Goal: Task Accomplishment & Management: Use online tool/utility

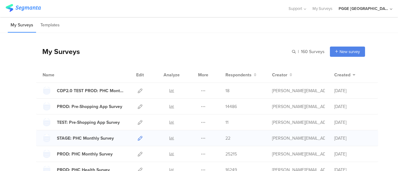
click at [138, 140] on icon at bounding box center [140, 138] width 5 height 5
click at [138, 137] on icon at bounding box center [140, 138] width 5 height 5
click at [138, 138] on icon at bounding box center [140, 138] width 5 height 5
click at [299, 55] on input "text" at bounding box center [280, 52] width 87 height 10
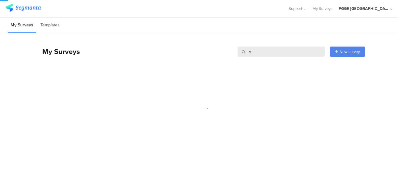
paste input "BEAUTY SURVEY 2"
type input "BEAUTY SURVEY 2"
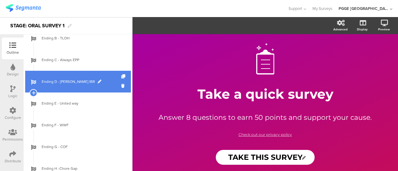
scroll to position [272, 0]
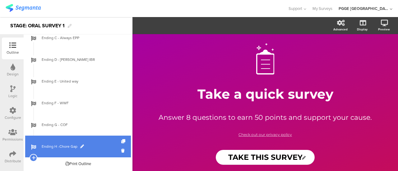
click at [101, 140] on link "Ending H -Chore Gap" at bounding box center [78, 147] width 106 height 22
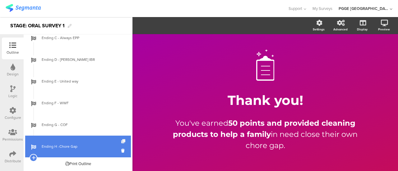
click at [121, 141] on icon at bounding box center [123, 142] width 5 height 4
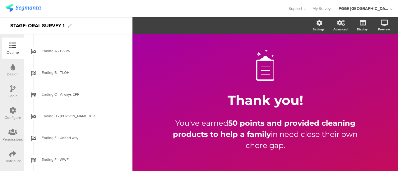
scroll to position [218, 0]
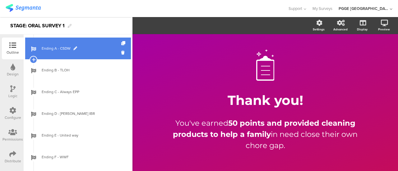
click at [98, 54] on link "Ending A - CSDW" at bounding box center [78, 49] width 106 height 22
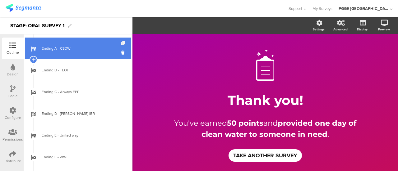
click at [121, 42] on icon at bounding box center [123, 43] width 5 height 4
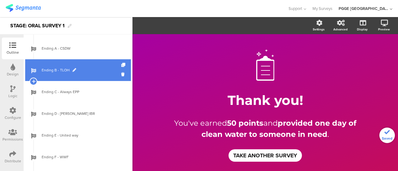
click at [95, 71] on span "Ending B - TLOH" at bounding box center [82, 70] width 80 height 6
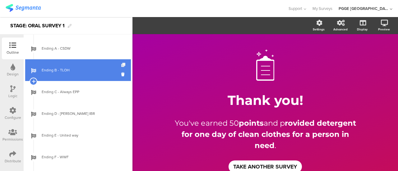
click at [121, 64] on icon at bounding box center [123, 65] width 5 height 4
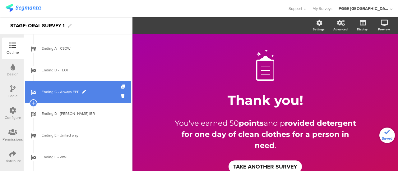
click at [89, 91] on span "Ending C - Always EPP" at bounding box center [82, 92] width 80 height 6
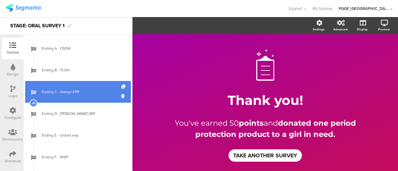
click at [121, 86] on icon at bounding box center [123, 87] width 5 height 4
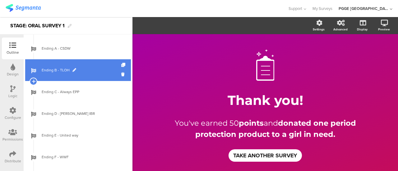
scroll to position [155, 0]
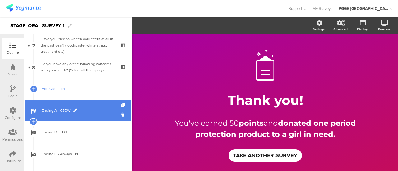
click at [91, 106] on link "Ending A - CSDW" at bounding box center [78, 111] width 106 height 22
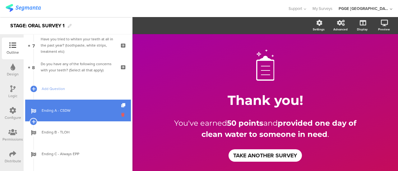
click at [121, 114] on icon at bounding box center [123, 115] width 5 height 6
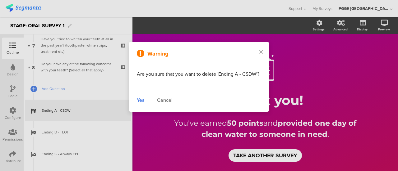
click at [141, 100] on div "Yes" at bounding box center [141, 100] width 8 height 7
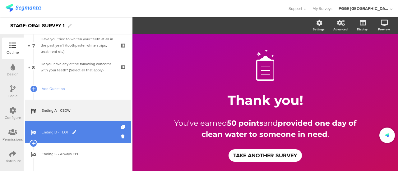
click at [87, 151] on span "Ending C - Always EPP" at bounding box center [82, 154] width 80 height 6
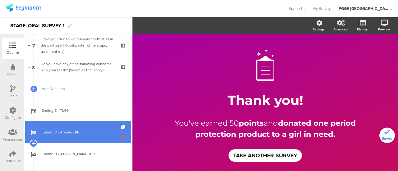
click at [121, 136] on icon at bounding box center [123, 137] width 5 height 6
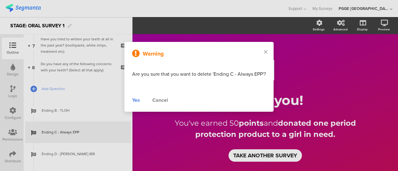
click at [138, 100] on div "Yes" at bounding box center [136, 100] width 8 height 7
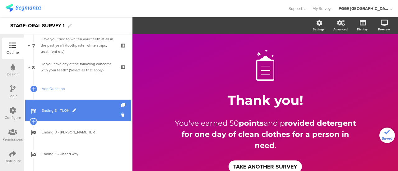
click at [93, 112] on span "Ending B - TLOH" at bounding box center [82, 111] width 80 height 6
click at [121, 115] on icon at bounding box center [123, 115] width 5 height 6
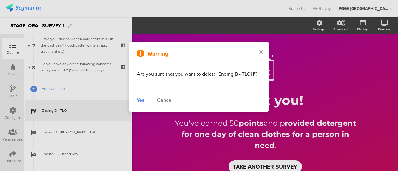
click at [140, 102] on div "Yes" at bounding box center [141, 100] width 8 height 7
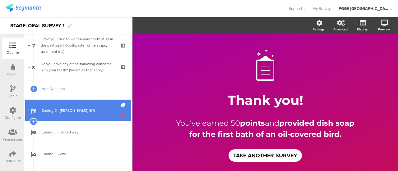
click at [121, 114] on icon at bounding box center [123, 115] width 5 height 6
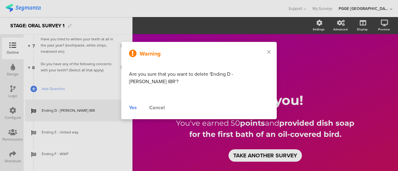
click at [137, 104] on div "Yes" at bounding box center [133, 107] width 8 height 7
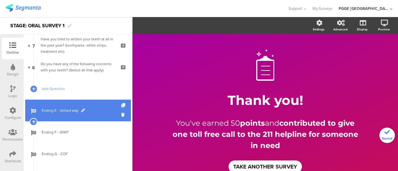
click at [95, 115] on link "Ending E - United way" at bounding box center [78, 111] width 106 height 22
click at [121, 113] on icon at bounding box center [123, 115] width 5 height 6
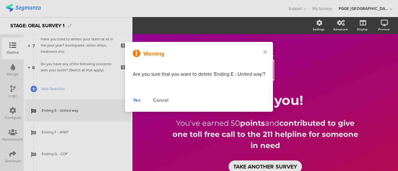
click at [137, 101] on div "Yes" at bounding box center [137, 100] width 8 height 7
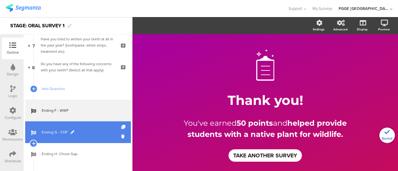
click at [88, 130] on span "Ending G - COF" at bounding box center [82, 132] width 80 height 6
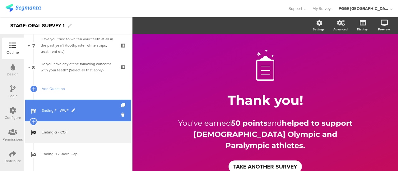
click at [90, 110] on span "Ending F - WWF" at bounding box center [82, 111] width 80 height 6
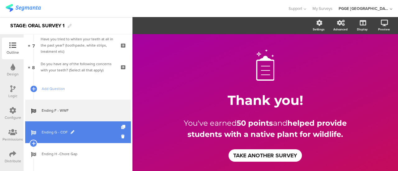
click at [89, 127] on link "Ending G - COF" at bounding box center [78, 133] width 106 height 22
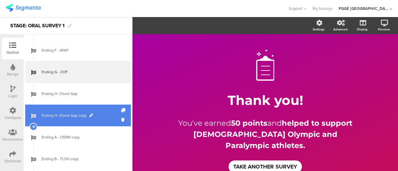
scroll to position [218, 0]
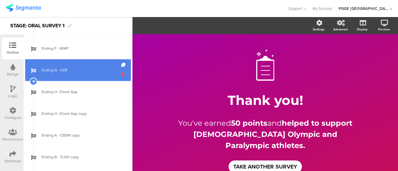
click at [121, 75] on icon at bounding box center [123, 74] width 5 height 6
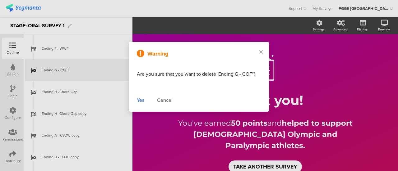
click at [142, 99] on div "Yes" at bounding box center [141, 100] width 8 height 7
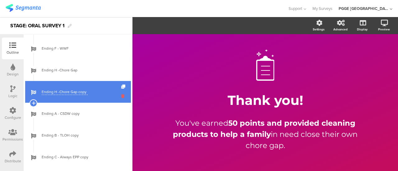
click at [121, 96] on icon at bounding box center [123, 96] width 5 height 6
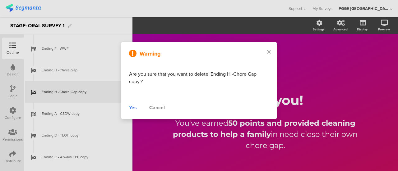
click at [133, 105] on div "Yes" at bounding box center [133, 107] width 8 height 7
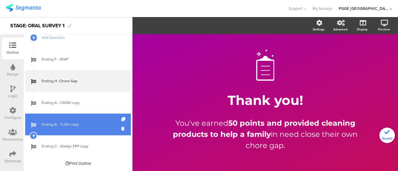
scroll to position [206, 0]
click at [121, 129] on icon at bounding box center [123, 129] width 5 height 6
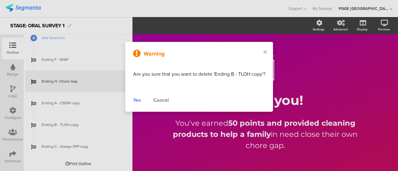
click at [135, 101] on div "Yes" at bounding box center [137, 100] width 8 height 7
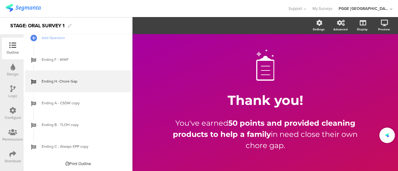
scroll to position [185, 0]
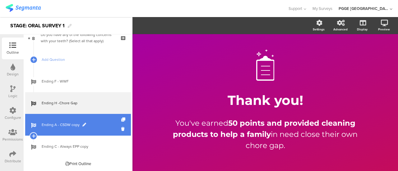
click at [116, 128] on link "Ending A - CSDW copy" at bounding box center [78, 125] width 106 height 22
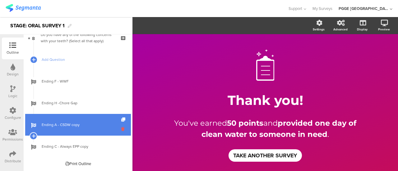
click at [121, 128] on icon at bounding box center [123, 129] width 5 height 6
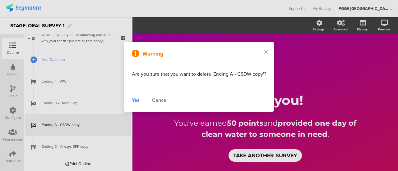
click at [134, 100] on div "Yes" at bounding box center [136, 100] width 8 height 7
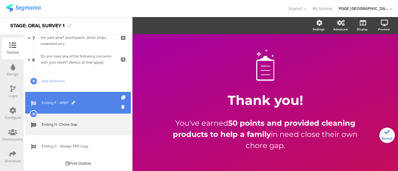
scroll to position [163, 0]
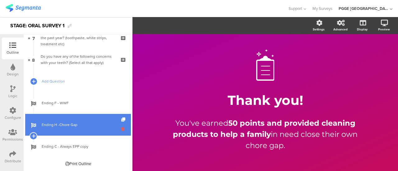
click at [121, 128] on icon at bounding box center [123, 129] width 5 height 6
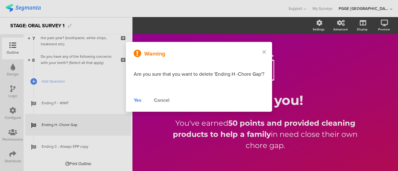
click at [138, 100] on div "Yes" at bounding box center [138, 100] width 8 height 7
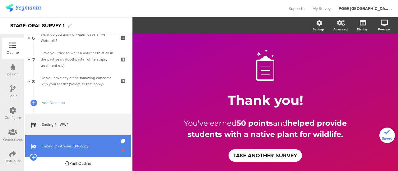
scroll to position [141, 0]
click at [121, 150] on icon at bounding box center [123, 151] width 5 height 6
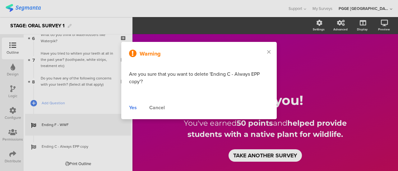
click at [133, 111] on div "Yes" at bounding box center [133, 107] width 8 height 7
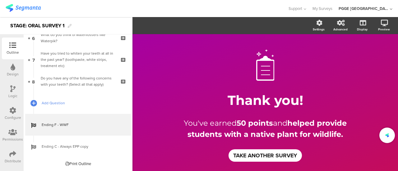
scroll to position [119, 0]
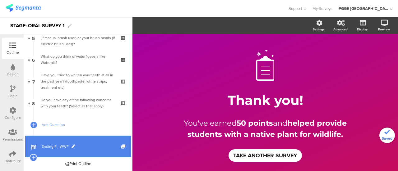
click at [89, 146] on span "Ending F - WWF" at bounding box center [82, 147] width 80 height 6
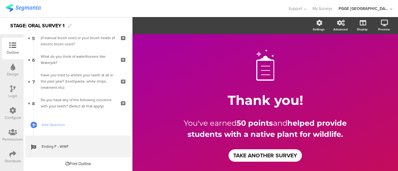
click at [12, 93] on div at bounding box center [12, 89] width 5 height 8
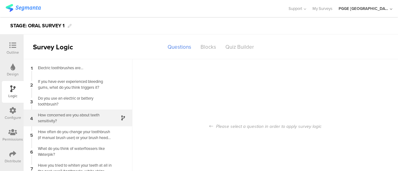
click at [91, 114] on div "How concerned are you about teeth sensitivity?" at bounding box center [73, 118] width 78 height 12
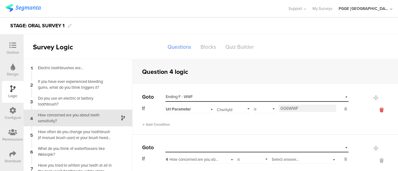
click at [374, 110] on icon at bounding box center [381, 110] width 15 height 7
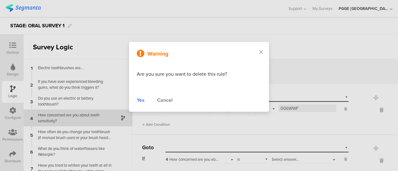
click at [143, 100] on div "Yes" at bounding box center [141, 100] width 8 height 7
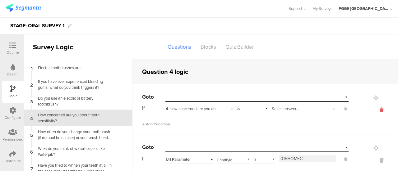
click at [374, 108] on icon at bounding box center [381, 110] width 15 height 7
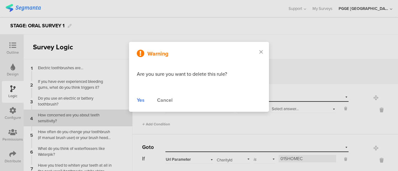
click at [142, 100] on div "Yes" at bounding box center [141, 100] width 8 height 7
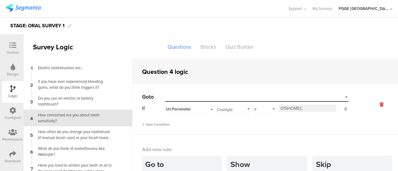
click at [374, 103] on icon at bounding box center [381, 104] width 15 height 7
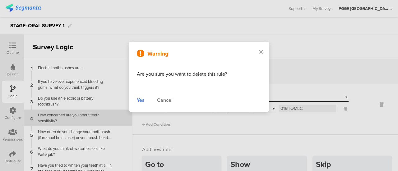
click at [141, 99] on div "Yes" at bounding box center [141, 100] width 8 height 7
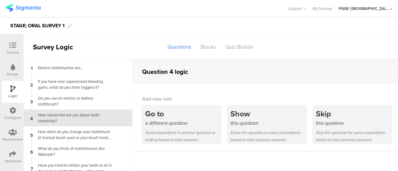
click at [78, 117] on div "How concerned are you about teeth sensitivity?" at bounding box center [73, 118] width 78 height 12
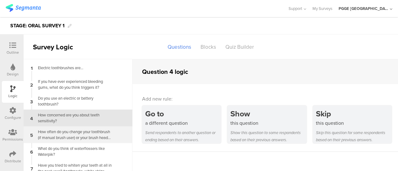
click at [76, 135] on div "How often do you change your toothbrush (if manual brush user) or your brush he…" at bounding box center [73, 135] width 78 height 12
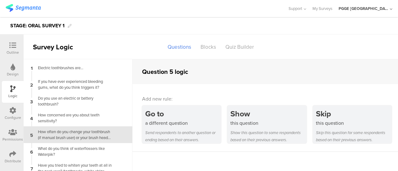
scroll to position [22, 0]
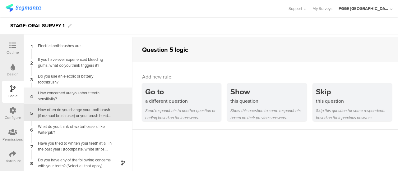
click at [80, 101] on div "How concerned are you about teeth sensitivity?" at bounding box center [73, 96] width 78 height 12
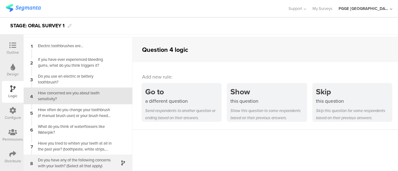
click at [109, 160] on div "Do you have any of the following concerns with your teeth? (Select all that app…" at bounding box center [73, 163] width 78 height 12
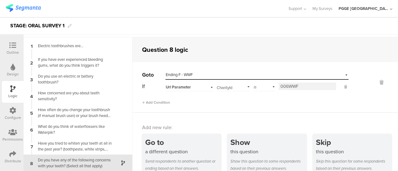
scroll to position [25, 0]
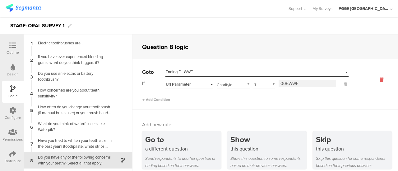
click at [374, 79] on icon at bounding box center [381, 79] width 15 height 7
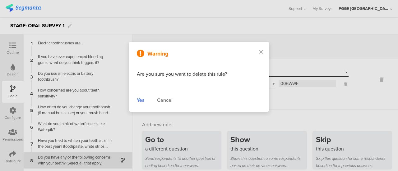
click at [141, 99] on div "Yes" at bounding box center [141, 100] width 8 height 7
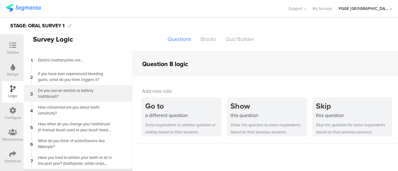
scroll to position [0, 0]
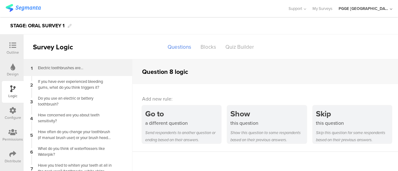
click at [92, 67] on div "Electric toothbrushes are…" at bounding box center [73, 68] width 78 height 6
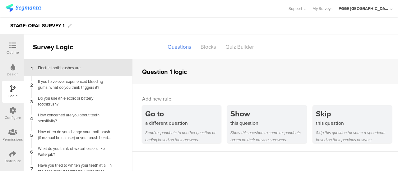
click at [12, 45] on icon at bounding box center [12, 45] width 7 height 7
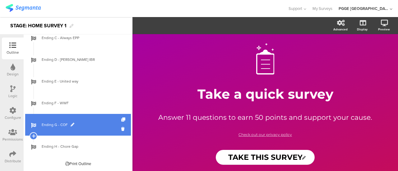
scroll to position [337, 0]
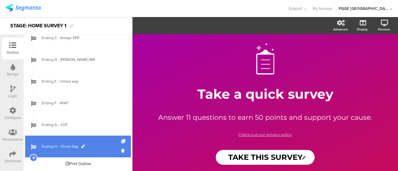
click at [92, 144] on span "Ending H - Chore Gap" at bounding box center [82, 147] width 80 height 6
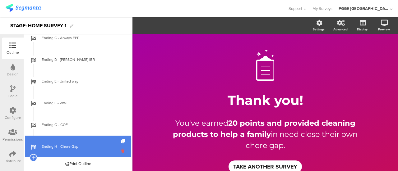
click at [121, 150] on icon at bounding box center [123, 151] width 5 height 6
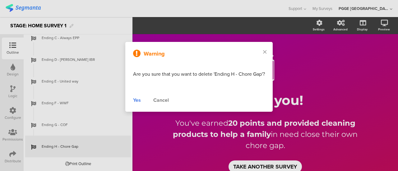
click at [139, 102] on div "Yes" at bounding box center [137, 100] width 8 height 7
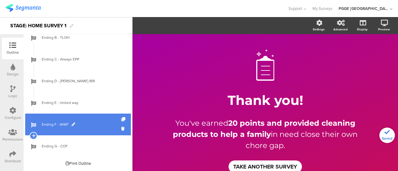
scroll to position [315, 0]
click at [108, 126] on span "Ending F - WWF" at bounding box center [82, 125] width 80 height 6
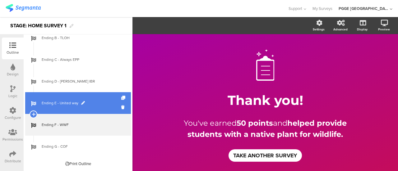
click at [91, 101] on span "Ending E - United way" at bounding box center [82, 103] width 80 height 6
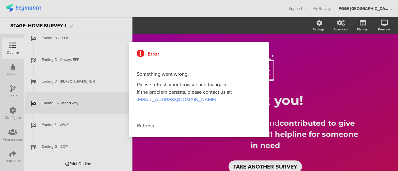
click at [148, 124] on div "Refresh" at bounding box center [199, 125] width 124 height 7
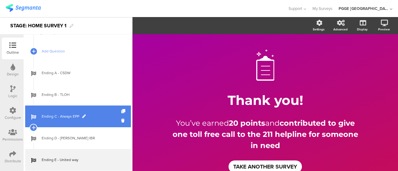
scroll to position [249, 0]
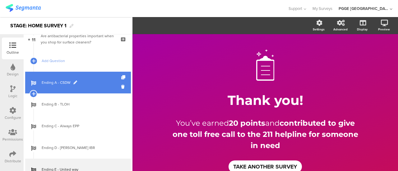
click at [101, 84] on span "Ending A - CSDW" at bounding box center [82, 83] width 80 height 6
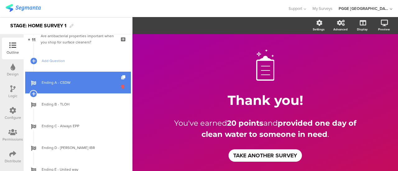
click at [121, 87] on icon at bounding box center [123, 87] width 5 height 6
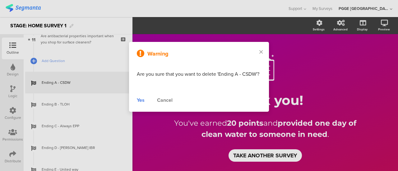
click at [141, 99] on div "Yes" at bounding box center [141, 100] width 8 height 7
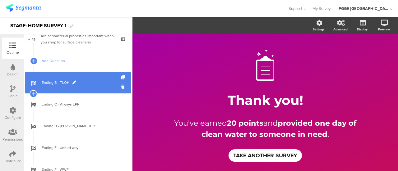
click at [96, 85] on span "Ending B - TLOH" at bounding box center [82, 83] width 80 height 6
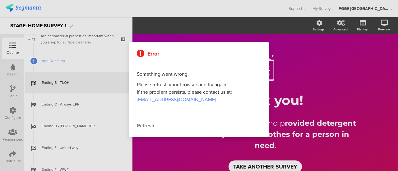
click at [149, 125] on div "Refresh" at bounding box center [199, 125] width 124 height 7
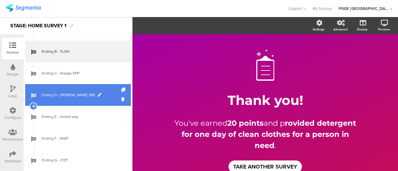
scroll to position [293, 0]
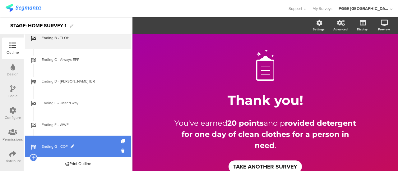
click at [98, 145] on span "Ending G - COF" at bounding box center [82, 147] width 80 height 6
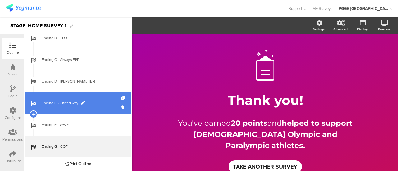
click at [97, 101] on span "Ending E - United way" at bounding box center [82, 103] width 80 height 6
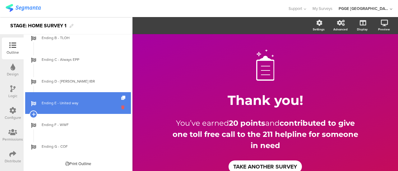
click at [121, 108] on icon at bounding box center [123, 107] width 5 height 6
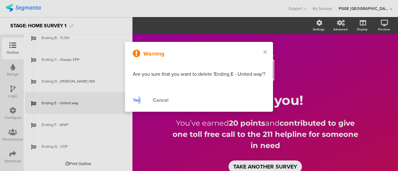
click at [139, 100] on div "Yes" at bounding box center [137, 100] width 8 height 7
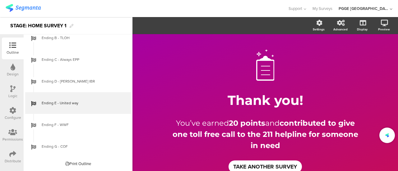
scroll to position [272, 0]
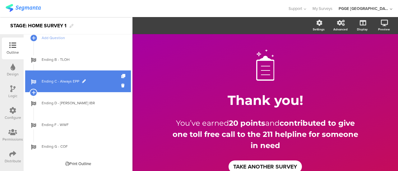
click at [101, 80] on span "Ending C - Always EPP" at bounding box center [82, 81] width 80 height 6
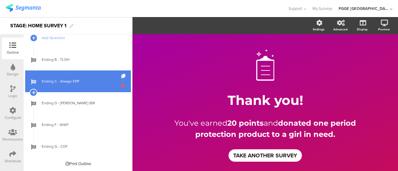
click at [121, 85] on icon at bounding box center [123, 86] width 5 height 6
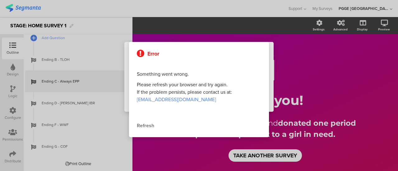
click at [132, 98] on div "Error Something went wrong. Please refresh your browser and try again. If the p…" at bounding box center [199, 89] width 140 height 95
click at [144, 125] on div "Refresh" at bounding box center [199, 125] width 124 height 7
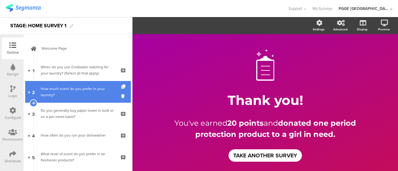
drag, startPoint x: 104, startPoint y: 73, endPoint x: 99, endPoint y: 95, distance: 22.4
click at [104, 73] on div "When do you use Coldwater washing for your laundry? (Select all that apply)" at bounding box center [78, 70] width 74 height 12
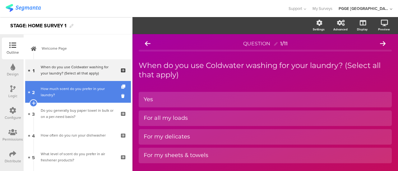
click at [99, 95] on div "How much scent do you prefer in your laundry?" at bounding box center [78, 92] width 74 height 12
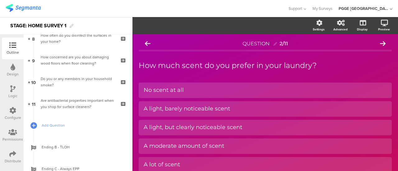
scroll to position [249, 0]
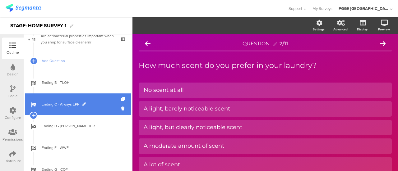
click at [94, 104] on span "Ending C - Always EPP" at bounding box center [82, 104] width 80 height 6
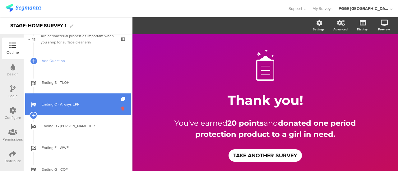
click at [121, 110] on icon at bounding box center [123, 109] width 5 height 6
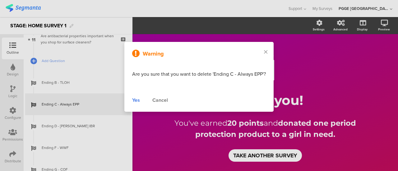
click at [137, 99] on div "Yes" at bounding box center [136, 100] width 8 height 7
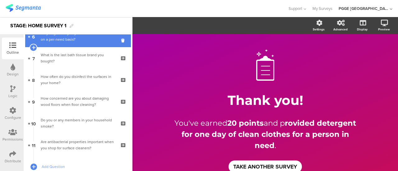
scroll to position [218, 0]
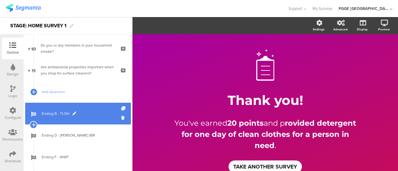
click at [100, 117] on link "Ending B - TLOH" at bounding box center [78, 114] width 106 height 22
click at [121, 118] on icon at bounding box center [123, 118] width 5 height 6
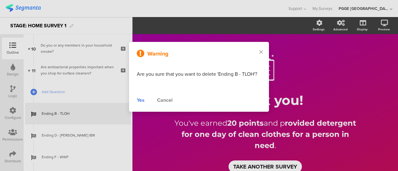
click at [145, 101] on div "Yes Cancel" at bounding box center [199, 100] width 124 height 7
click at [144, 101] on div "Yes" at bounding box center [141, 100] width 8 height 7
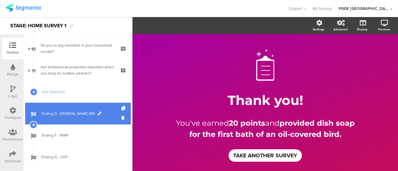
click at [102, 120] on link "Ending D - Dawn IBR" at bounding box center [78, 114] width 106 height 22
click at [121, 118] on icon at bounding box center [123, 118] width 5 height 6
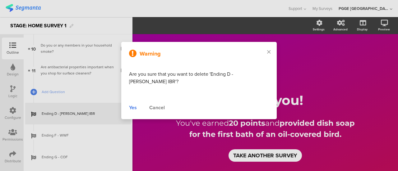
click at [137, 104] on div "Yes" at bounding box center [133, 107] width 8 height 7
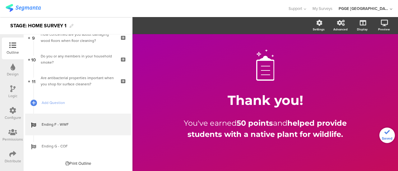
scroll to position [206, 0]
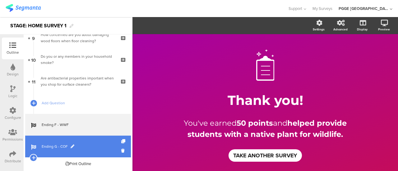
click at [85, 144] on span "Ending G - COF" at bounding box center [82, 147] width 80 height 6
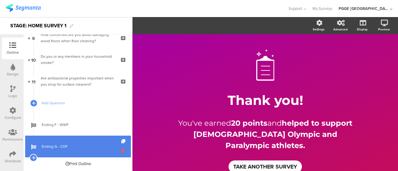
click at [121, 151] on icon at bounding box center [123, 151] width 5 height 6
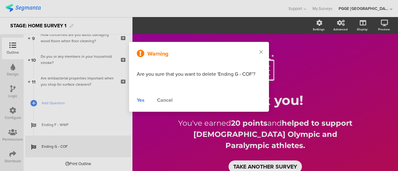
click at [140, 103] on div "Yes" at bounding box center [141, 100] width 8 height 7
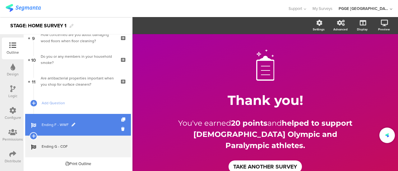
scroll to position [185, 0]
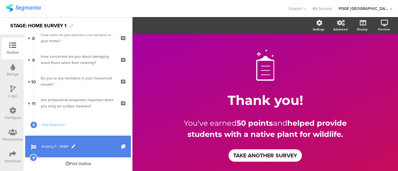
click at [89, 144] on span "Ending F - WWF" at bounding box center [82, 147] width 80 height 6
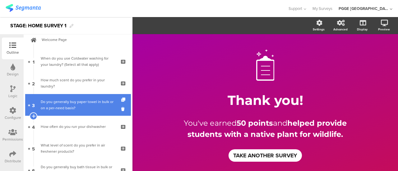
scroll to position [0, 0]
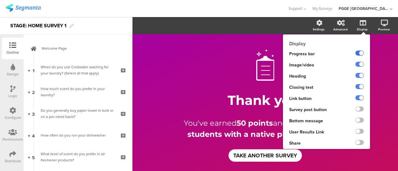
click at [355, 55] on label at bounding box center [359, 53] width 8 height 5
click at [0, 0] on input "checkbox" at bounding box center [0, 0] width 0 height 0
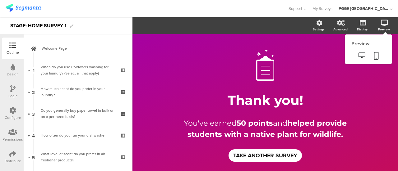
click at [384, 26] on div "Preview" at bounding box center [387, 26] width 22 height 16
click at [358, 55] on icon at bounding box center [361, 56] width 7 height 6
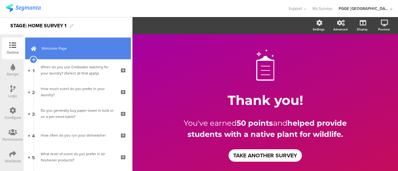
click at [74, 45] on link "Welcome Page" at bounding box center [78, 49] width 106 height 22
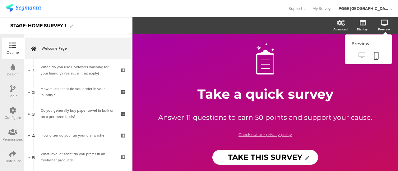
click at [362, 56] on icon at bounding box center [361, 56] width 7 height 6
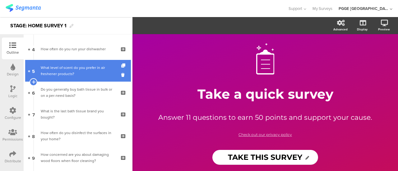
scroll to position [124, 0]
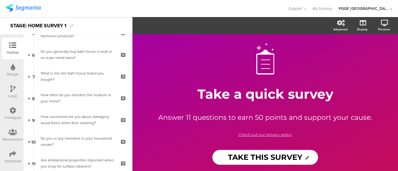
click at [9, 90] on div "Logic" at bounding box center [13, 92] width 22 height 22
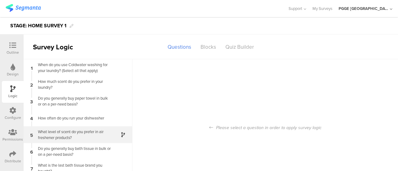
click at [104, 128] on div "5 What level of scent do you prefer in air freshener products?" at bounding box center [78, 135] width 109 height 17
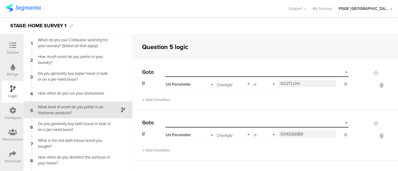
scroll to position [7, 0]
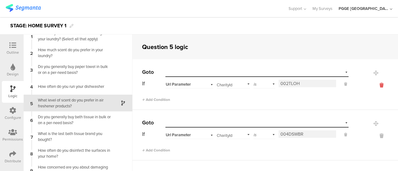
click at [374, 85] on icon at bounding box center [381, 85] width 15 height 7
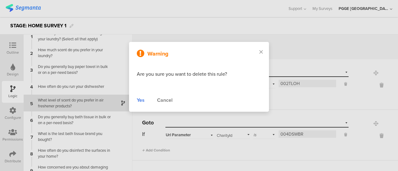
click at [143, 99] on div "Yes" at bounding box center [141, 100] width 8 height 7
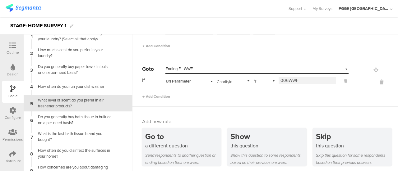
scroll to position [56, 0]
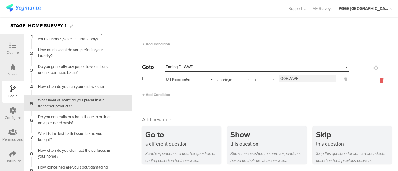
click at [374, 80] on icon at bounding box center [381, 80] width 15 height 7
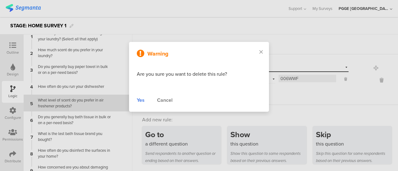
click at [140, 99] on div "Yes" at bounding box center [141, 100] width 8 height 7
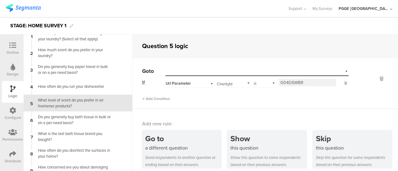
scroll to position [0, 0]
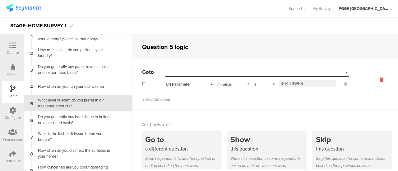
click at [374, 81] on icon at bounding box center [381, 79] width 15 height 7
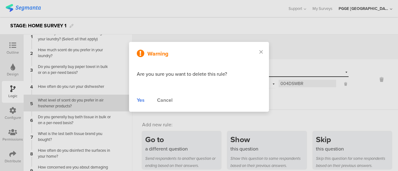
click at [141, 99] on div "Yes" at bounding box center [141, 100] width 8 height 7
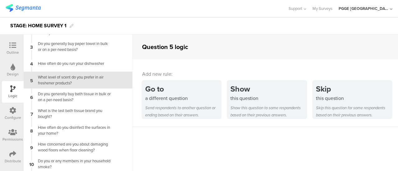
scroll to position [48, 0]
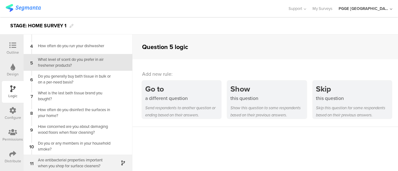
click at [99, 158] on div "Are antibacterial properties important when you shop for surface cleaners?" at bounding box center [73, 163] width 78 height 12
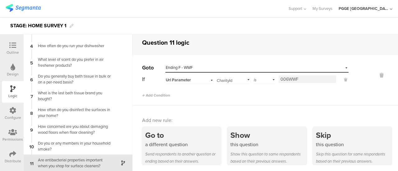
scroll to position [6, 0]
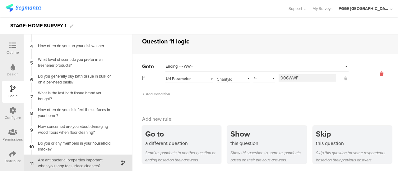
click at [374, 72] on icon at bounding box center [381, 74] width 15 height 7
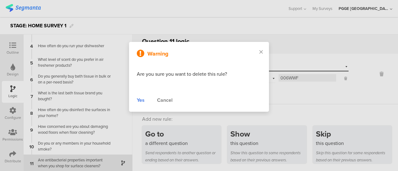
click at [141, 99] on div "Yes" at bounding box center [141, 100] width 8 height 7
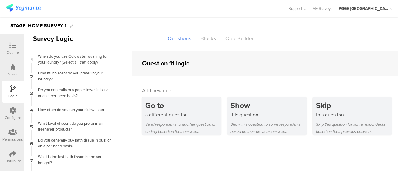
scroll to position [0, 0]
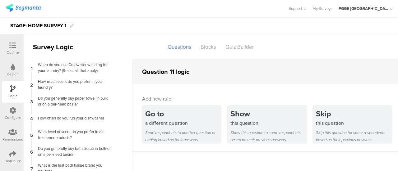
click at [13, 49] on div at bounding box center [13, 46] width 12 height 8
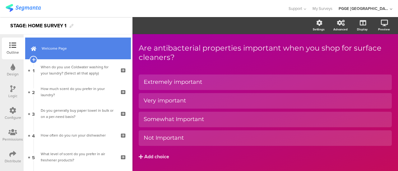
click at [91, 47] on span "Welcome Page" at bounding box center [82, 48] width 80 height 6
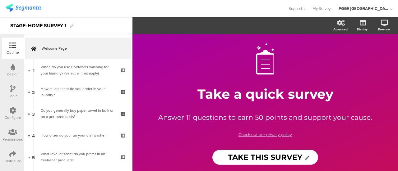
click at [19, 26] on div "STAGE: HOME SURVEY 1" at bounding box center [38, 26] width 56 height 10
drag, startPoint x: 12, startPoint y: 25, endPoint x: 68, endPoint y: 23, distance: 56.3
click at [68, 23] on div "STAGE: HOME SURVEY 1" at bounding box center [66, 25] width 132 height 17
copy div "STAGE: HOME SURVEY 1"
click at [36, 8] on img at bounding box center [23, 8] width 35 height 8
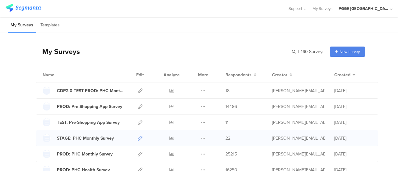
click at [138, 138] on icon at bounding box center [140, 138] width 5 height 5
click at [298, 50] on input "text" at bounding box center [280, 52] width 87 height 10
paste input "STAGE: HOME SURVEY 1"
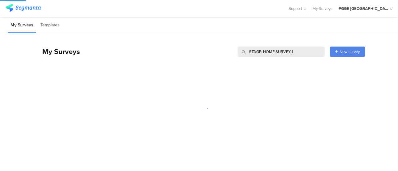
type input "STAGE: HOME SURVEY 1"
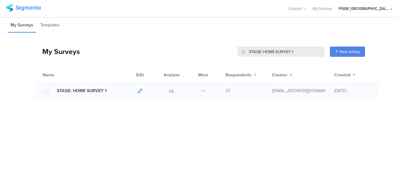
click at [141, 92] on icon at bounding box center [140, 91] width 5 height 5
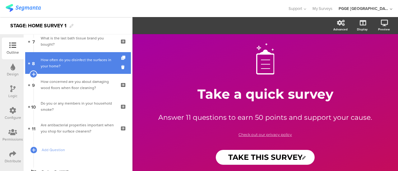
scroll to position [185, 0]
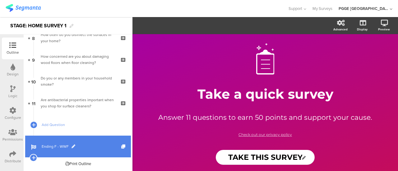
click at [113, 146] on span "Ending F - WWF" at bounding box center [82, 147] width 80 height 6
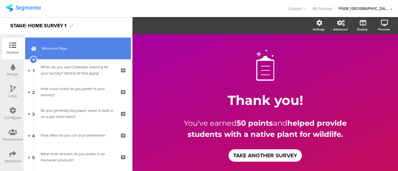
click at [93, 51] on span "Welcome Page" at bounding box center [82, 48] width 80 height 6
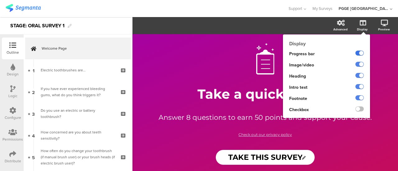
click at [361, 53] on label at bounding box center [359, 53] width 8 height 5
click at [0, 0] on input "checkbox" at bounding box center [0, 0] width 0 height 0
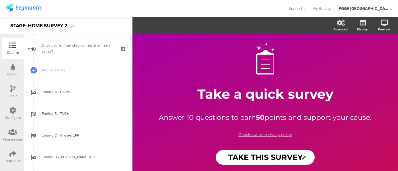
scroll to position [315, 0]
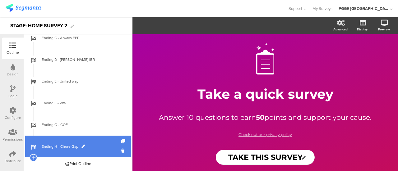
click at [100, 142] on link "Ending H - Chore Gap" at bounding box center [78, 147] width 106 height 22
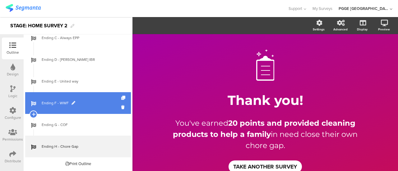
scroll to position [222, 0]
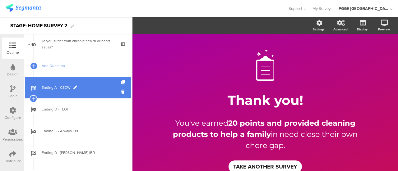
click at [94, 86] on span "Ending A - CSDW" at bounding box center [82, 88] width 80 height 6
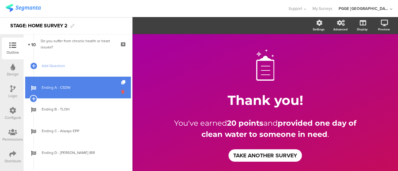
click at [121, 91] on icon at bounding box center [123, 92] width 5 height 6
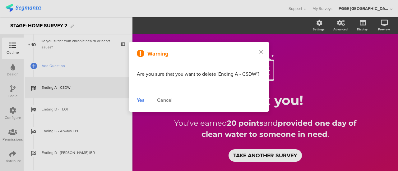
click at [143, 99] on div "Yes" at bounding box center [141, 100] width 8 height 7
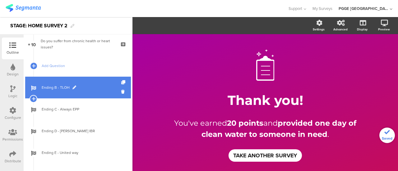
click at [91, 108] on span "Ending C - Always EPP" at bounding box center [82, 109] width 80 height 6
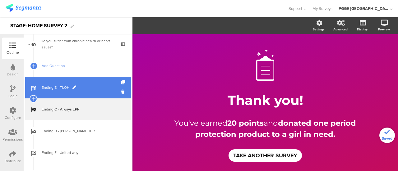
click at [94, 82] on link "Ending B - TLOH" at bounding box center [78, 88] width 106 height 22
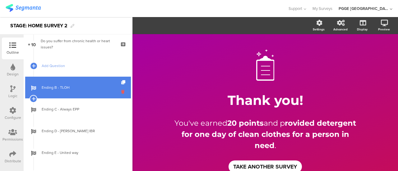
click at [121, 91] on icon at bounding box center [123, 92] width 5 height 6
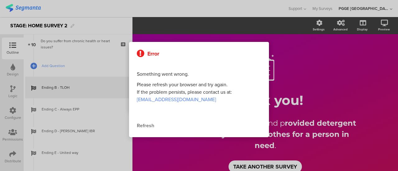
click at [144, 127] on div "Refresh" at bounding box center [199, 125] width 124 height 7
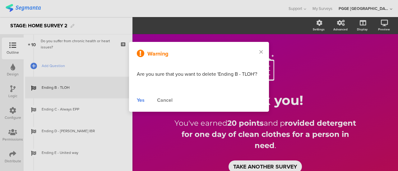
click at [140, 100] on div "Yes" at bounding box center [141, 100] width 8 height 7
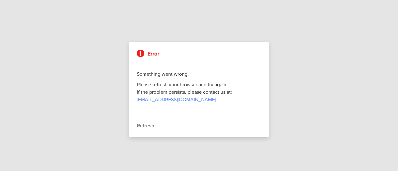
click at [147, 126] on div "Refresh" at bounding box center [199, 125] width 124 height 7
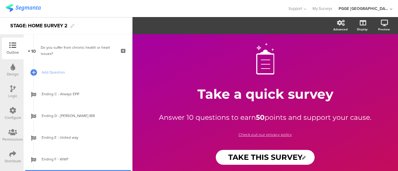
scroll to position [209, 0]
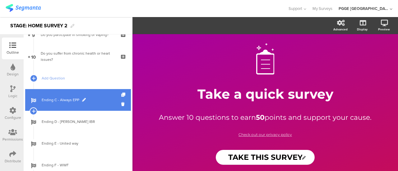
click at [96, 96] on link "Ending C - Always EPP" at bounding box center [78, 100] width 106 height 22
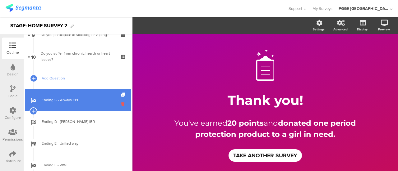
click at [121, 104] on icon at bounding box center [123, 104] width 5 height 6
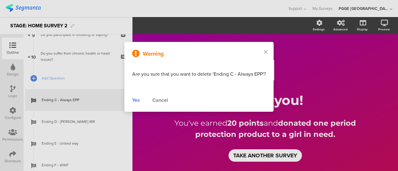
click at [135, 102] on div "Yes" at bounding box center [136, 100] width 8 height 7
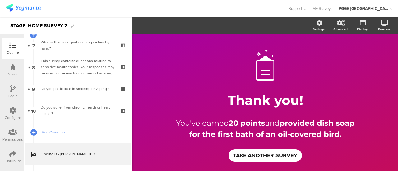
scroll to position [186, 0]
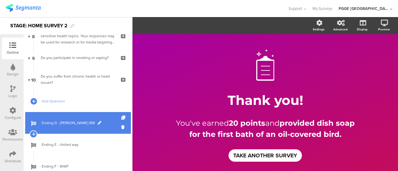
click at [109, 124] on span "Ending D - Dawn IBR" at bounding box center [82, 123] width 80 height 6
click at [121, 128] on icon at bounding box center [123, 127] width 5 height 6
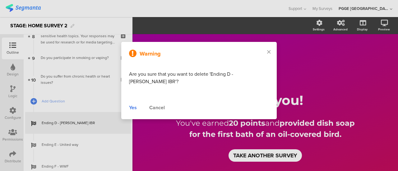
click at [137, 104] on div "Yes" at bounding box center [133, 107] width 8 height 7
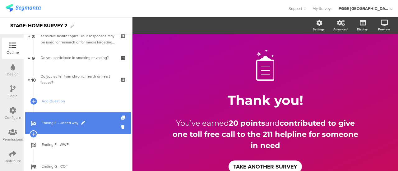
click at [95, 123] on span "Ending E - United way" at bounding box center [82, 123] width 80 height 6
click at [121, 128] on icon at bounding box center [123, 127] width 5 height 6
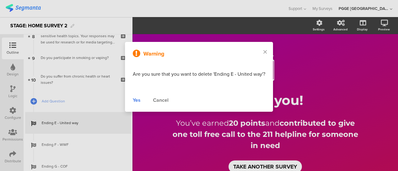
click at [134, 100] on div "Yes" at bounding box center [137, 100] width 8 height 7
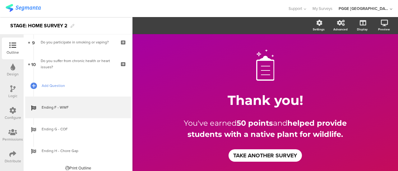
scroll to position [206, 0]
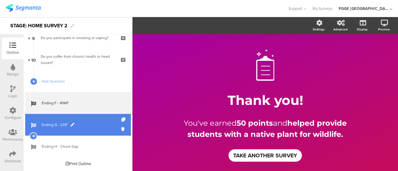
click at [94, 120] on link "Ending G - COF" at bounding box center [78, 125] width 106 height 22
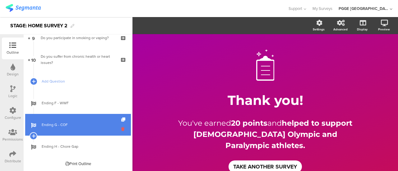
click at [121, 130] on icon at bounding box center [123, 129] width 5 height 6
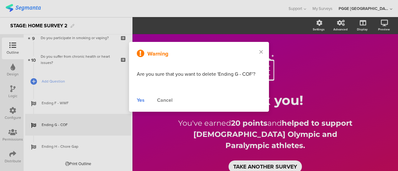
click at [141, 100] on div "Yes" at bounding box center [141, 100] width 8 height 7
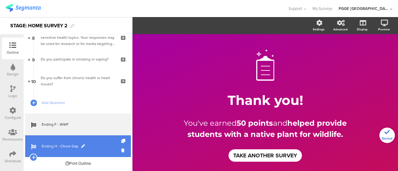
scroll to position [185, 0]
click at [100, 142] on link "Ending H - Chore Gap" at bounding box center [78, 147] width 106 height 22
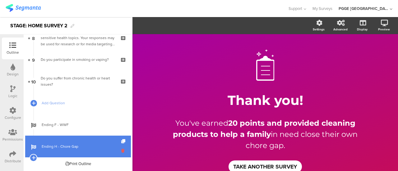
click at [121, 149] on icon at bounding box center [123, 151] width 5 height 6
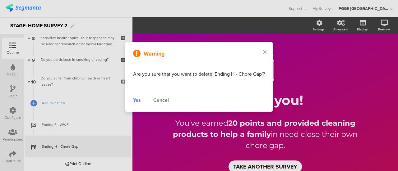
click at [135, 102] on div "Yes" at bounding box center [137, 100] width 8 height 7
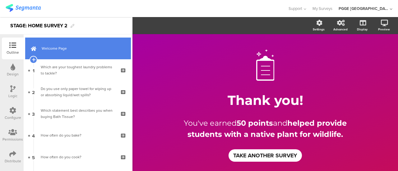
click at [93, 51] on span "Welcome Page" at bounding box center [82, 48] width 80 height 6
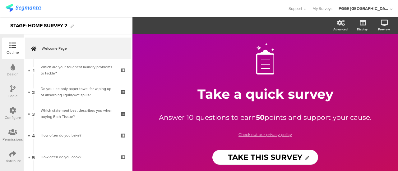
click at [13, 116] on div "Configure" at bounding box center [13, 118] width 16 height 6
click at [8, 88] on div "Logic" at bounding box center [13, 92] width 22 height 22
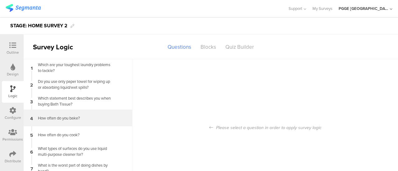
scroll to position [31, 0]
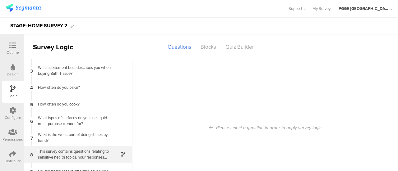
click at [112, 156] on div at bounding box center [119, 154] width 15 height 7
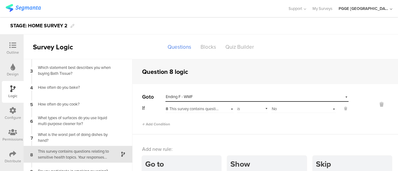
scroll to position [5, 0]
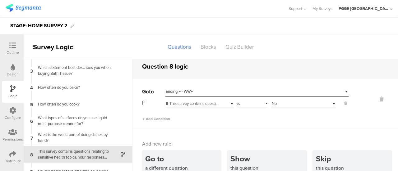
click at [202, 92] on div "Select destination... Ending F - WWF" at bounding box center [253, 92] width 175 height 6
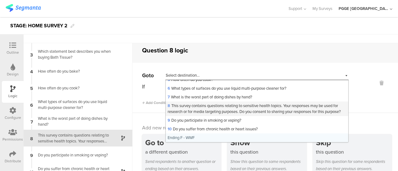
scroll to position [25, 0]
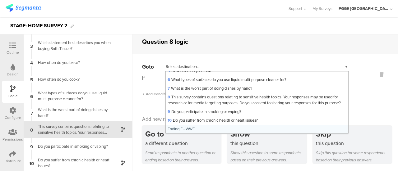
click at [185, 128] on span "Ending F - WWF" at bounding box center [181, 129] width 27 height 6
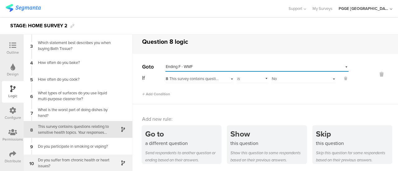
click at [88, 161] on div "Do you suffer from chronic health or heart issues?" at bounding box center [73, 163] width 78 height 12
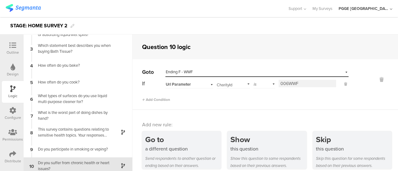
scroll to position [31, 0]
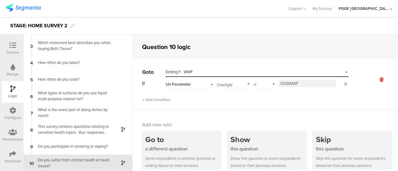
click at [374, 79] on icon at bounding box center [381, 79] width 15 height 7
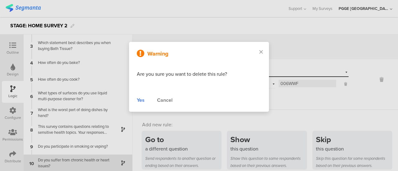
click at [142, 99] on div "Yes" at bounding box center [141, 100] width 8 height 7
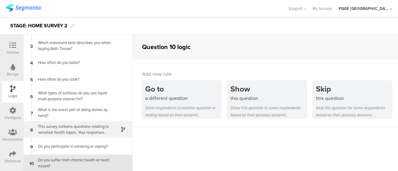
click at [92, 132] on div "This survey contains questions relating to sensitive health topics. Your respon…" at bounding box center [73, 130] width 78 height 12
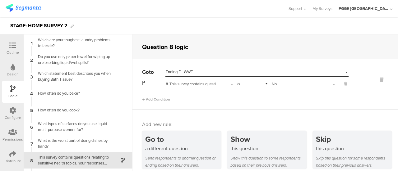
click at [12, 46] on icon at bounding box center [12, 45] width 7 height 7
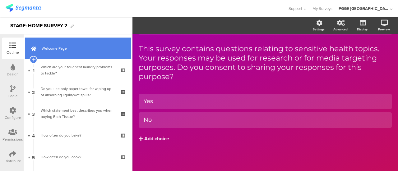
click at [81, 53] on link "Welcome Page" at bounding box center [78, 49] width 106 height 22
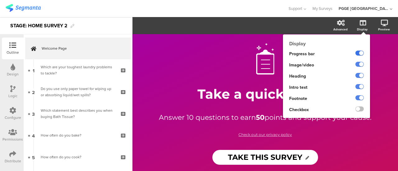
click at [360, 54] on label at bounding box center [359, 53] width 8 height 5
click at [0, 0] on input "checkbox" at bounding box center [0, 0] width 0 height 0
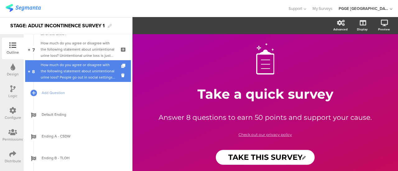
scroll to position [186, 0]
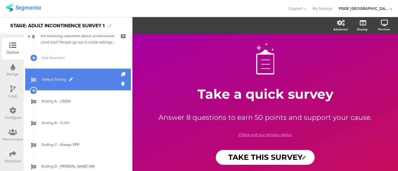
click at [93, 83] on link "Default Ending" at bounding box center [78, 80] width 106 height 22
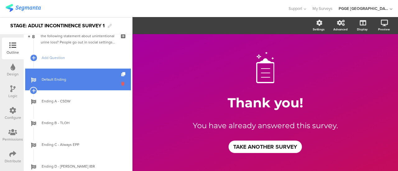
click at [121, 85] on icon at bounding box center [123, 84] width 5 height 6
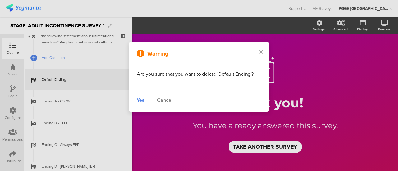
click at [140, 100] on div "Yes" at bounding box center [141, 100] width 8 height 7
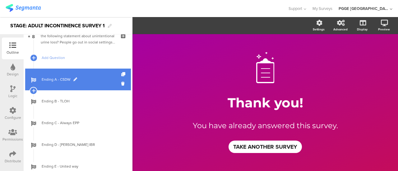
click at [101, 82] on span "Ending A - CSDW" at bounding box center [82, 79] width 80 height 6
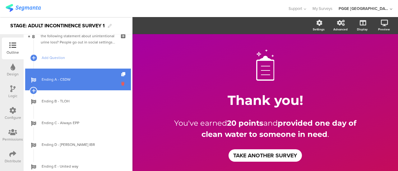
click at [121, 82] on icon at bounding box center [123, 84] width 5 height 6
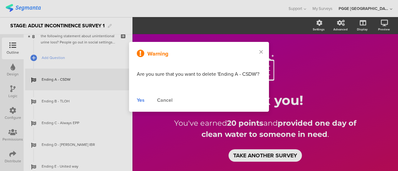
click at [139, 99] on div "Yes" at bounding box center [141, 100] width 8 height 7
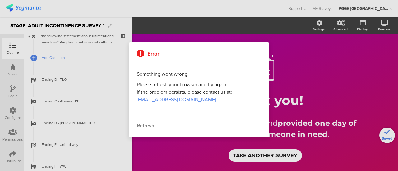
click at [147, 123] on div "Refresh" at bounding box center [199, 125] width 124 height 7
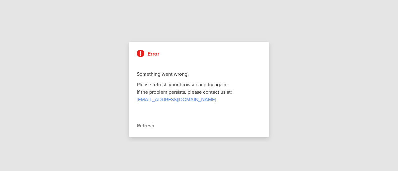
click at [140, 127] on div "Refresh" at bounding box center [199, 125] width 124 height 7
click at [150, 126] on div "Refresh" at bounding box center [199, 125] width 124 height 7
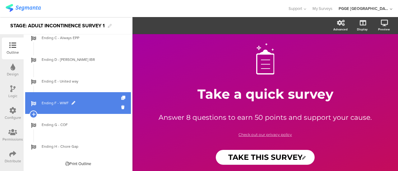
scroll to position [188, 0]
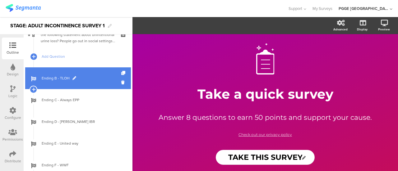
click at [92, 76] on span "Ending B - TLOH" at bounding box center [82, 78] width 80 height 6
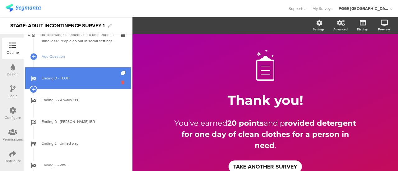
click at [121, 82] on icon at bounding box center [123, 83] width 5 height 6
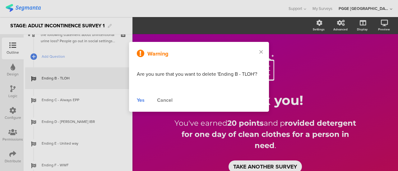
click at [144, 102] on div "Yes" at bounding box center [141, 100] width 8 height 7
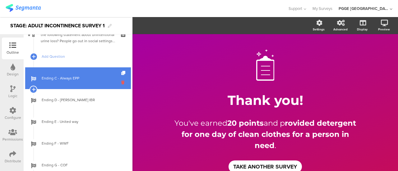
click at [121, 81] on icon at bounding box center [123, 83] width 5 height 6
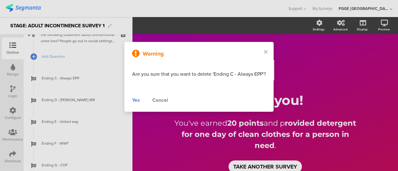
click at [138, 97] on div "Yes" at bounding box center [136, 100] width 8 height 7
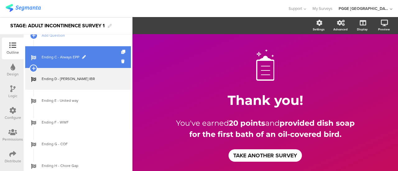
scroll to position [186, 0]
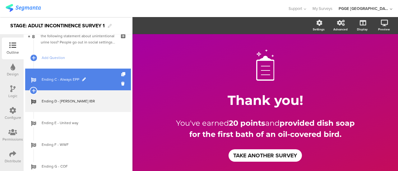
click at [99, 75] on link "Ending C - Always EPP" at bounding box center [78, 80] width 106 height 22
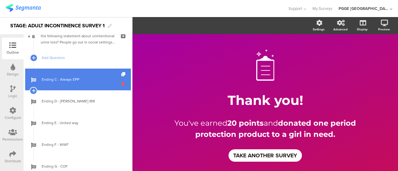
click at [121, 84] on icon at bounding box center [123, 84] width 5 height 6
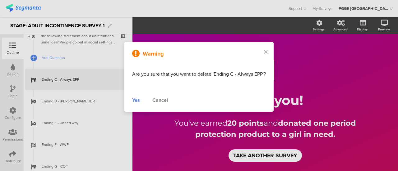
click at [132, 99] on div "Yes" at bounding box center [136, 100] width 8 height 7
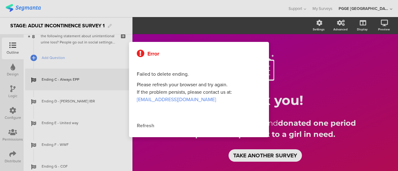
click at [142, 122] on div "Refresh" at bounding box center [199, 125] width 124 height 7
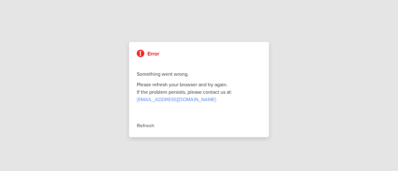
click at [153, 123] on div "Refresh" at bounding box center [199, 125] width 124 height 7
click at [137, 125] on div "Refresh" at bounding box center [199, 125] width 124 height 7
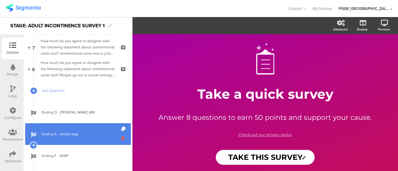
scroll to position [206, 0]
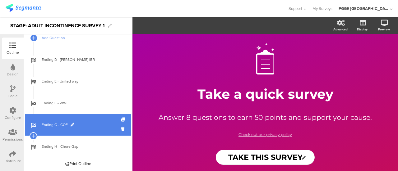
click at [91, 124] on span "Ending G - COF" at bounding box center [82, 125] width 80 height 6
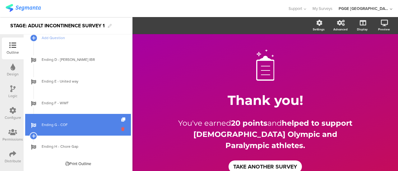
click at [121, 130] on icon at bounding box center [123, 129] width 5 height 6
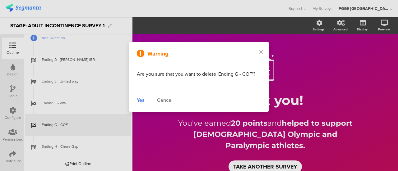
click at [141, 100] on div "Yes" at bounding box center [141, 100] width 8 height 7
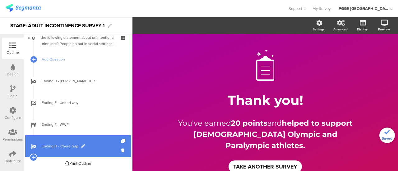
scroll to position [185, 0]
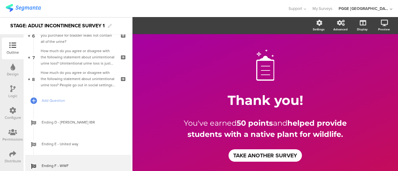
scroll to position [185, 0]
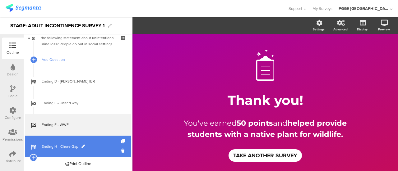
click at [103, 145] on span "Ending H - Chore Gap" at bounding box center [82, 147] width 80 height 6
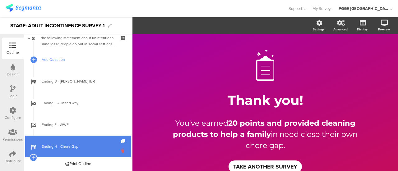
click at [121, 149] on icon at bounding box center [123, 151] width 5 height 6
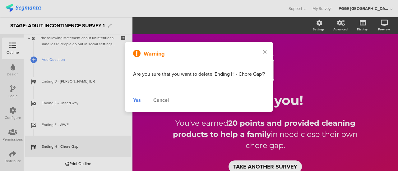
click at [138, 99] on div "Yes" at bounding box center [137, 100] width 8 height 7
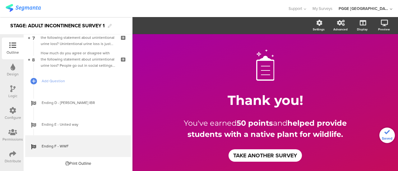
scroll to position [163, 0]
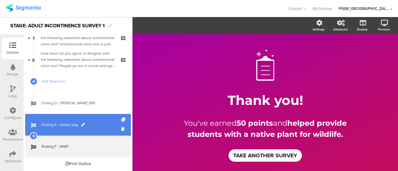
click at [96, 125] on span "Ending E - United way" at bounding box center [82, 125] width 80 height 6
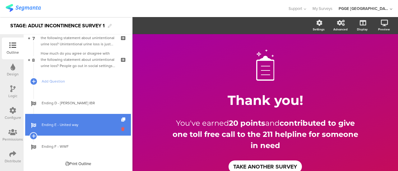
click at [121, 128] on icon at bounding box center [123, 129] width 5 height 6
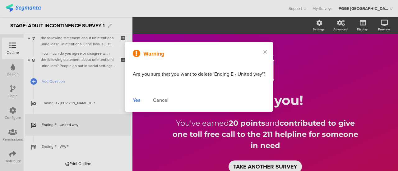
click at [137, 99] on div "Yes" at bounding box center [137, 100] width 8 height 7
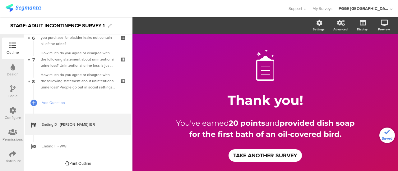
scroll to position [141, 0]
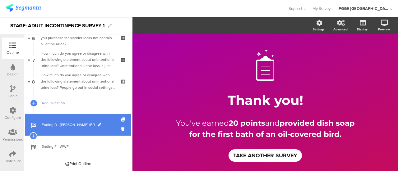
click at [96, 120] on link "Ending D - Dawn IBR" at bounding box center [78, 125] width 106 height 22
click at [116, 129] on link "Ending D - Dawn IBR" at bounding box center [78, 125] width 106 height 22
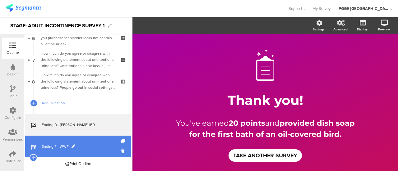
click at [88, 140] on link "Ending F - WWF" at bounding box center [78, 147] width 106 height 22
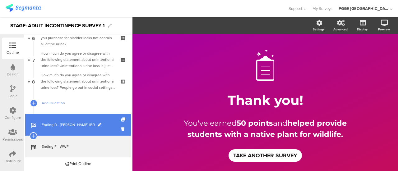
click at [93, 122] on span "Ending D - Dawn IBR" at bounding box center [82, 125] width 80 height 6
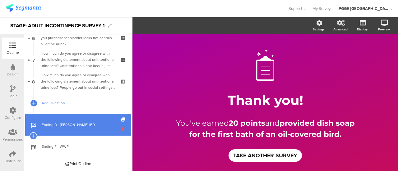
click at [121, 128] on icon at bounding box center [123, 129] width 5 height 6
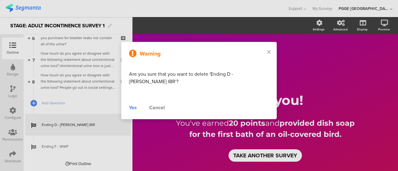
click at [136, 104] on div "Yes" at bounding box center [133, 107] width 8 height 7
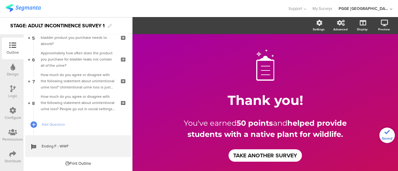
scroll to position [119, 0]
click at [13, 90] on icon at bounding box center [12, 88] width 5 height 7
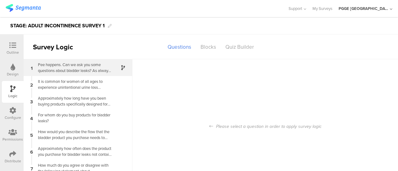
click at [83, 70] on div "Pee happens. Can we ask you some questions about bladder leaks? As always, your…" at bounding box center [73, 68] width 78 height 12
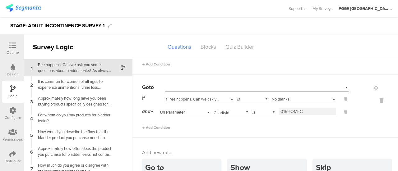
scroll to position [207, 0]
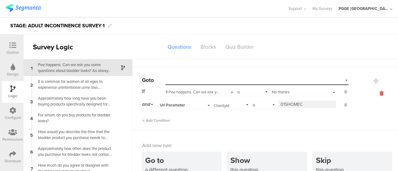
click at [374, 92] on icon at bounding box center [381, 93] width 15 height 7
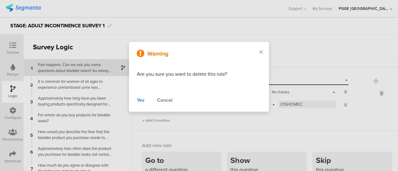
click at [141, 99] on div "Yes" at bounding box center [141, 100] width 8 height 7
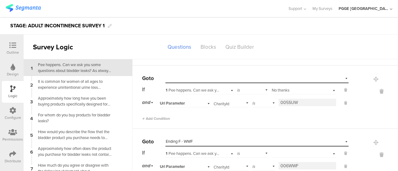
scroll to position [113, 0]
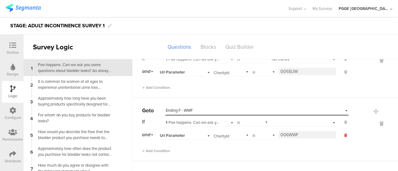
click at [344, 134] on icon at bounding box center [345, 136] width 3 height 6
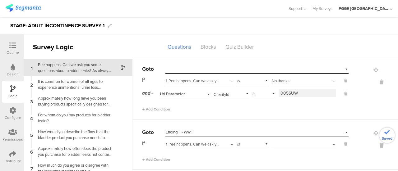
scroll to position [82, 0]
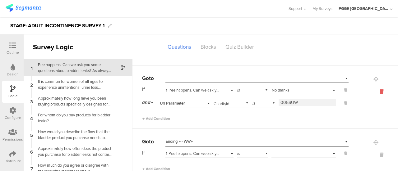
click at [374, 91] on icon at bounding box center [381, 91] width 15 height 7
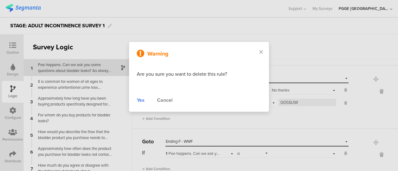
click at [140, 99] on div "Yes" at bounding box center [141, 100] width 8 height 7
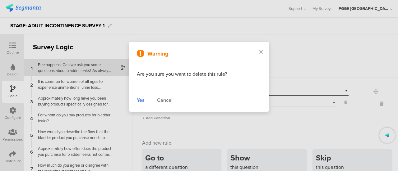
scroll to position [68, 0]
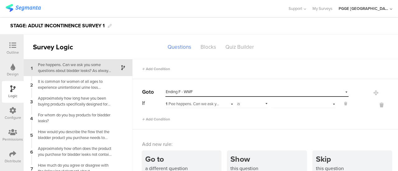
click at [272, 102] on div "Select answer..." at bounding box center [303, 104] width 65 height 10
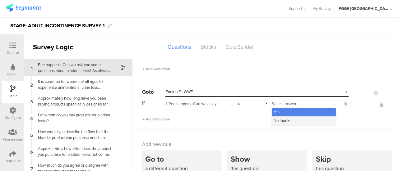
click at [274, 121] on span "No thanks" at bounding box center [283, 121] width 18 height 6
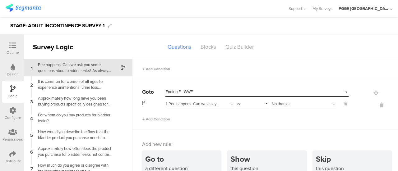
click at [235, 119] on div "Add Condition" at bounding box center [245, 116] width 206 height 11
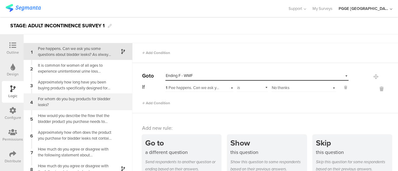
scroll to position [25, 0]
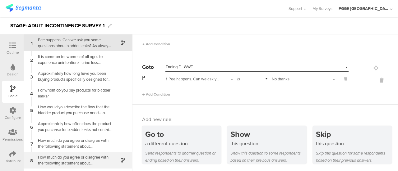
click at [104, 157] on div "How much do you agree or disagree with the following statement about unintentio…" at bounding box center [73, 160] width 78 height 12
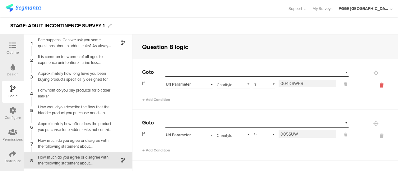
click at [374, 85] on icon at bounding box center [381, 85] width 15 height 7
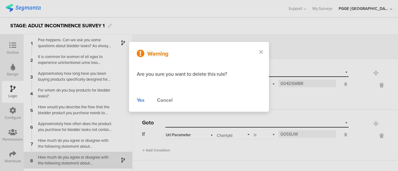
click at [141, 100] on div "Yes" at bounding box center [141, 100] width 8 height 7
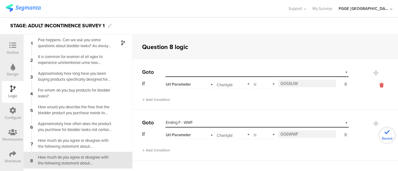
click at [374, 86] on icon at bounding box center [381, 85] width 15 height 7
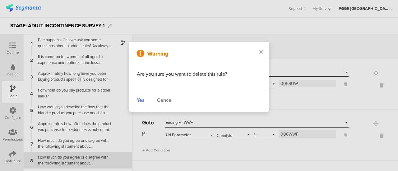
click at [142, 101] on div "Yes" at bounding box center [141, 100] width 8 height 7
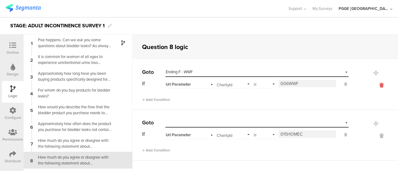
click at [374, 84] on icon at bounding box center [381, 85] width 15 height 7
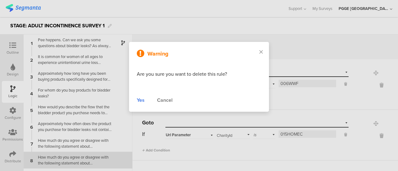
click at [138, 100] on div "Yes" at bounding box center [141, 100] width 8 height 7
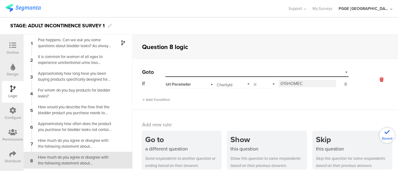
click at [374, 81] on icon at bounding box center [381, 79] width 15 height 7
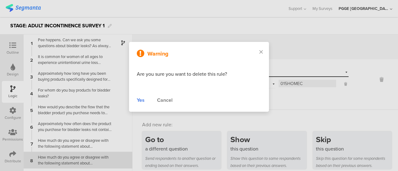
click at [138, 101] on div "Yes" at bounding box center [141, 100] width 8 height 7
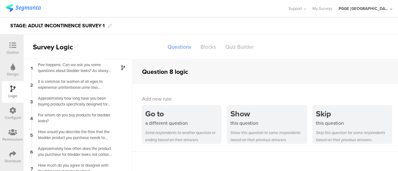
click at [9, 45] on icon at bounding box center [12, 45] width 7 height 7
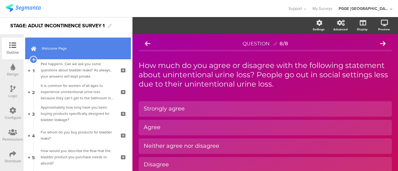
click at [75, 51] on span "Welcome Page" at bounding box center [82, 48] width 80 height 6
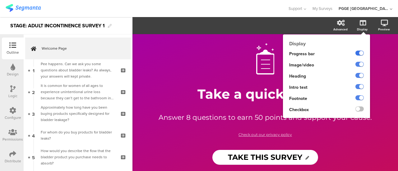
click at [358, 52] on label at bounding box center [359, 53] width 8 height 5
click at [0, 0] on input "checkbox" at bounding box center [0, 0] width 0 height 0
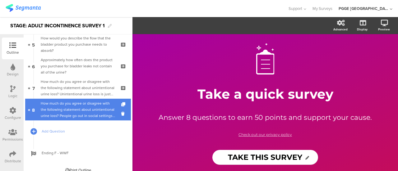
scroll to position [119, 0]
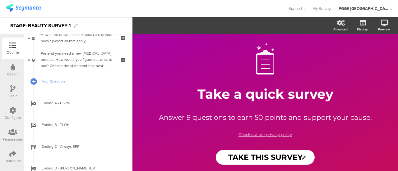
scroll to position [218, 0]
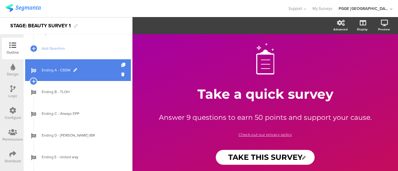
click at [91, 69] on span "Ending A - CSDW" at bounding box center [82, 70] width 80 height 6
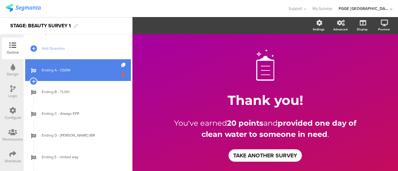
click at [121, 73] on icon at bounding box center [123, 74] width 5 height 6
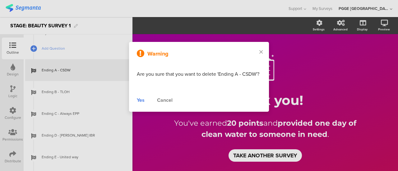
click at [141, 101] on div "Yes" at bounding box center [141, 100] width 8 height 7
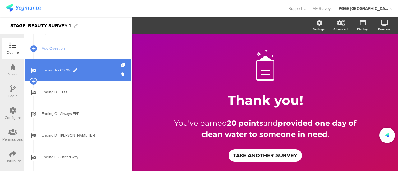
click at [94, 89] on span "Ending B - TLOH" at bounding box center [82, 92] width 80 height 6
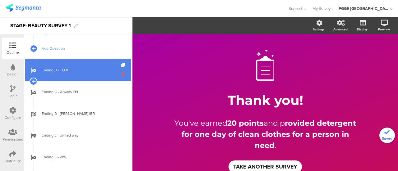
click at [121, 76] on icon at bounding box center [123, 74] width 5 height 6
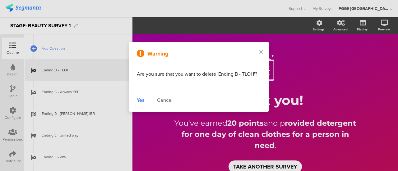
click at [140, 99] on div "Yes" at bounding box center [141, 100] width 8 height 7
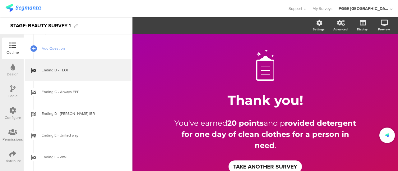
click at [90, 68] on span "Ending B - TLOH" at bounding box center [82, 70] width 80 height 6
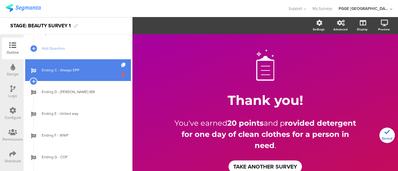
click at [121, 74] on icon at bounding box center [123, 74] width 5 height 6
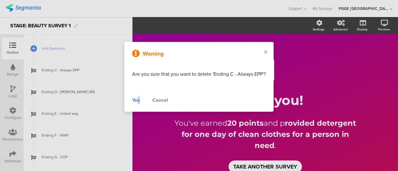
click at [138, 102] on div "Yes" at bounding box center [136, 100] width 8 height 7
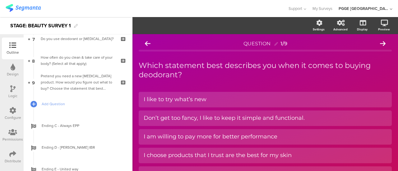
scroll to position [218, 0]
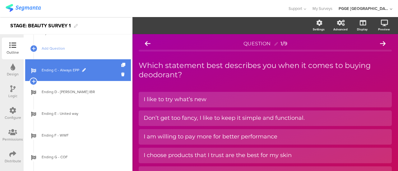
click at [90, 71] on span "Ending C - Always EPP" at bounding box center [82, 70] width 80 height 6
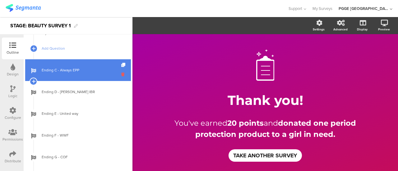
click at [121, 75] on icon at bounding box center [123, 74] width 5 height 6
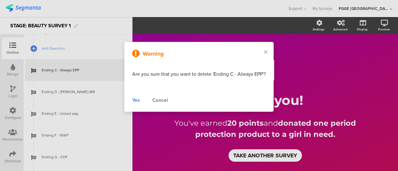
click at [136, 100] on div "Yes" at bounding box center [136, 100] width 8 height 7
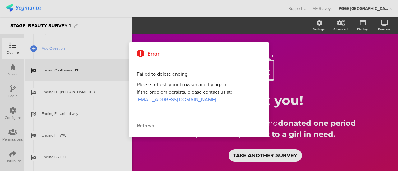
click at [144, 123] on div "Refresh" at bounding box center [199, 125] width 124 height 7
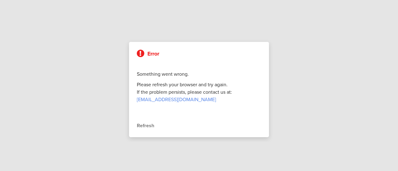
click at [144, 127] on div "Refresh" at bounding box center [199, 125] width 124 height 7
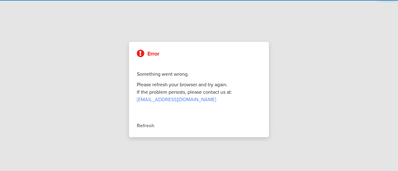
click at [144, 127] on div "Refresh" at bounding box center [199, 125] width 124 height 7
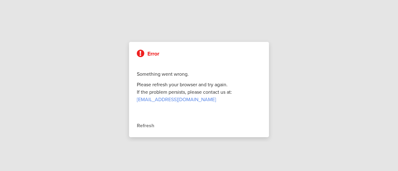
click at [150, 125] on div "Refresh" at bounding box center [199, 125] width 124 height 7
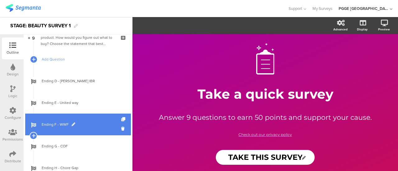
scroll to position [197, 0]
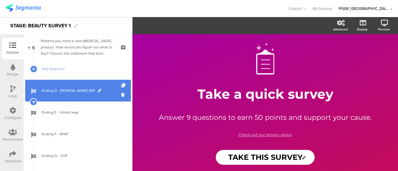
click at [93, 88] on span "Ending D - [PERSON_NAME] IBR" at bounding box center [82, 91] width 80 height 6
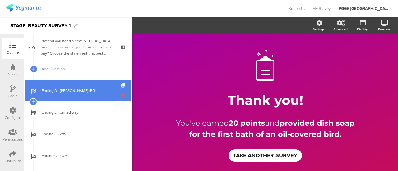
click at [121, 94] on icon at bounding box center [123, 95] width 5 height 6
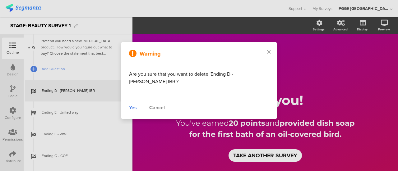
click at [137, 104] on div "Yes" at bounding box center [133, 107] width 8 height 7
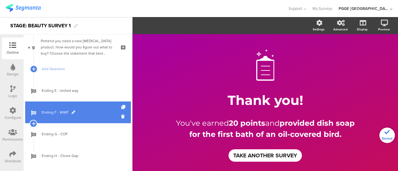
click at [100, 111] on span "Ending F - WWF" at bounding box center [82, 112] width 80 height 6
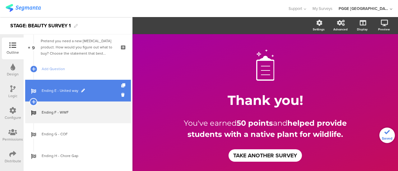
click at [98, 94] on link "Ending E - United way" at bounding box center [78, 91] width 106 height 22
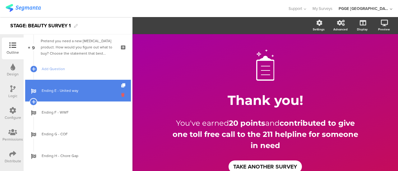
click at [121, 96] on icon at bounding box center [123, 95] width 5 height 6
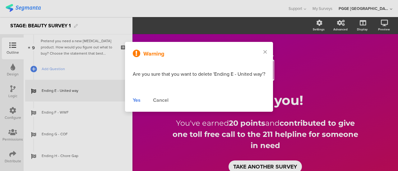
click at [135, 100] on div "Yes" at bounding box center [137, 100] width 8 height 7
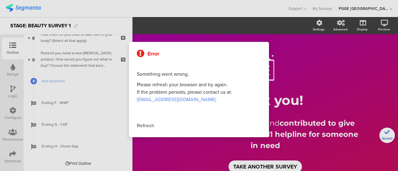
scroll to position [185, 0]
click at [146, 123] on div "Refresh" at bounding box center [199, 125] width 124 height 7
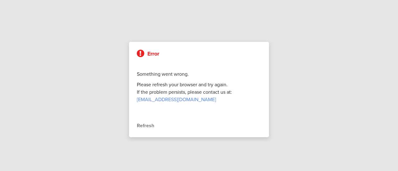
click at [147, 124] on div "Refresh" at bounding box center [199, 125] width 124 height 7
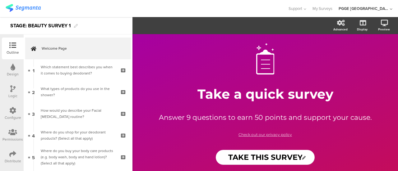
scroll to position [185, 0]
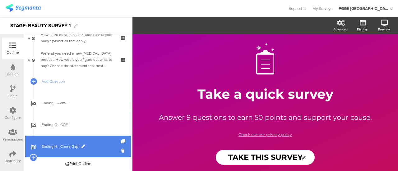
click at [98, 145] on span "Ending H - Chore Gap" at bounding box center [82, 147] width 80 height 6
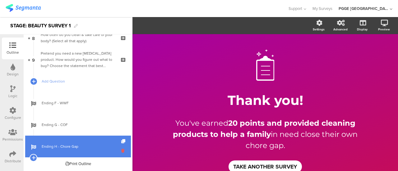
click at [121, 151] on icon at bounding box center [123, 151] width 5 height 6
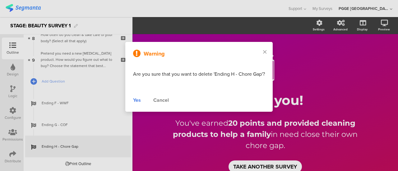
click at [136, 99] on div "Yes" at bounding box center [137, 100] width 8 height 7
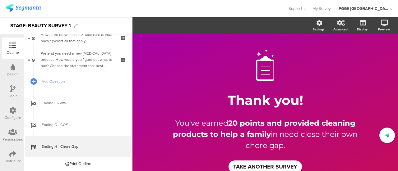
scroll to position [163, 0]
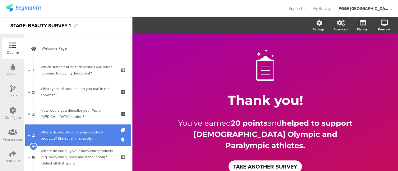
scroll to position [163, 0]
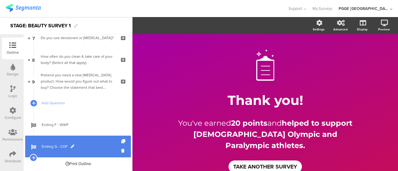
click at [90, 144] on span "Ending G - COF" at bounding box center [82, 147] width 80 height 6
click at [121, 151] on icon at bounding box center [123, 151] width 5 height 6
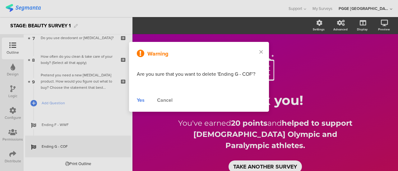
click at [140, 101] on div "Yes" at bounding box center [141, 100] width 8 height 7
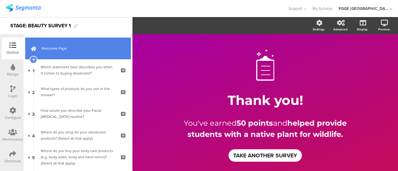
click at [85, 48] on span "Welcome Page" at bounding box center [82, 48] width 80 height 6
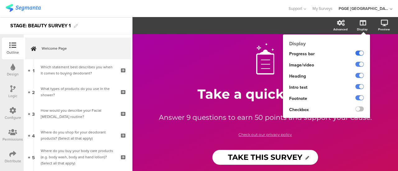
click at [359, 54] on label at bounding box center [359, 53] width 8 height 5
click at [0, 0] on input "checkbox" at bounding box center [0, 0] width 0 height 0
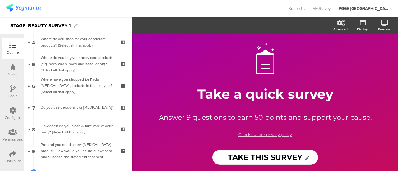
scroll to position [141, 0]
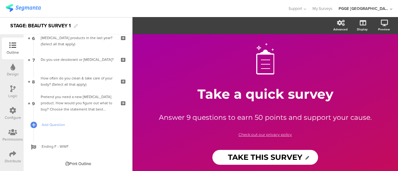
click at [13, 90] on icon at bounding box center [12, 88] width 5 height 7
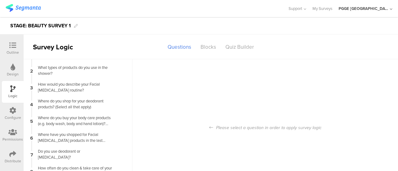
scroll to position [25, 0]
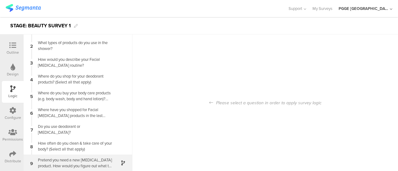
click at [104, 164] on div "Pretend you need a new Skin Care product. How would you figure out what to buy?…" at bounding box center [73, 163] width 78 height 12
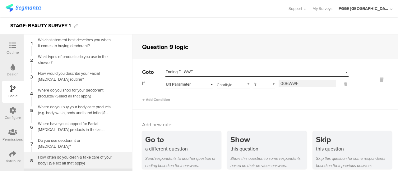
scroll to position [14, 0]
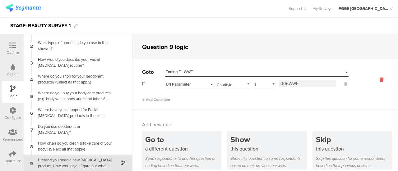
click at [374, 79] on icon at bounding box center [381, 79] width 15 height 7
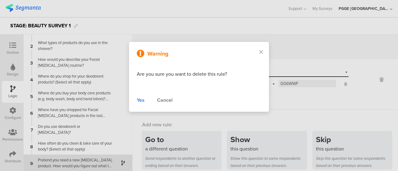
click at [140, 102] on div "Yes" at bounding box center [141, 100] width 8 height 7
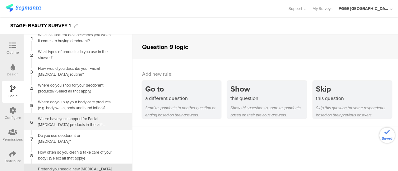
scroll to position [0, 0]
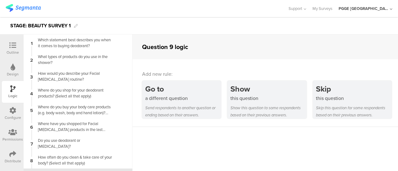
click at [9, 47] on div at bounding box center [13, 46] width 12 height 8
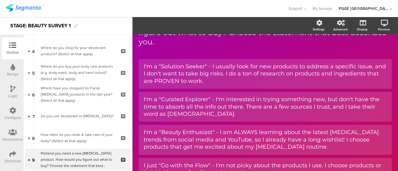
scroll to position [141, 0]
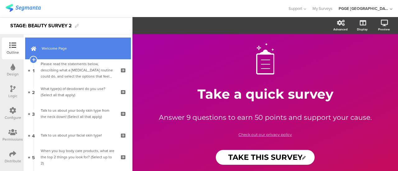
click at [88, 50] on span "Welcome Page" at bounding box center [82, 48] width 80 height 6
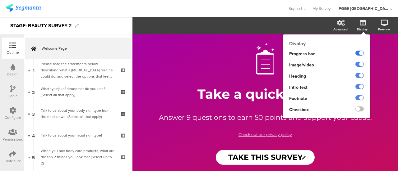
click at [358, 52] on label at bounding box center [359, 53] width 8 height 5
click at [0, 0] on input "checkbox" at bounding box center [0, 0] width 0 height 0
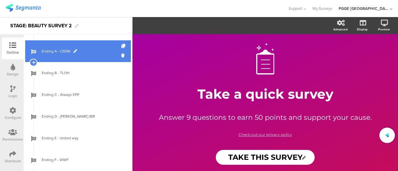
scroll to position [293, 0]
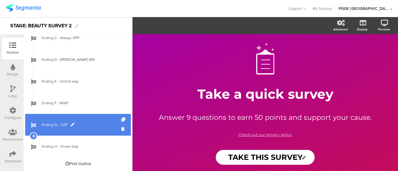
click at [91, 122] on span "Ending G - COF" at bounding box center [82, 125] width 80 height 6
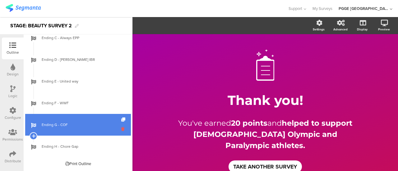
click at [121, 127] on icon at bounding box center [123, 129] width 5 height 6
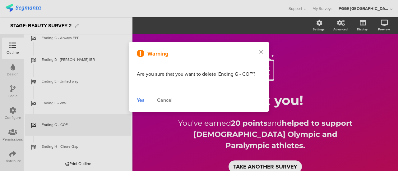
click at [144, 101] on div "Yes" at bounding box center [141, 100] width 8 height 7
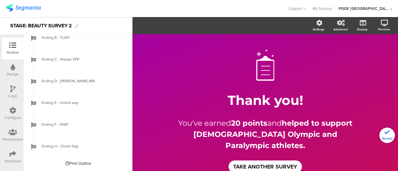
scroll to position [272, 0]
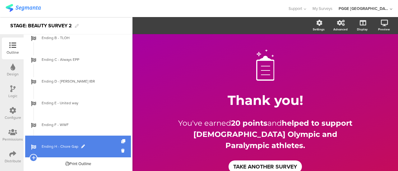
click at [95, 147] on span "Ending H - Chore Gap" at bounding box center [82, 147] width 80 height 6
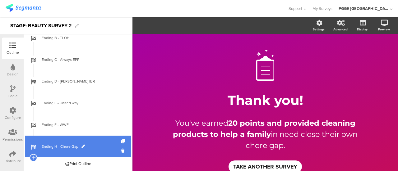
click at [116, 150] on div "Ending H - Chore Gap" at bounding box center [78, 147] width 106 height 22
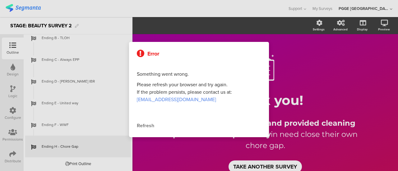
click at [90, 123] on div at bounding box center [199, 85] width 398 height 171
click at [144, 124] on div "Refresh" at bounding box center [199, 125] width 124 height 7
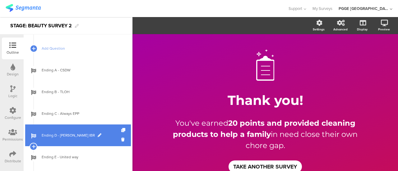
scroll to position [272, 0]
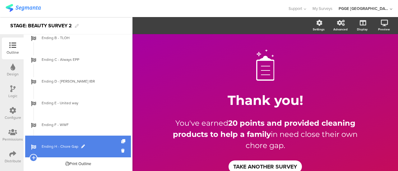
click at [100, 143] on link "Ending H - Chore Gap" at bounding box center [78, 147] width 106 height 22
click at [121, 150] on icon at bounding box center [123, 151] width 5 height 6
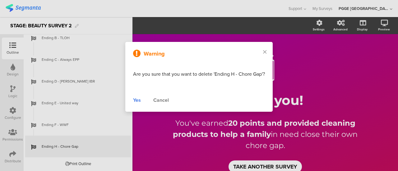
click at [140, 100] on div "Yes" at bounding box center [137, 100] width 8 height 7
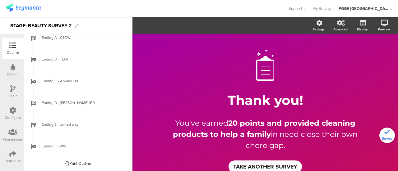
scroll to position [250, 0]
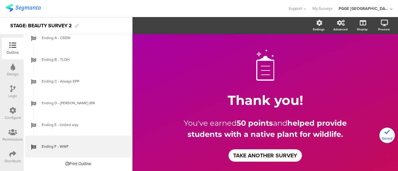
scroll to position [250, 0]
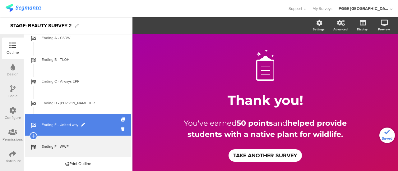
click at [94, 122] on span "Ending E - United way" at bounding box center [82, 125] width 80 height 6
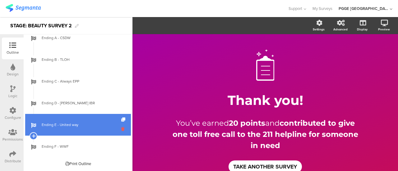
click at [121, 128] on icon at bounding box center [123, 129] width 5 height 6
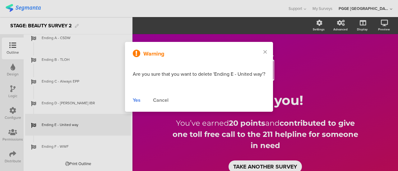
click at [139, 101] on div "Yes" at bounding box center [137, 100] width 8 height 7
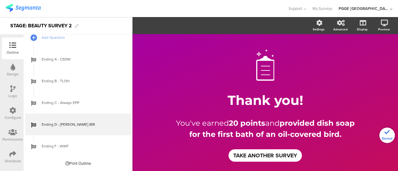
scroll to position [228, 0]
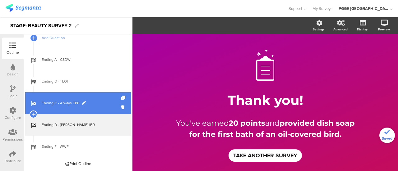
click at [98, 104] on span "Ending C - Always EPP" at bounding box center [82, 103] width 80 height 6
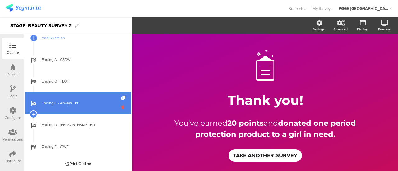
click at [121, 106] on icon at bounding box center [123, 107] width 5 height 6
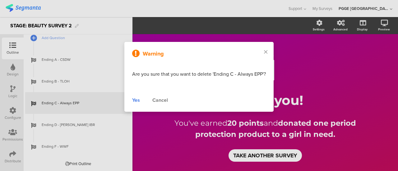
click at [139, 100] on div "Yes" at bounding box center [136, 100] width 8 height 7
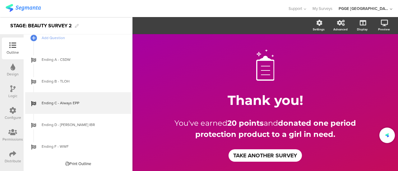
scroll to position [206, 0]
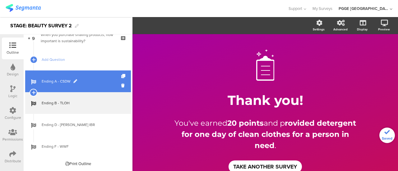
click at [95, 79] on span "Ending A - CSDW" at bounding box center [82, 81] width 80 height 6
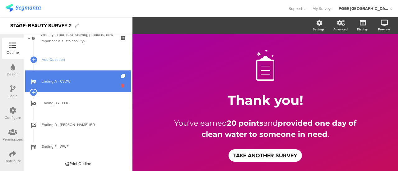
click at [121, 85] on icon at bounding box center [123, 86] width 5 height 6
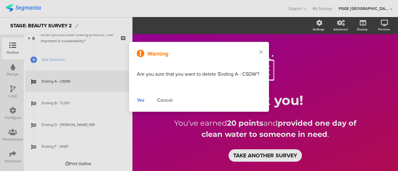
click at [137, 99] on div "Yes" at bounding box center [141, 100] width 8 height 7
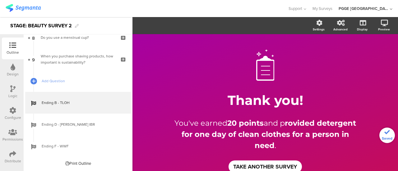
scroll to position [185, 0]
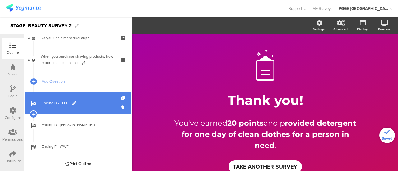
click at [97, 101] on span "Ending B - TLOH" at bounding box center [82, 103] width 80 height 6
click at [121, 106] on icon at bounding box center [123, 107] width 5 height 6
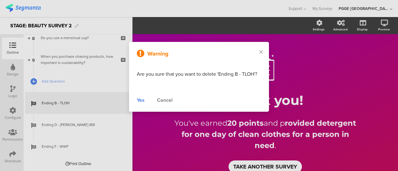
click at [140, 100] on div "Yes" at bounding box center [141, 100] width 8 height 7
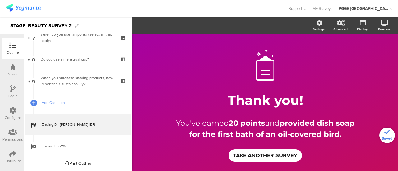
scroll to position [163, 0]
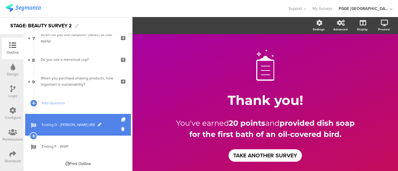
click at [93, 123] on span "Ending D - [PERSON_NAME] IBR" at bounding box center [82, 125] width 80 height 6
click at [116, 129] on link "Ending D - [PERSON_NAME] IBR" at bounding box center [78, 125] width 106 height 22
click at [121, 128] on icon at bounding box center [123, 129] width 5 height 6
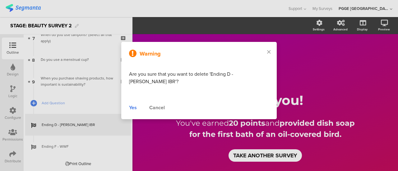
click at [136, 104] on div "Yes" at bounding box center [133, 107] width 8 height 7
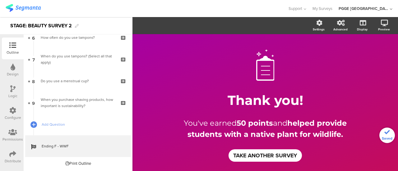
scroll to position [141, 0]
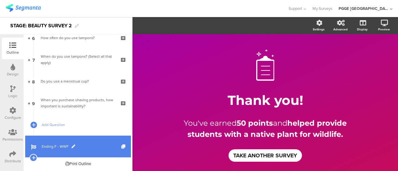
click at [88, 146] on span "Ending F - WWF" at bounding box center [82, 147] width 80 height 6
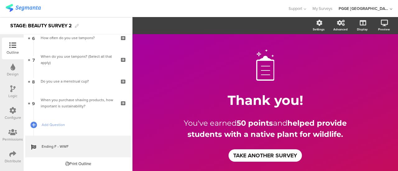
click at [9, 90] on div "Logic" at bounding box center [13, 92] width 22 height 22
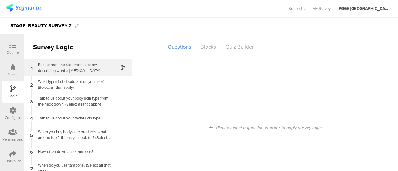
click at [98, 69] on div "Please read the statements below, describing what a skin care routine could do,…" at bounding box center [73, 68] width 78 height 12
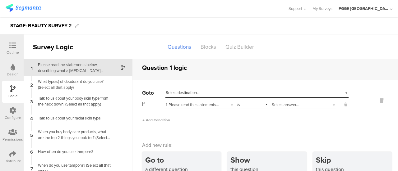
scroll to position [5, 0]
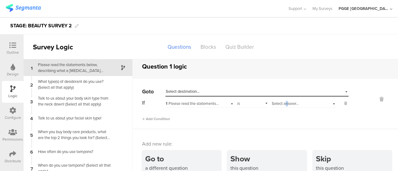
click at [281, 101] on span "Select answer..." at bounding box center [285, 104] width 27 height 6
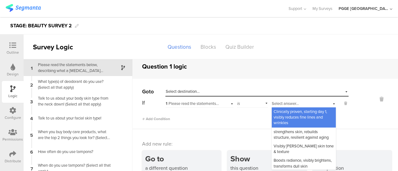
click at [198, 117] on div "Add Condition" at bounding box center [245, 116] width 206 height 11
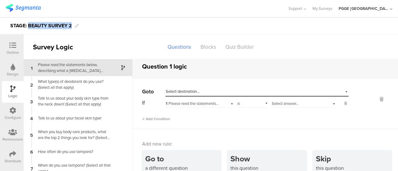
drag, startPoint x: 27, startPoint y: 25, endPoint x: 71, endPoint y: 27, distance: 44.2
click at [71, 27] on div "STAGE: BEAUTY SURVEY 2" at bounding box center [41, 26] width 62 height 10
copy div "BEAUTY SURVEY 2"
click at [9, 46] on div at bounding box center [13, 46] width 12 height 8
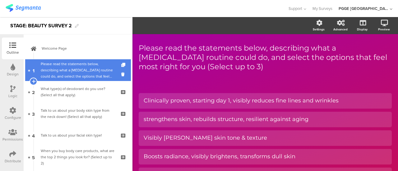
click at [58, 70] on div "Please read the statements below, describing what a skin care routine could do,…" at bounding box center [78, 70] width 74 height 19
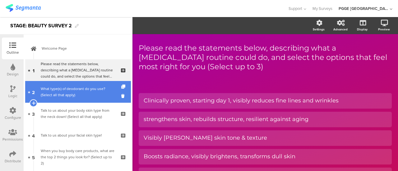
click at [85, 97] on div "What type(s) of deodorant do you use? (Select all that apply)" at bounding box center [78, 92] width 74 height 12
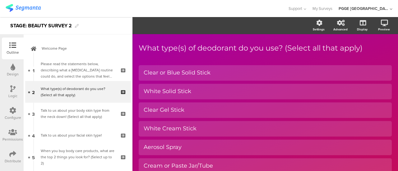
click at [13, 89] on icon at bounding box center [12, 88] width 5 height 7
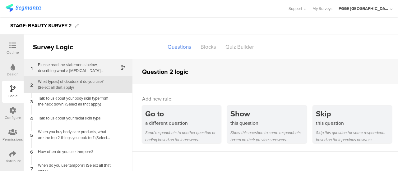
click at [76, 69] on div "Please read the statements below, describing what a skin care routine could do,…" at bounding box center [73, 68] width 78 height 12
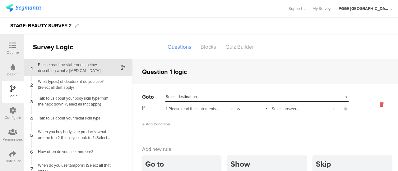
click at [374, 102] on icon at bounding box center [381, 104] width 15 height 7
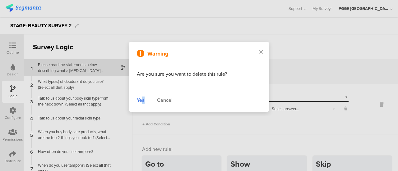
click at [143, 99] on div "Yes" at bounding box center [141, 100] width 8 height 7
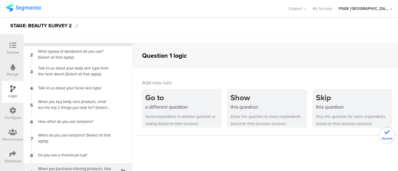
scroll to position [25, 0]
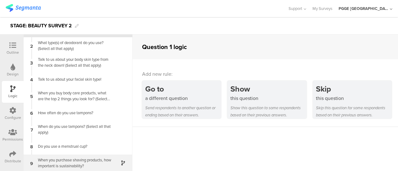
click at [102, 160] on div "When you purchase shaving products, how important is sustainability?" at bounding box center [73, 163] width 78 height 12
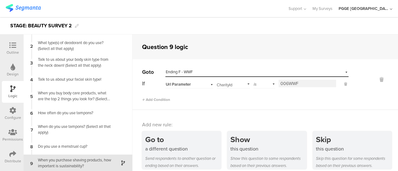
scroll to position [6, 0]
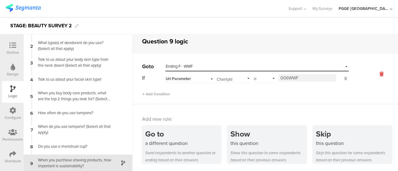
click at [374, 74] on icon at bounding box center [381, 74] width 15 height 7
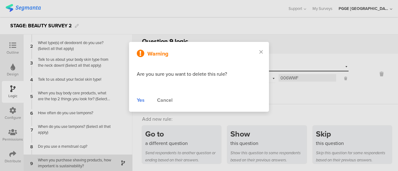
click at [141, 100] on div "Yes" at bounding box center [141, 100] width 8 height 7
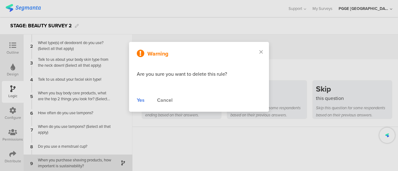
scroll to position [0, 0]
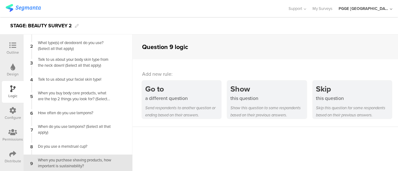
click at [10, 47] on icon at bounding box center [12, 45] width 7 height 7
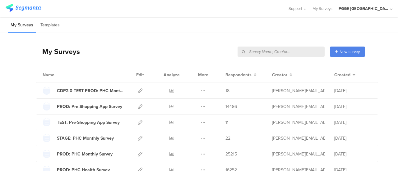
click at [295, 49] on input "text" at bounding box center [280, 52] width 87 height 10
paste input "BEAUTY SURVEY 2"
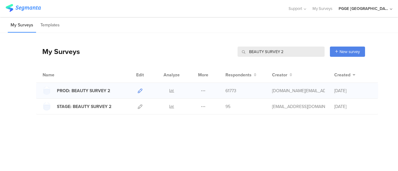
type input "BEAUTY SURVEY 2"
click at [138, 91] on icon at bounding box center [140, 91] width 5 height 5
click at [140, 106] on icon at bounding box center [140, 106] width 5 height 5
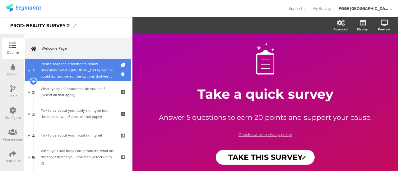
click at [68, 69] on div "Please read the statements below, describing what a [MEDICAL_DATA] routine coul…" at bounding box center [78, 70] width 74 height 19
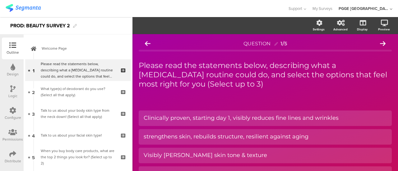
click at [11, 93] on div "Logic" at bounding box center [12, 96] width 9 height 6
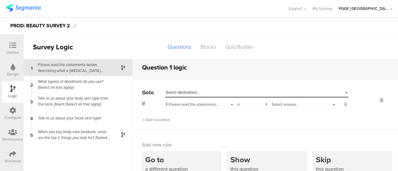
scroll to position [5, 0]
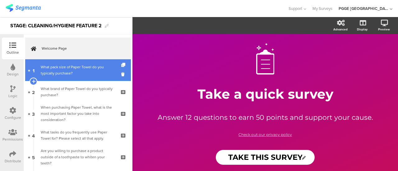
click at [71, 70] on div "What pack size of Paper Towel do you typically purchase?" at bounding box center [78, 70] width 74 height 12
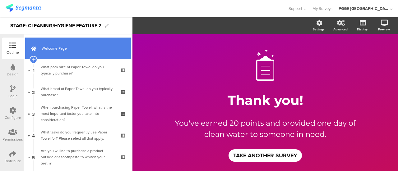
click at [85, 44] on link "Welcome Page" at bounding box center [78, 49] width 106 height 22
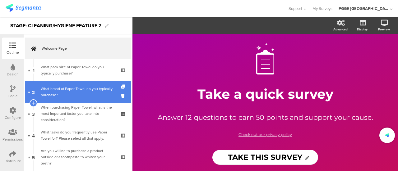
click at [87, 90] on div "What brand of Paper Towel do you typically purchase?" at bounding box center [78, 92] width 74 height 12
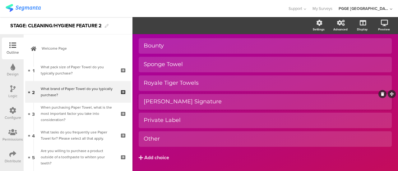
scroll to position [46, 0]
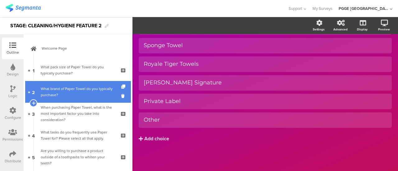
click at [96, 98] on div "What brand of Paper Towel do you typically purchase?" at bounding box center [78, 92] width 74 height 12
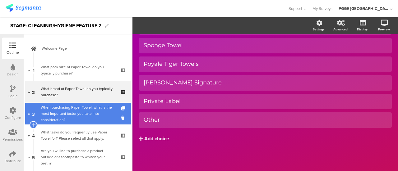
click at [94, 121] on div "When purchasing Paper Towel, what is the most important factor you take into co…" at bounding box center [78, 113] width 74 height 19
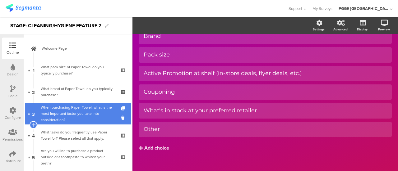
scroll to position [55, 0]
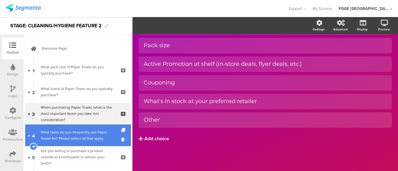
click at [89, 136] on div "What tasks do you frequently use Paper Towel for? Please select all that apply." at bounding box center [78, 135] width 74 height 12
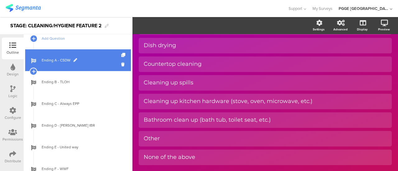
scroll to position [249, 0]
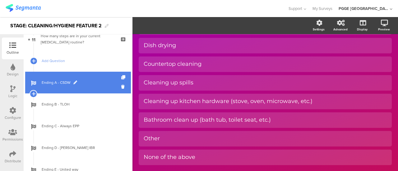
click at [96, 82] on span "Ending A - CSDW" at bounding box center [82, 83] width 80 height 6
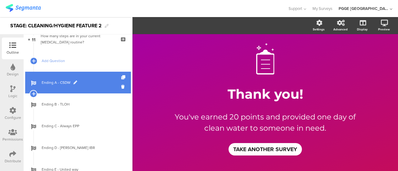
scroll to position [6, 0]
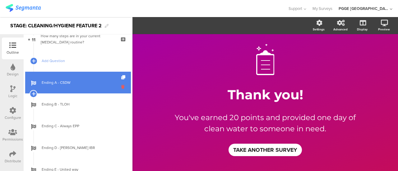
click at [121, 87] on icon at bounding box center [123, 87] width 5 height 6
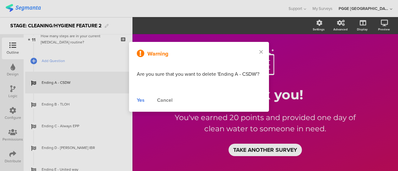
click at [141, 99] on div "Yes" at bounding box center [141, 100] width 8 height 7
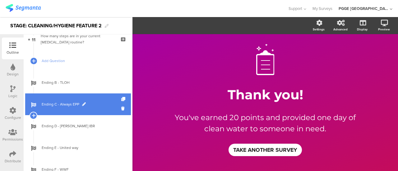
click at [88, 101] on link "Ending C - Always EPP" at bounding box center [78, 105] width 106 height 22
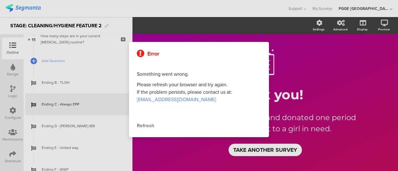
click at [145, 127] on div "Refresh" at bounding box center [199, 125] width 124 height 7
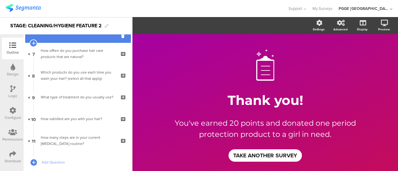
scroll to position [218, 0]
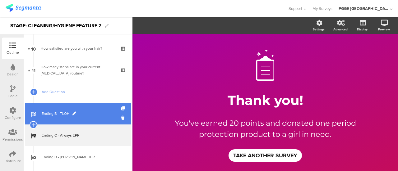
click at [95, 111] on span "Ending B - TLOH" at bounding box center [82, 114] width 80 height 6
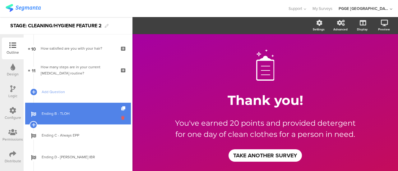
click at [121, 118] on icon at bounding box center [123, 118] width 5 height 6
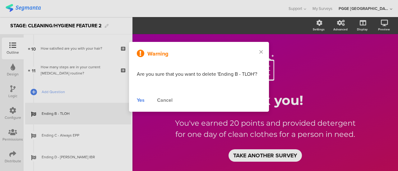
click at [141, 102] on div "Yes" at bounding box center [141, 100] width 8 height 7
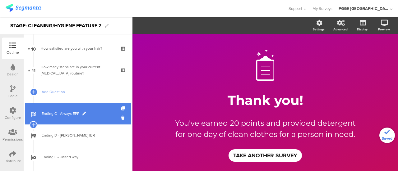
click at [99, 115] on span "Ending C - Always EPP" at bounding box center [82, 114] width 80 height 6
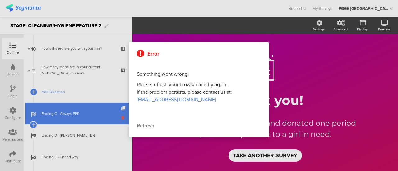
click at [118, 117] on div at bounding box center [199, 85] width 398 height 171
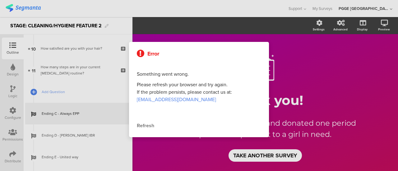
drag, startPoint x: 147, startPoint y: 123, endPoint x: 144, endPoint y: 124, distance: 3.1
click at [147, 124] on div "Refresh" at bounding box center [199, 125] width 124 height 7
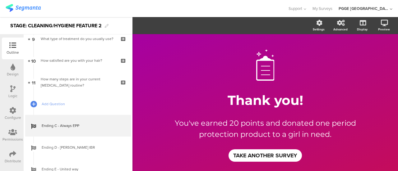
scroll to position [218, 0]
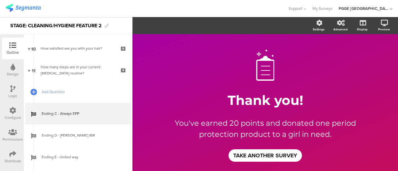
click at [106, 111] on span "Ending C - Always EPP" at bounding box center [82, 114] width 80 height 6
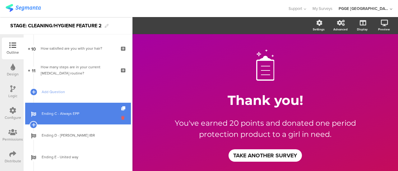
click at [121, 116] on icon at bounding box center [123, 118] width 5 height 6
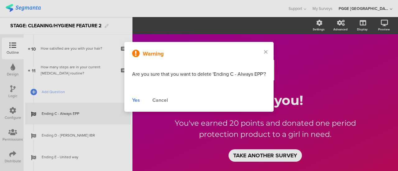
click at [138, 100] on div "Yes" at bounding box center [136, 100] width 8 height 7
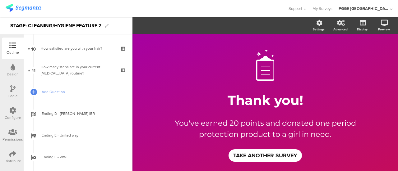
click at [96, 108] on link "Ending D - [PERSON_NAME] IBR" at bounding box center [78, 114] width 106 height 22
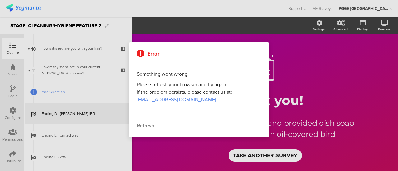
click at [140, 125] on div "Refresh" at bounding box center [199, 125] width 124 height 7
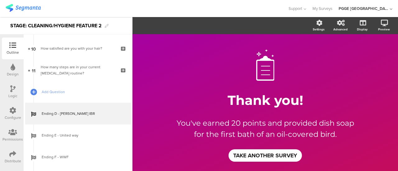
scroll to position [272, 0]
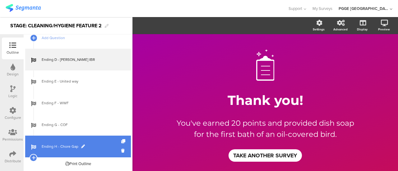
click at [96, 146] on span "Ending H - Chore Gap" at bounding box center [82, 147] width 80 height 6
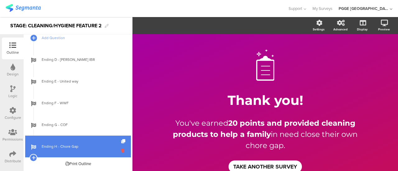
click at [121, 150] on icon at bounding box center [123, 151] width 5 height 6
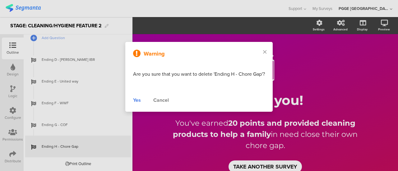
click at [134, 102] on div "Yes" at bounding box center [137, 100] width 8 height 7
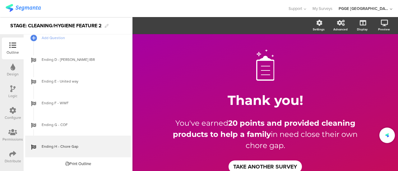
scroll to position [250, 0]
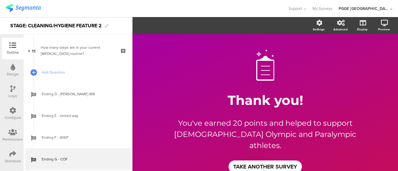
scroll to position [250, 0]
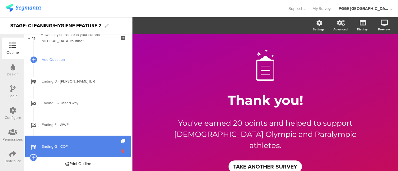
click at [121, 150] on icon at bounding box center [123, 151] width 5 height 6
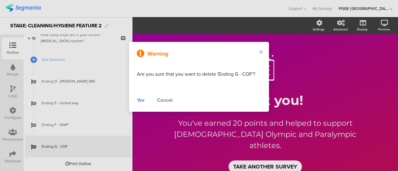
click at [141, 100] on div "Yes" at bounding box center [141, 100] width 8 height 7
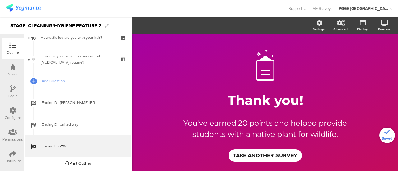
scroll to position [228, 0]
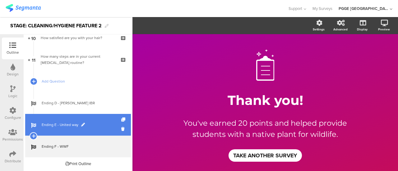
click at [96, 123] on span "Ending E - United way" at bounding box center [82, 125] width 80 height 6
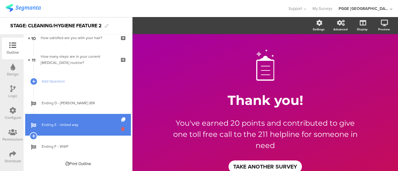
click at [121, 129] on icon at bounding box center [123, 129] width 5 height 6
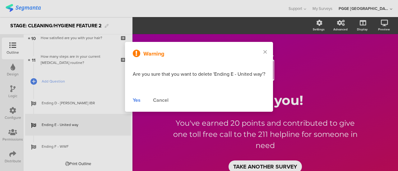
click at [133, 102] on div "Yes" at bounding box center [137, 100] width 8 height 7
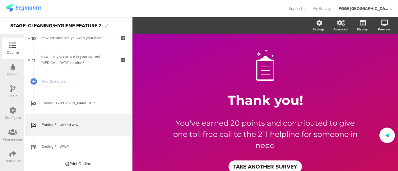
scroll to position [206, 0]
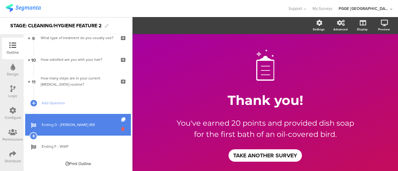
click at [121, 129] on icon at bounding box center [123, 129] width 5 height 6
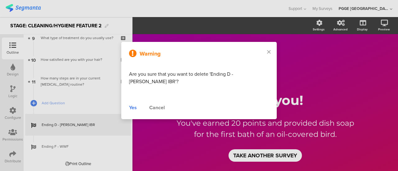
click at [137, 104] on div "Yes" at bounding box center [133, 107] width 8 height 7
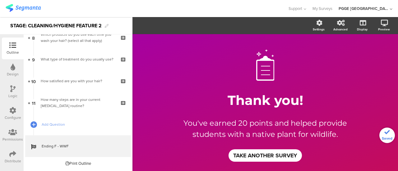
scroll to position [185, 0]
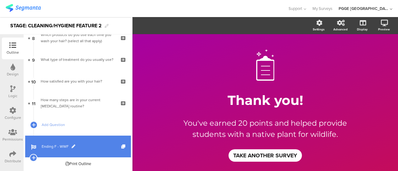
click at [100, 141] on link "Ending F - WWF" at bounding box center [78, 147] width 106 height 22
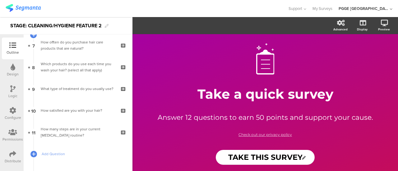
scroll to position [185, 0]
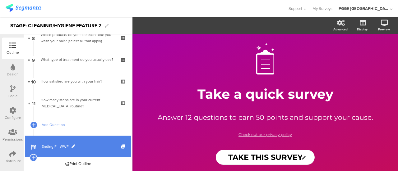
click at [96, 144] on span "Ending F - WWF" at bounding box center [82, 147] width 80 height 6
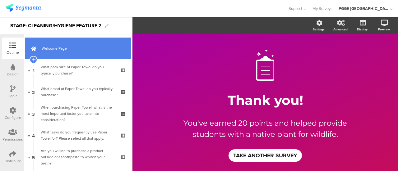
click at [90, 48] on span "Welcome Page" at bounding box center [82, 48] width 80 height 6
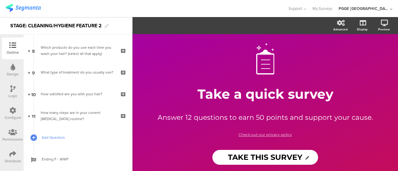
scroll to position [185, 0]
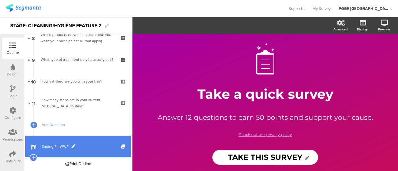
drag, startPoint x: 90, startPoint y: 145, endPoint x: 105, endPoint y: 146, distance: 14.3
click at [90, 145] on span "Ending F - WWF" at bounding box center [82, 147] width 80 height 6
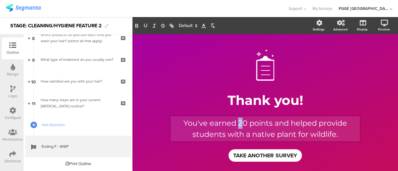
click at [237, 123] on div "You've earned 20 points and helped provide students with a native plant for wil…" at bounding box center [265, 128] width 190 height 25
drag, startPoint x: 235, startPoint y: 122, endPoint x: 243, endPoint y: 122, distance: 7.8
click at [243, 122] on p "You've earned 50 points and helped provide students with a native plant for wil…" at bounding box center [265, 129] width 186 height 22
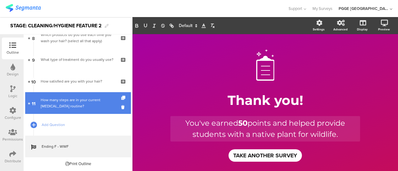
click at [80, 102] on div "How many steps are in your current [MEDICAL_DATA] routine?" at bounding box center [78, 103] width 74 height 12
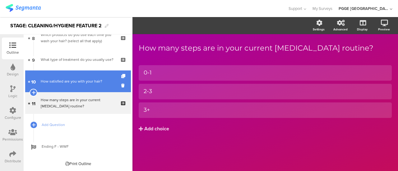
click at [83, 79] on div "How satisfied are you with your hair?" at bounding box center [78, 81] width 74 height 6
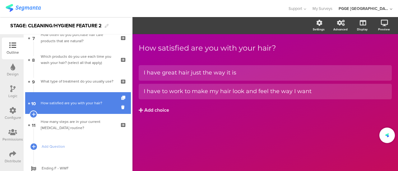
scroll to position [132, 0]
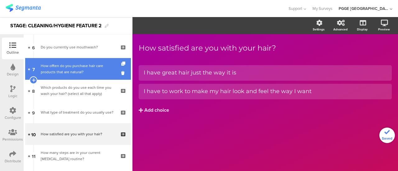
click at [77, 76] on link "7 How offten do you purchase hair care products that are natural?" at bounding box center [78, 69] width 106 height 22
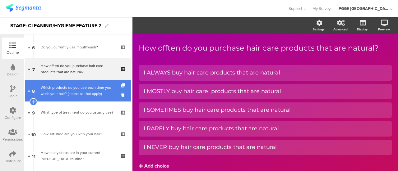
click at [91, 87] on div "Which products do you use each time you wash your hair? (select all that apply)" at bounding box center [78, 91] width 74 height 12
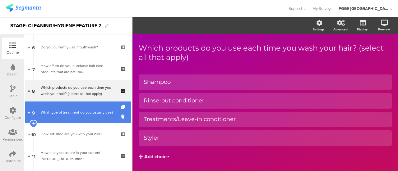
click at [74, 109] on div "What type of treatment do you usually use?" at bounding box center [78, 112] width 74 height 6
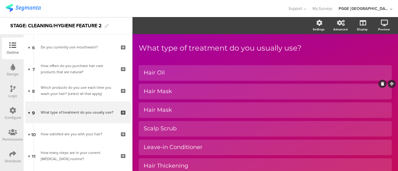
scroll to position [31, 0]
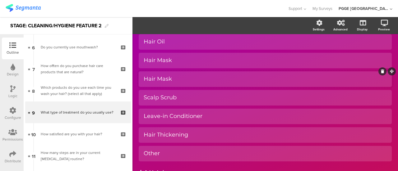
click at [195, 81] on div "Hair Mask" at bounding box center [265, 79] width 243 height 7
click at [10, 111] on icon at bounding box center [12, 110] width 7 height 7
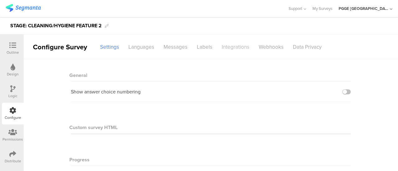
click at [233, 44] on div "Integrations" at bounding box center [235, 47] width 37 height 11
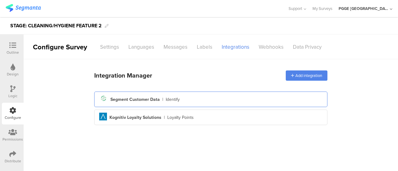
click at [196, 100] on div "Segment icon Created with Sketch. Segment Customer Data | Identify" at bounding box center [210, 99] width 223 height 11
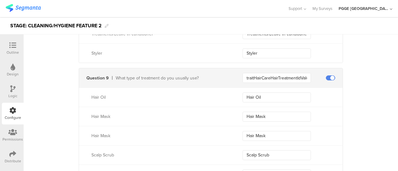
scroll to position [1057, 0]
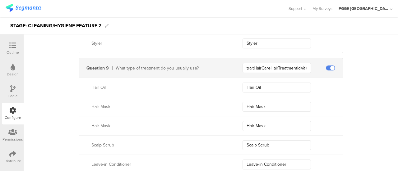
click at [15, 46] on icon at bounding box center [12, 45] width 7 height 7
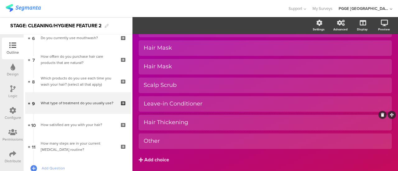
scroll to position [34, 0]
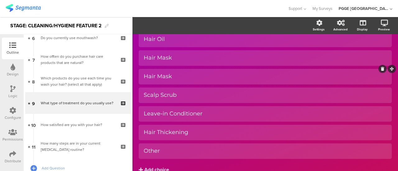
click at [199, 76] on div "Hair Mask" at bounding box center [265, 76] width 243 height 7
click at [381, 70] on icon at bounding box center [382, 69] width 3 height 4
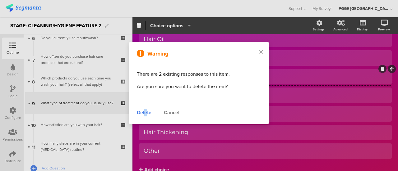
click at [146, 112] on div "Delete" at bounding box center [144, 112] width 15 height 7
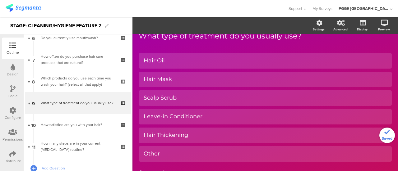
scroll to position [2, 0]
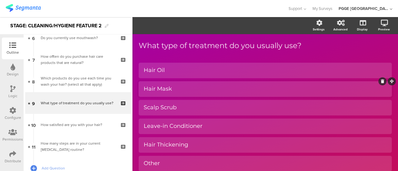
click at [201, 86] on div "Hair Mask" at bounding box center [265, 88] width 243 height 7
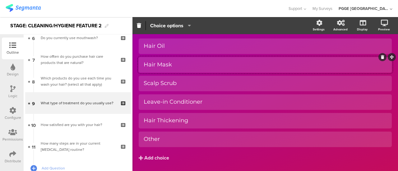
scroll to position [46, 0]
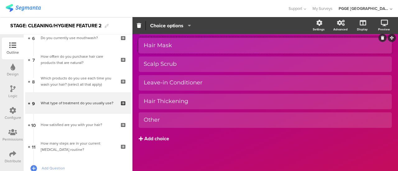
click at [164, 136] on div "Add choice" at bounding box center [156, 139] width 25 height 7
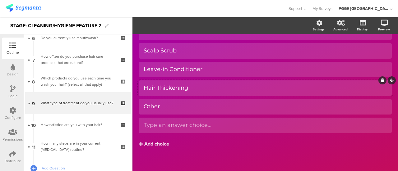
scroll to position [65, 0]
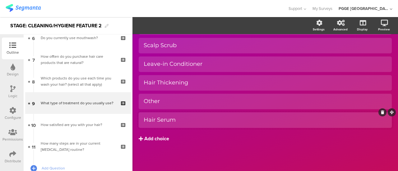
click at [216, 143] on button "Add choice" at bounding box center [265, 139] width 253 height 16
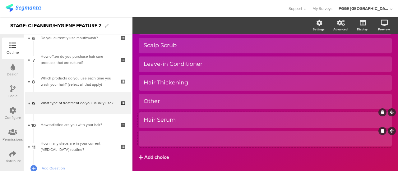
click at [381, 132] on icon at bounding box center [382, 131] width 3 height 4
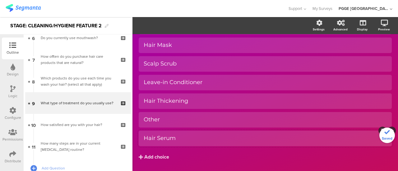
scroll to position [34, 0]
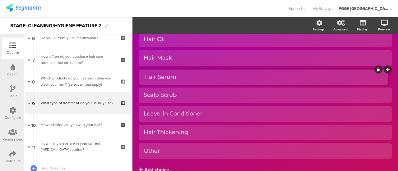
drag, startPoint x: 388, startPoint y: 143, endPoint x: 388, endPoint y: 69, distance: 74.0
click at [9, 112] on div "Configure" at bounding box center [13, 114] width 22 height 22
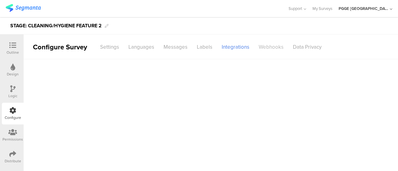
click at [271, 47] on div "Webhooks" at bounding box center [271, 47] width 34 height 11
click at [237, 47] on div "Integrations" at bounding box center [235, 47] width 37 height 11
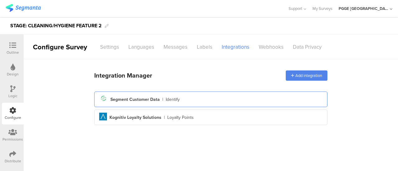
click at [187, 98] on div "Segment icon Created with Sketch. Segment Customer Data | Identify" at bounding box center [210, 99] width 223 height 11
click at [211, 101] on div "Segment icon Created with Sketch. Segment Customer Data | Identify" at bounding box center [210, 99] width 223 height 11
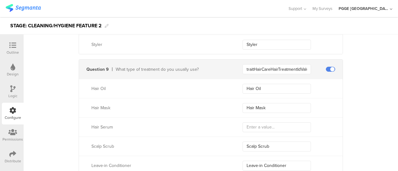
scroll to position [1057, 0]
drag, startPoint x: 87, startPoint y: 124, endPoint x: 118, endPoint y: 125, distance: 31.1
click at [118, 125] on div "Hair Serum" at bounding box center [153, 126] width 149 height 7
copy div "Hair Serum"
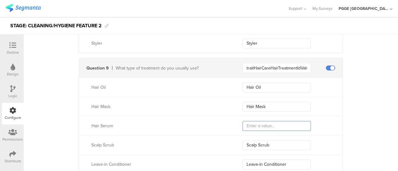
click at [257, 126] on input "text" at bounding box center [276, 126] width 68 height 10
paste input "Hair Serum"
type input "Hair Serum"
click at [13, 89] on icon at bounding box center [12, 88] width 5 height 7
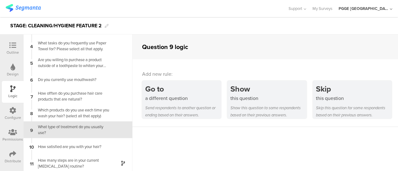
scroll to position [48, 0]
click at [14, 50] on div "Outline" at bounding box center [13, 53] width 12 height 6
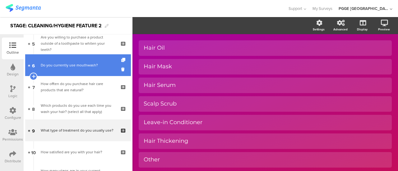
scroll to position [185, 0]
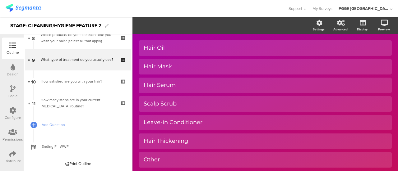
click at [13, 88] on icon at bounding box center [12, 88] width 5 height 7
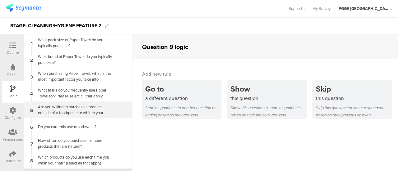
scroll to position [48, 0]
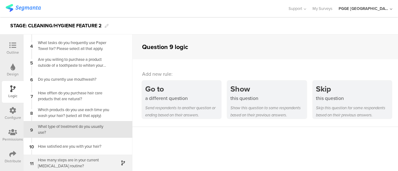
click at [104, 158] on div "How many steps are in your current [MEDICAL_DATA] routine?" at bounding box center [73, 163] width 78 height 12
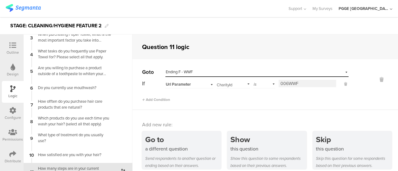
scroll to position [48, 0]
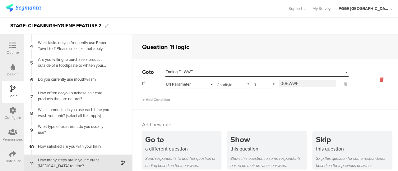
click at [374, 78] on icon at bounding box center [381, 79] width 15 height 7
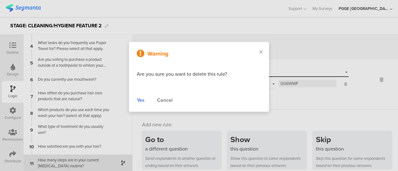
click at [142, 100] on div "Yes" at bounding box center [141, 100] width 8 height 7
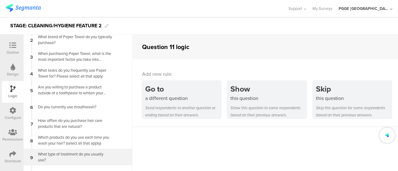
scroll to position [0, 0]
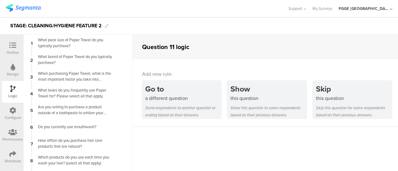
click at [12, 111] on icon at bounding box center [12, 110] width 7 height 7
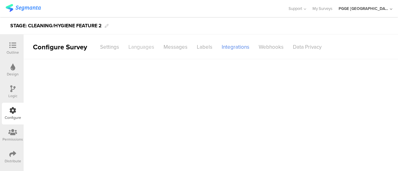
click at [144, 44] on div "Languages" at bounding box center [141, 47] width 35 height 11
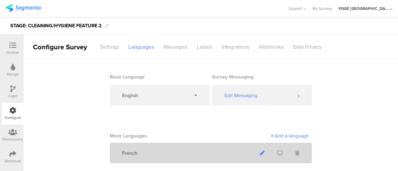
click at [260, 152] on icon at bounding box center [262, 153] width 5 height 5
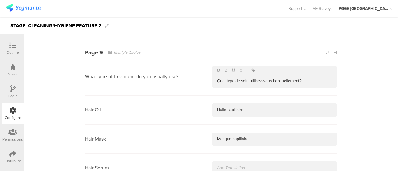
scroll to position [1927, 0]
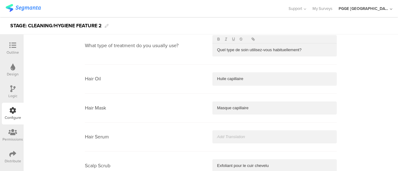
click at [231, 136] on p at bounding box center [274, 137] width 115 height 6
click at [14, 94] on div "Logic" at bounding box center [12, 96] width 9 height 6
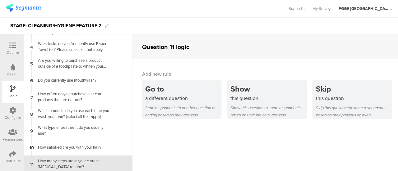
scroll to position [48, 0]
click at [12, 46] on icon at bounding box center [12, 45] width 7 height 7
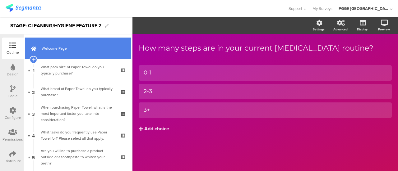
drag, startPoint x: 88, startPoint y: 48, endPoint x: 103, endPoint y: 48, distance: 14.6
click at [88, 48] on span "Welcome Page" at bounding box center [82, 48] width 80 height 6
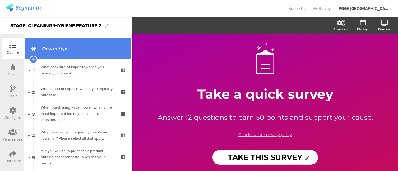
click at [95, 48] on span "Welcome Page" at bounding box center [82, 48] width 80 height 6
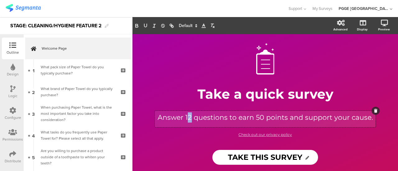
drag, startPoint x: 185, startPoint y: 117, endPoint x: 189, endPoint y: 115, distance: 4.2
click at [189, 115] on div "Answer 12 questions to earn 50 points and support your cause. Answer 12 questio…" at bounding box center [265, 119] width 221 height 16
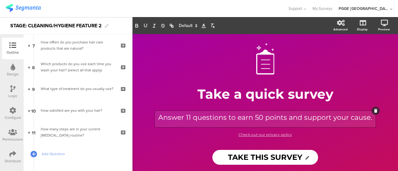
scroll to position [185, 0]
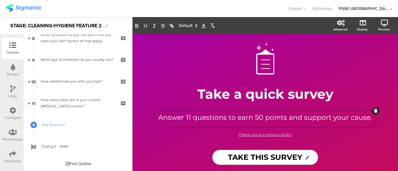
click at [11, 95] on div "Logic" at bounding box center [12, 96] width 9 height 6
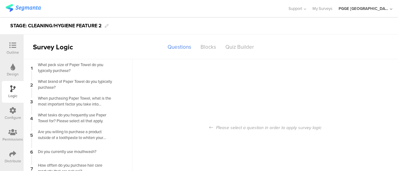
click at [13, 111] on icon at bounding box center [12, 110] width 7 height 7
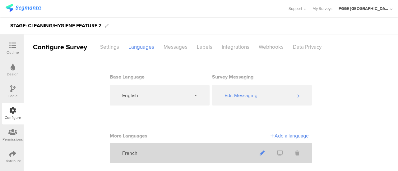
click at [260, 153] on icon at bounding box center [262, 153] width 5 height 5
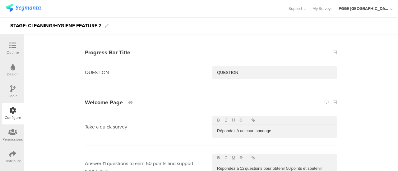
scroll to position [93, 0]
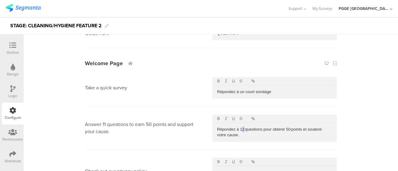
click at [241, 128] on p "Répondez à 12 questions pour obtenir 50 points et soutenir votre cause." at bounding box center [274, 133] width 115 height 12
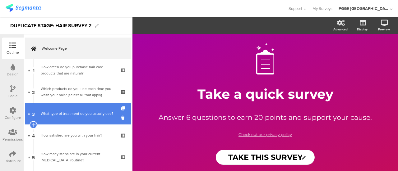
click at [81, 113] on div "What type of treatment do you usually use?" at bounding box center [78, 114] width 74 height 6
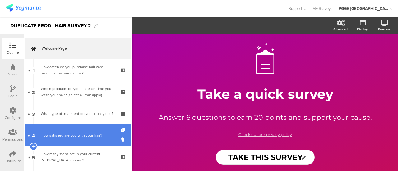
click at [92, 134] on div "How satisfied are you with your hair?" at bounding box center [78, 135] width 74 height 6
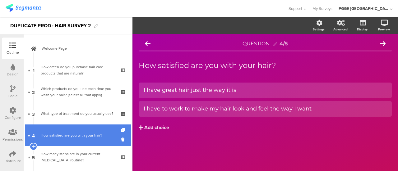
scroll to position [62, 0]
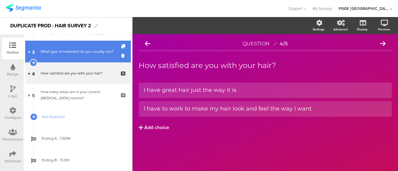
click at [85, 55] on div "What type of treatment do you usually use?" at bounding box center [78, 51] width 74 height 6
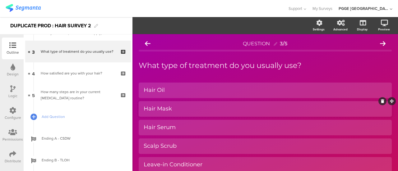
scroll to position [31, 0]
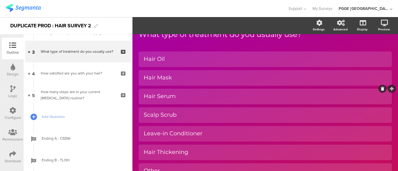
click at [186, 96] on div "Hair Serum" at bounding box center [265, 96] width 243 height 7
copy div "Hair Serum"
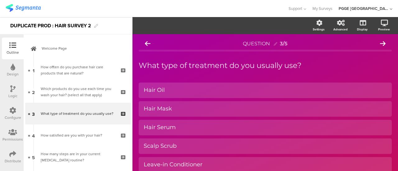
scroll to position [11, 0]
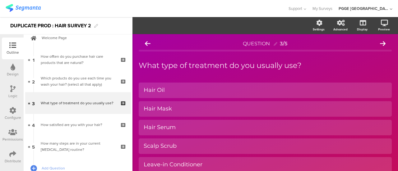
click at [15, 88] on icon at bounding box center [12, 88] width 5 height 7
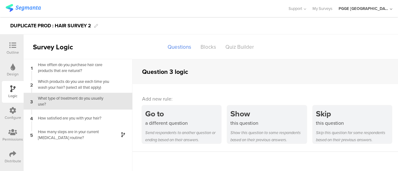
click at [15, 112] on icon at bounding box center [12, 110] width 7 height 7
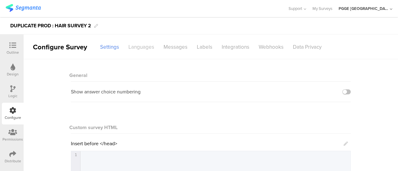
click at [143, 44] on div "Languages" at bounding box center [141, 47] width 35 height 11
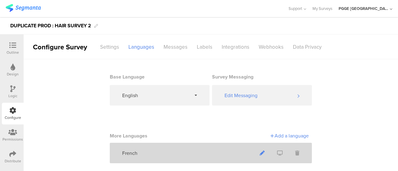
click at [260, 151] on icon at bounding box center [262, 153] width 5 height 5
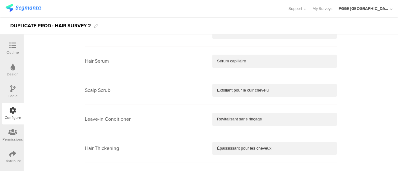
scroll to position [777, 0]
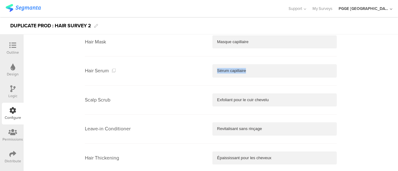
drag, startPoint x: 260, startPoint y: 71, endPoint x: 179, endPoint y: 71, distance: 81.4
click at [179, 71] on section "Hair Serum Sérum capillaire" at bounding box center [211, 71] width 252 height 29
copy p "Sérum capillaire"
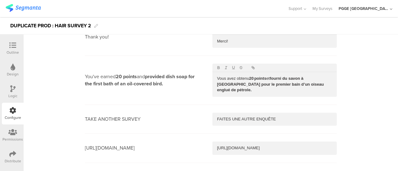
scroll to position [1616, 0]
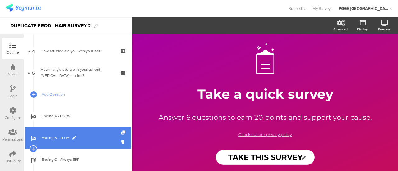
scroll to position [62, 0]
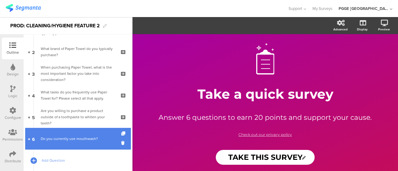
scroll to position [62, 0]
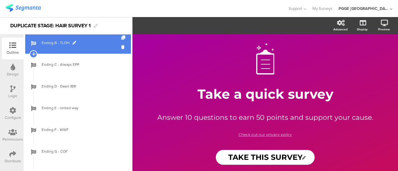
scroll to position [315, 0]
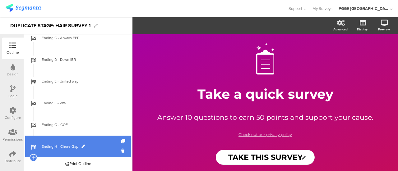
click at [101, 145] on span "Ending H - Chore Gap" at bounding box center [82, 147] width 80 height 6
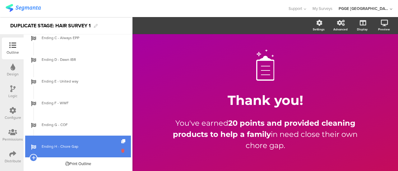
click at [121, 150] on icon at bounding box center [123, 151] width 5 height 6
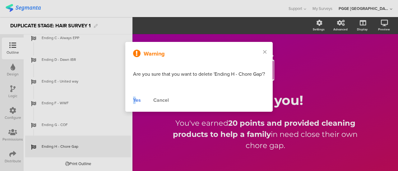
click at [134, 101] on div "Yes" at bounding box center [137, 100] width 8 height 7
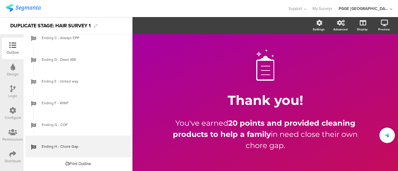
scroll to position [293, 0]
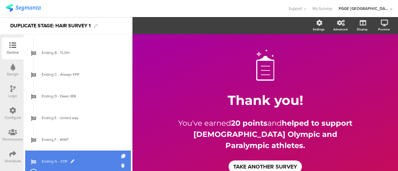
scroll to position [293, 0]
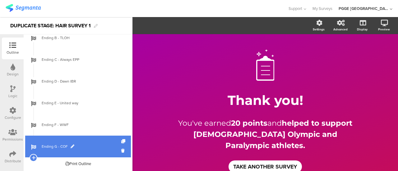
click at [87, 144] on span "Ending G - COF" at bounding box center [82, 147] width 80 height 6
click at [121, 150] on icon at bounding box center [123, 151] width 5 height 6
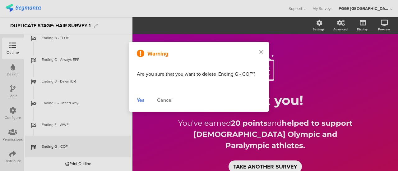
click at [145, 101] on div "Yes Cancel" at bounding box center [199, 100] width 124 height 7
click at [143, 102] on div "Yes" at bounding box center [141, 100] width 8 height 7
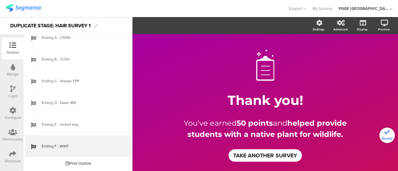
scroll to position [272, 0]
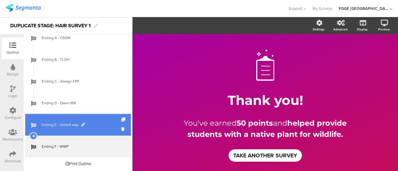
click at [101, 118] on link "Ending E - United way" at bounding box center [78, 125] width 106 height 22
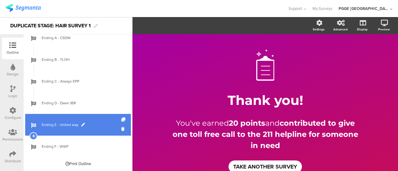
click at [116, 127] on span "Ending E - United way" at bounding box center [82, 125] width 80 height 6
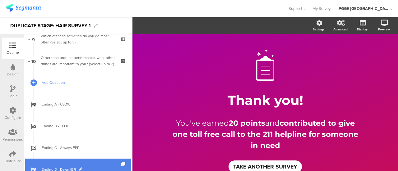
scroll to position [241, 0]
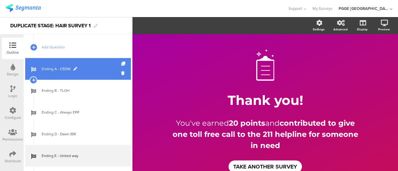
click at [95, 70] on span "Ending A - CSDW" at bounding box center [82, 69] width 80 height 6
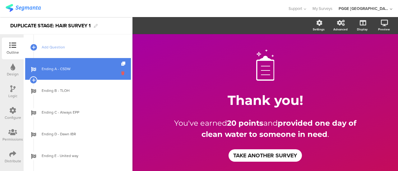
click at [121, 73] on icon at bounding box center [123, 73] width 5 height 6
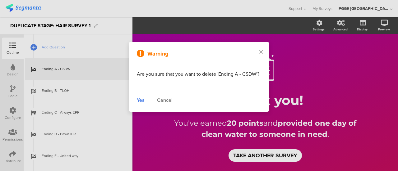
click at [139, 101] on div "Yes" at bounding box center [141, 100] width 8 height 7
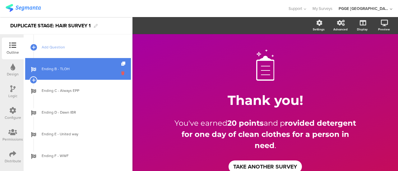
click at [121, 72] on icon at bounding box center [123, 73] width 5 height 6
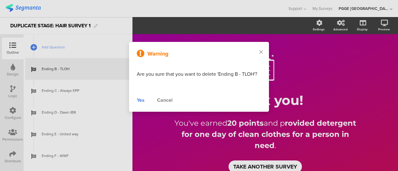
click at [140, 101] on div "Yes" at bounding box center [141, 100] width 8 height 7
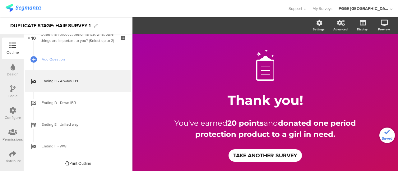
scroll to position [228, 0]
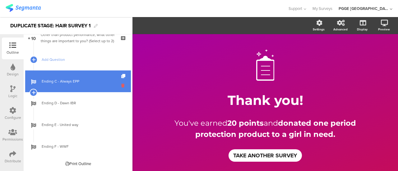
click at [121, 85] on icon at bounding box center [123, 86] width 5 height 6
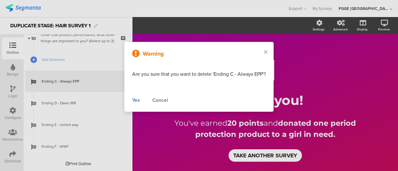
click at [135, 100] on div "Yes" at bounding box center [136, 100] width 8 height 7
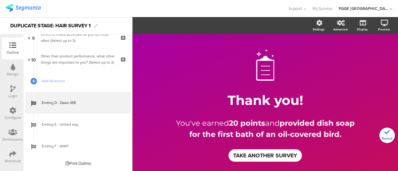
scroll to position [206, 0]
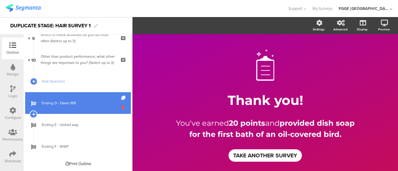
click at [121, 107] on icon at bounding box center [123, 107] width 5 height 6
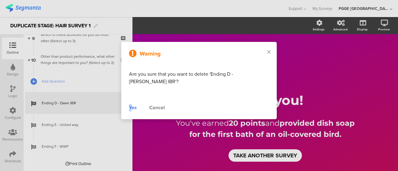
click at [136, 104] on div "Yes" at bounding box center [133, 107] width 8 height 7
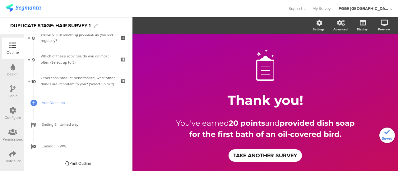
scroll to position [185, 0]
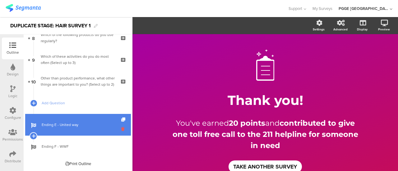
click at [121, 127] on icon at bounding box center [123, 129] width 5 height 6
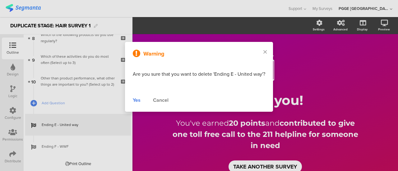
click at [137, 101] on div "Yes" at bounding box center [137, 100] width 8 height 7
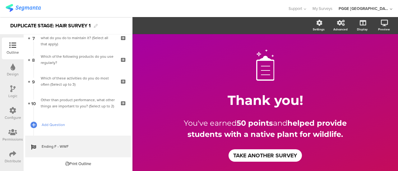
scroll to position [132, 0]
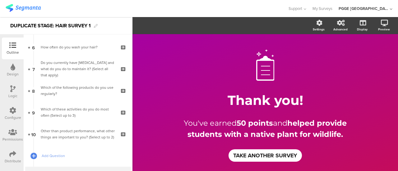
click at [10, 88] on icon at bounding box center [12, 88] width 5 height 7
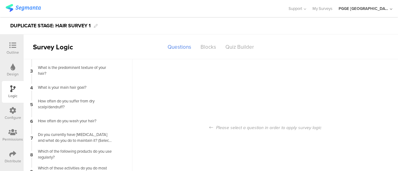
scroll to position [25, 0]
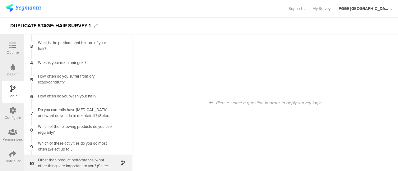
click at [84, 162] on div "Other than product performance, what other things are important to you? (Select…" at bounding box center [73, 163] width 78 height 12
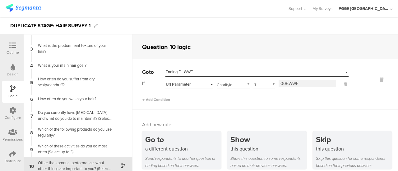
scroll to position [31, 0]
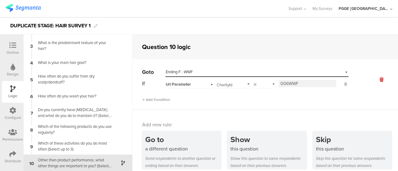
click at [374, 81] on icon at bounding box center [381, 79] width 15 height 7
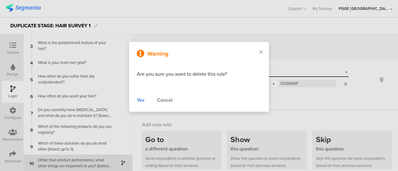
click at [142, 100] on div "Yes" at bounding box center [141, 100] width 8 height 7
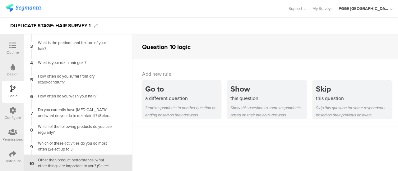
click at [15, 42] on icon at bounding box center [12, 45] width 7 height 7
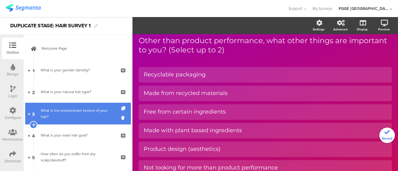
click at [73, 111] on div "What is the predominant texture of your hair?" at bounding box center [78, 114] width 74 height 12
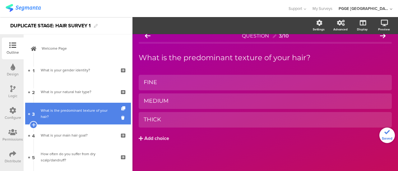
scroll to position [7, 0]
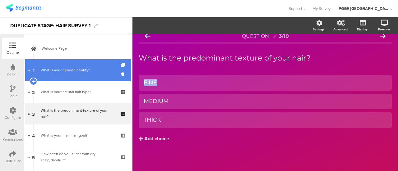
drag, startPoint x: 169, startPoint y: 82, endPoint x: 116, endPoint y: 78, distance: 53.3
click at [116, 78] on div "Outline Design Logic Configure Permissions Distribute New question Import quest…" at bounding box center [199, 94] width 398 height 154
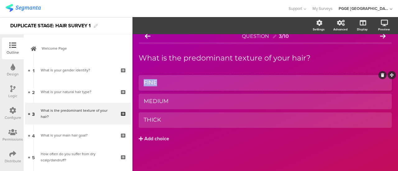
click at [181, 84] on div "FINE" at bounding box center [265, 82] width 243 height 7
drag, startPoint x: 159, startPoint y: 81, endPoint x: 139, endPoint y: 81, distance: 19.9
click at [139, 81] on div "FINE Fine" at bounding box center [265, 83] width 253 height 16
click at [178, 99] on div "MEDIUM" at bounding box center [265, 101] width 243 height 7
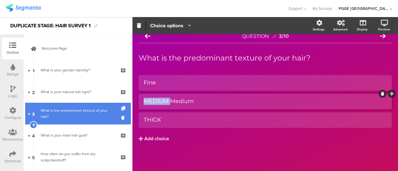
drag, startPoint x: 171, startPoint y: 102, endPoint x: 126, endPoint y: 104, distance: 45.7
click at [126, 104] on div "Outline Design Logic Configure Permissions Distribute New question Import quest…" at bounding box center [199, 94] width 398 height 154
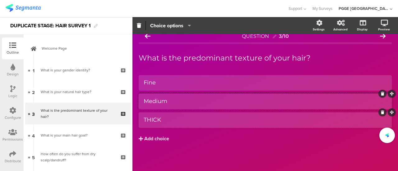
click at [168, 120] on div "THICK" at bounding box center [265, 120] width 243 height 7
drag, startPoint x: 163, startPoint y: 120, endPoint x: 142, endPoint y: 120, distance: 21.8
click at [142, 120] on div "THICK Thick" at bounding box center [265, 121] width 253 height 16
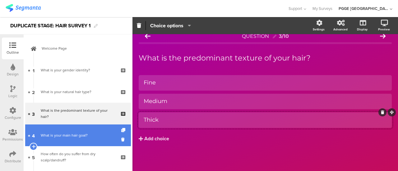
click at [100, 139] on link "4 What is your main hair goal?" at bounding box center [78, 136] width 106 height 22
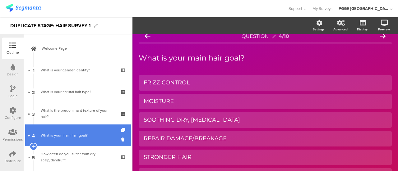
scroll to position [17, 0]
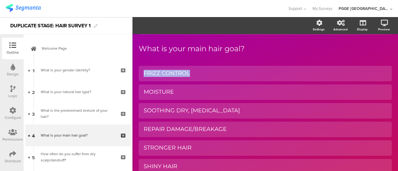
drag, startPoint x: 201, startPoint y: 73, endPoint x: 136, endPoint y: 70, distance: 65.9
click at [136, 70] on div "QUESTION 4/10 What is your main hair goal? What is your main hair goal? FRIZZ C…" at bounding box center [264, 136] width 265 height 238
copy div "FRIZZ CONTROL"
click at [193, 71] on div "FRIZZ CONTROL" at bounding box center [265, 73] width 243 height 7
paste div
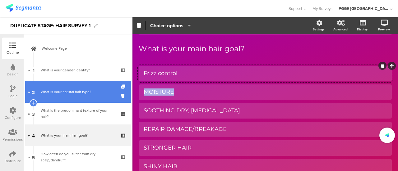
drag, startPoint x: 182, startPoint y: 93, endPoint x: 119, endPoint y: 92, distance: 62.5
click at [119, 92] on div "Outline Design Logic Configure Permissions Distribute New question Import quest…" at bounding box center [199, 94] width 398 height 154
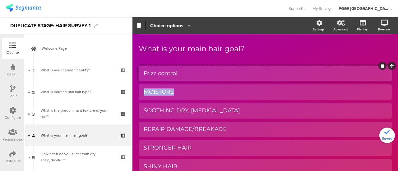
copy div "MOISTURE"
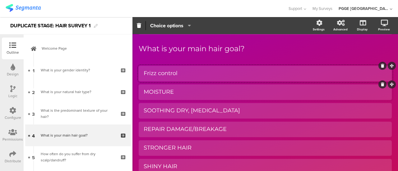
click at [187, 89] on div "MOISTURE" at bounding box center [265, 92] width 243 height 7
paste div
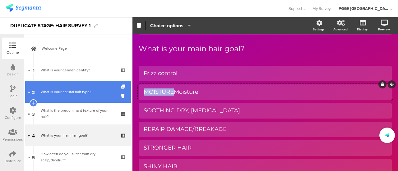
drag, startPoint x: 173, startPoint y: 92, endPoint x: 97, endPoint y: 84, distance: 76.9
click at [97, 84] on div "Outline Design Logic Configure Permissions Distribute New question Import quest…" at bounding box center [199, 94] width 398 height 154
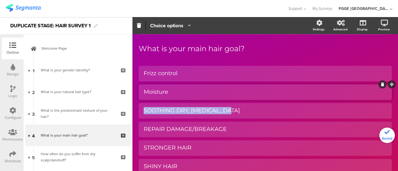
drag, startPoint x: 235, startPoint y: 109, endPoint x: 128, endPoint y: 108, distance: 106.9
click at [128, 108] on div "Outline Design Logic Configure Permissions Distribute New question Import quest…" at bounding box center [199, 94] width 398 height 154
copy div "SOOTHING DRY, ITCHY SCALP"
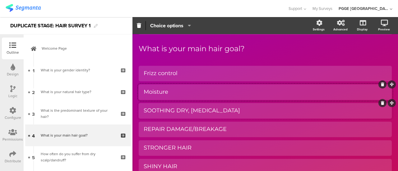
click at [236, 107] on div "SOOTHING DRY, ITCHY SCALP" at bounding box center [265, 110] width 243 height 7
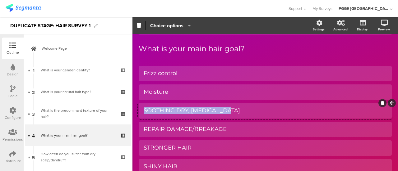
paste div
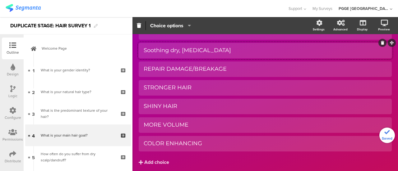
scroll to position [79, 0]
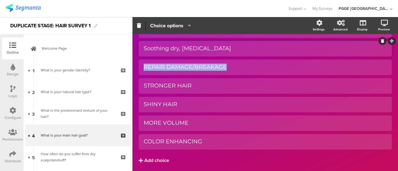
drag, startPoint x: 234, startPoint y: 66, endPoint x: 136, endPoint y: 65, distance: 98.8
click at [136, 65] on div "QUESTION 4/10 What is your main hair goal? What is your main hair goal? Frizz c…" at bounding box center [264, 74] width 265 height 238
copy div "REPAIR DAMAGE/BREAKAGE"
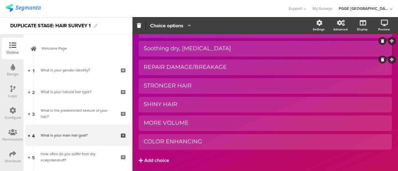
click at [239, 62] on div "REPAIR DAMAGE/BREAKAGE" at bounding box center [265, 67] width 243 height 10
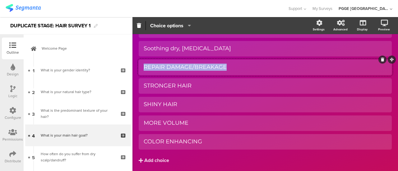
paste div
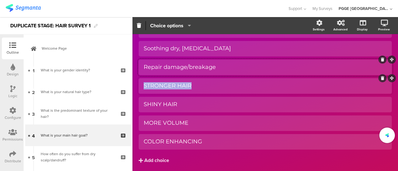
drag, startPoint x: 201, startPoint y: 88, endPoint x: 139, endPoint y: 86, distance: 62.8
click at [139, 86] on div "STRONGER HAIR" at bounding box center [265, 86] width 253 height 16
copy div "STRONGER HAIR"
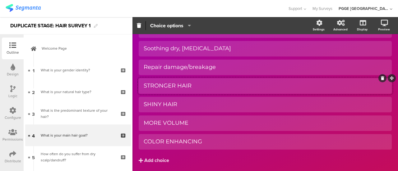
click at [200, 86] on div "STRONGER HAIR" at bounding box center [265, 85] width 243 height 7
paste div
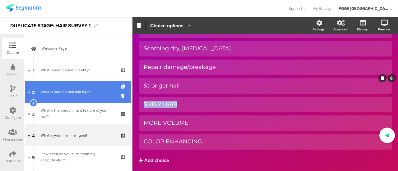
drag, startPoint x: 133, startPoint y: 102, endPoint x: 116, endPoint y: 102, distance: 16.8
click at [116, 102] on div "Outline Design Logic Configure Permissions Distribute New question Import quest…" at bounding box center [199, 94] width 398 height 154
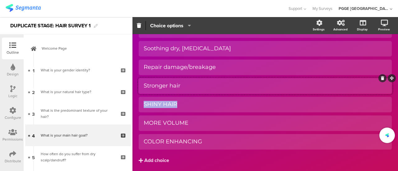
copy div "SHINY HAIR"
click at [185, 107] on div "SHINY HAIR" at bounding box center [265, 104] width 243 height 7
paste div
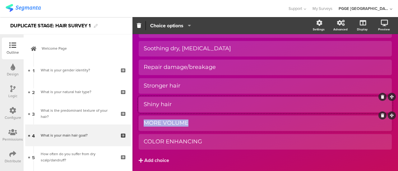
drag, startPoint x: 198, startPoint y: 123, endPoint x: 142, endPoint y: 124, distance: 55.6
click at [142, 124] on div "MORE VOLUME" at bounding box center [265, 124] width 253 height 16
copy div "MORE VOLUME"
click at [208, 122] on div "MORE VOLUME" at bounding box center [265, 123] width 243 height 7
paste div
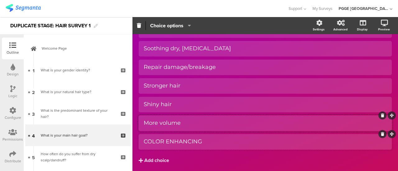
click at [216, 144] on div "COLOR ENHANCING" at bounding box center [265, 141] width 243 height 7
copy div "COLOR ENHANCING"
click at [219, 139] on div "COLOR ENHANCING" at bounding box center [265, 141] width 243 height 7
paste div
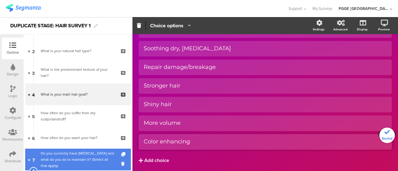
scroll to position [62, 0]
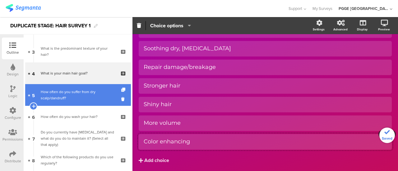
click at [96, 97] on div "How often do you suffer from dry scalp/dandruff?" at bounding box center [78, 95] width 74 height 12
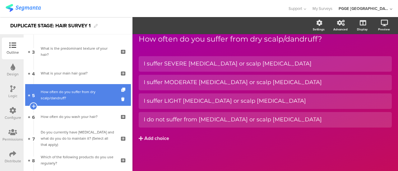
scroll to position [26, 0]
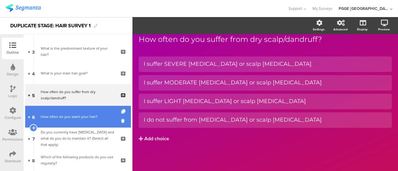
click at [88, 117] on div "How often do you wash your hair?" at bounding box center [78, 117] width 74 height 6
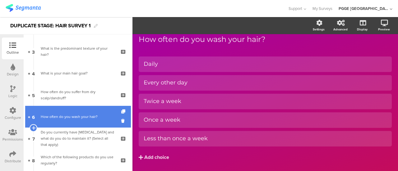
scroll to position [35, 0]
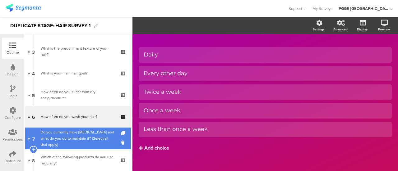
click at [84, 131] on div "Do you currently have facial hair and what do you do to maintain it? (Select al…" at bounding box center [78, 138] width 74 height 19
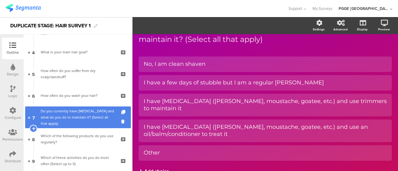
scroll to position [93, 0]
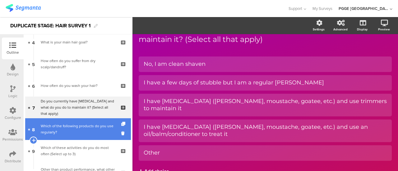
click at [83, 130] on div "Which of the following products do you use regularly?" at bounding box center [78, 129] width 74 height 12
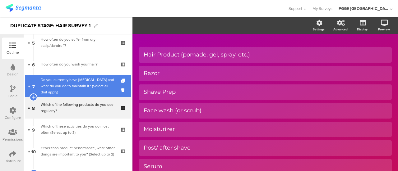
scroll to position [124, 0]
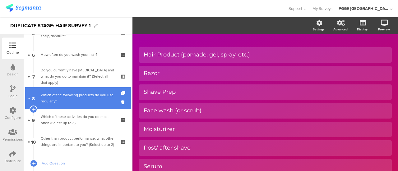
click at [83, 99] on div "Which of the following products do you use regularly?" at bounding box center [78, 98] width 74 height 12
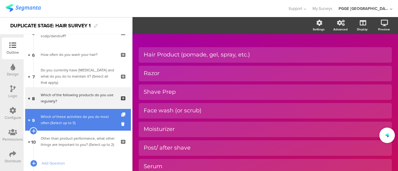
click at [76, 117] on div "Which of these activities do you do most often (Select up to 3)" at bounding box center [78, 120] width 74 height 12
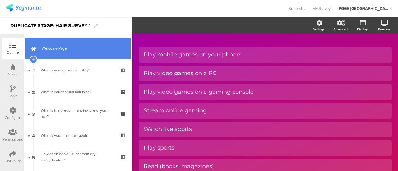
click at [90, 55] on link "Welcome Page" at bounding box center [78, 49] width 106 height 22
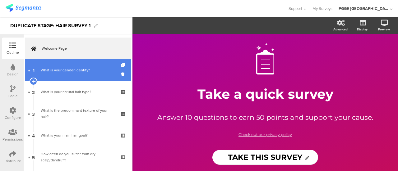
click at [92, 67] on div "What is your gender identity?" at bounding box center [78, 70] width 74 height 6
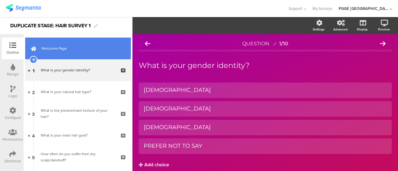
click at [92, 56] on link "Welcome Page" at bounding box center [78, 49] width 106 height 22
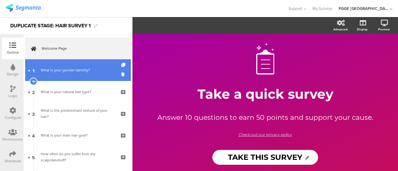
click at [99, 72] on div "What is your gender identity?" at bounding box center [78, 70] width 74 height 6
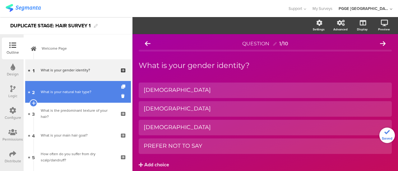
click at [94, 88] on link "2 What is your natural hair type?" at bounding box center [78, 92] width 106 height 22
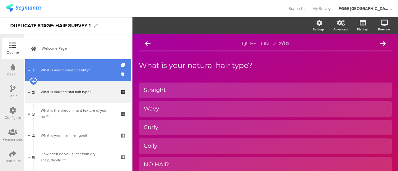
click at [99, 73] on link "1 What is your gender identity?" at bounding box center [78, 70] width 106 height 22
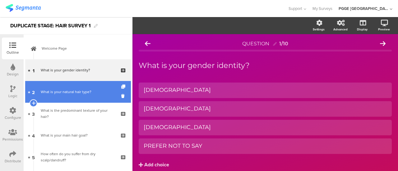
click at [103, 89] on div "What is your natural hair type?" at bounding box center [78, 92] width 74 height 6
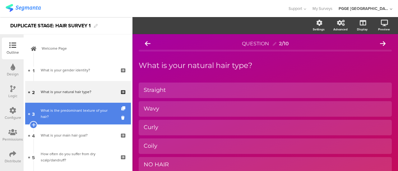
click at [95, 107] on link "3 What is the predominant texture of your hair?" at bounding box center [78, 114] width 106 height 22
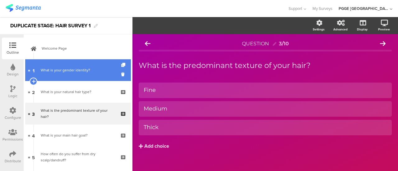
click at [103, 71] on div "What is your gender identity?" at bounding box center [78, 70] width 74 height 6
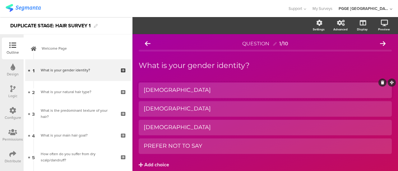
click at [168, 89] on div "MALE" at bounding box center [265, 90] width 243 height 7
copy div "MALE"
click at [166, 90] on div "MALE" at bounding box center [265, 90] width 243 height 7
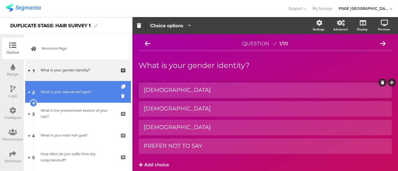
click at [101, 91] on div "What is your natural hair type?" at bounding box center [78, 92] width 74 height 6
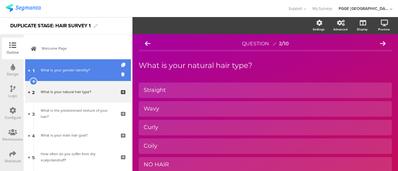
click at [102, 74] on link "1 What is your gender identity?" at bounding box center [78, 70] width 106 height 22
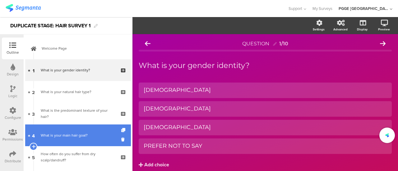
click at [86, 132] on link "4 What is your main hair goal?" at bounding box center [78, 136] width 106 height 22
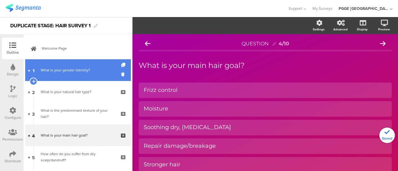
click at [99, 70] on div "What is your gender identity?" at bounding box center [78, 70] width 74 height 6
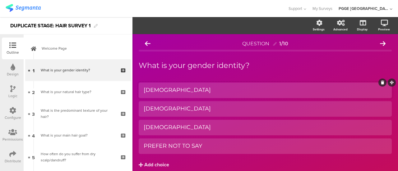
click at [166, 87] on div "MALE" at bounding box center [265, 90] width 243 height 7
copy div "MALE"
click at [169, 92] on div "MALE" at bounding box center [265, 90] width 243 height 7
paste div
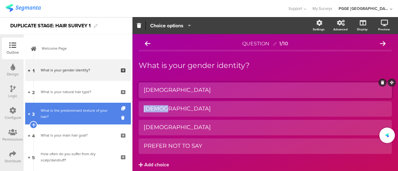
drag, startPoint x: 175, startPoint y: 108, endPoint x: 114, endPoint y: 112, distance: 61.7
click at [114, 112] on div "Outline Design Logic Configure Permissions Distribute New question Import quest…" at bounding box center [199, 94] width 398 height 154
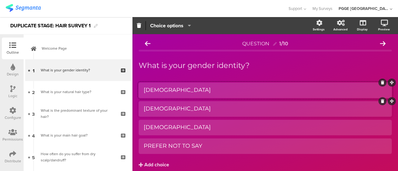
click at [174, 110] on div "FEMALE" at bounding box center [265, 108] width 243 height 7
paste div
drag, startPoint x: 182, startPoint y: 127, endPoint x: 129, endPoint y: 128, distance: 53.5
click at [129, 128] on div "Outline Design Logic Configure Permissions Distribute New question Import quest…" at bounding box center [199, 94] width 398 height 154
click at [191, 127] on div "NON-BINARY" at bounding box center [265, 127] width 243 height 7
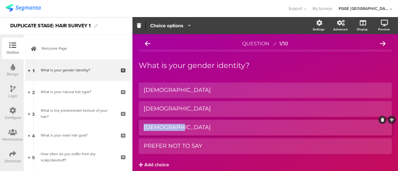
paste div
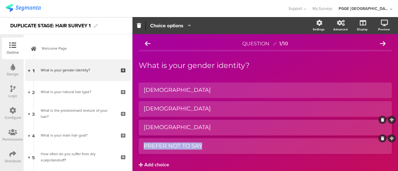
drag, startPoint x: 144, startPoint y: 147, endPoint x: 230, endPoint y: 146, distance: 86.7
click at [231, 147] on div "PREFER NOT TO SAY" at bounding box center [265, 146] width 243 height 7
click at [219, 147] on div "PREFER NOT TO SAY" at bounding box center [265, 146] width 243 height 7
paste div
click at [12, 95] on div "Logic" at bounding box center [12, 96] width 9 height 6
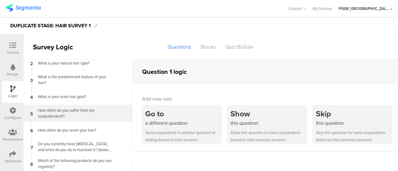
scroll to position [31, 0]
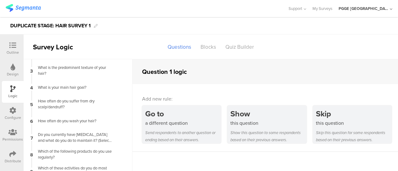
click at [13, 114] on icon at bounding box center [12, 110] width 7 height 7
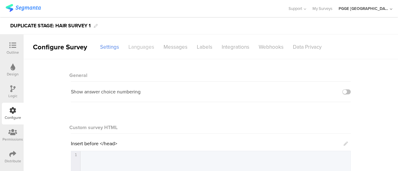
click at [147, 42] on div "Languages" at bounding box center [141, 47] width 35 height 11
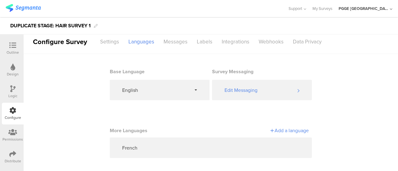
scroll to position [8, 0]
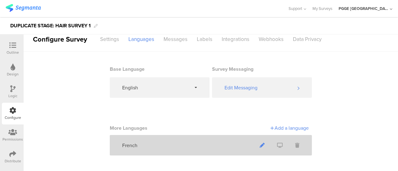
click at [260, 146] on icon at bounding box center [262, 145] width 5 height 5
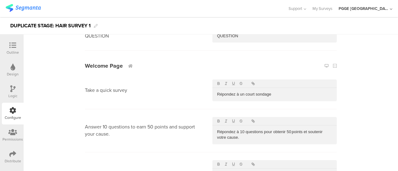
scroll to position [0, 0]
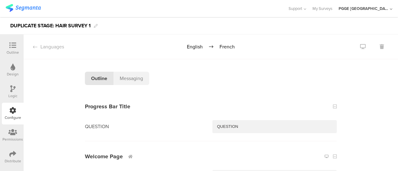
click at [15, 48] on icon at bounding box center [12, 45] width 7 height 7
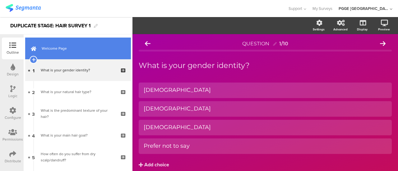
click at [104, 54] on link "Welcome Page" at bounding box center [78, 49] width 106 height 22
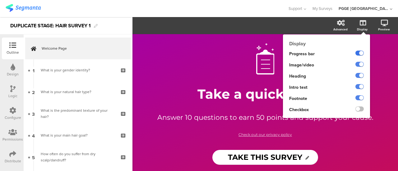
click at [360, 54] on label at bounding box center [359, 53] width 8 height 5
click at [0, 0] on input "checkbox" at bounding box center [0, 0] width 0 height 0
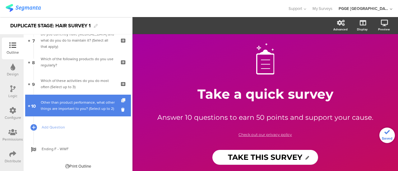
scroll to position [163, 0]
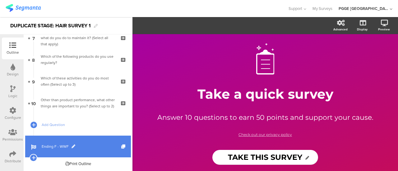
click at [99, 144] on span "Ending F - WWF" at bounding box center [82, 147] width 80 height 6
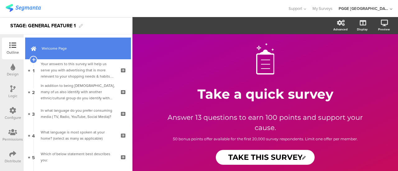
click at [91, 51] on span "Welcome Page" at bounding box center [82, 48] width 80 height 6
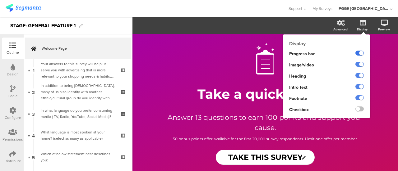
click at [359, 55] on label at bounding box center [359, 53] width 8 height 5
click at [0, 0] on input "checkbox" at bounding box center [0, 0] width 0 height 0
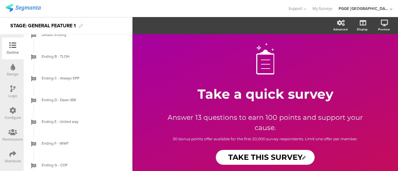
scroll to position [278, 0]
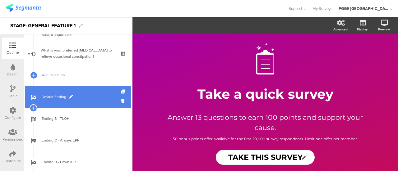
click at [93, 95] on span "Default Ending" at bounding box center [82, 97] width 80 height 6
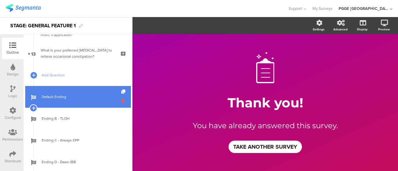
click at [121, 100] on icon at bounding box center [123, 101] width 5 height 6
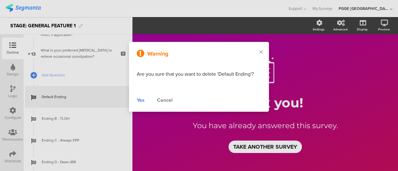
click at [143, 101] on div "Yes" at bounding box center [141, 100] width 8 height 7
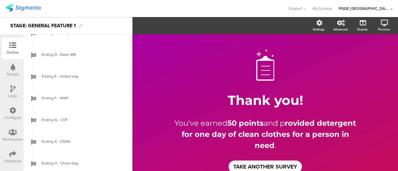
scroll to position [380, 0]
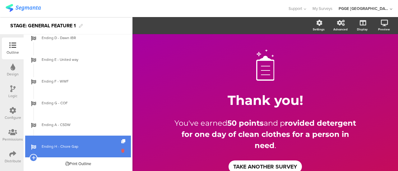
click at [121, 151] on icon at bounding box center [123, 151] width 5 height 6
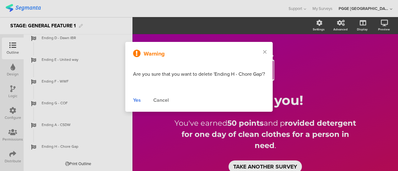
click at [140, 101] on div "Yes" at bounding box center [137, 100] width 8 height 7
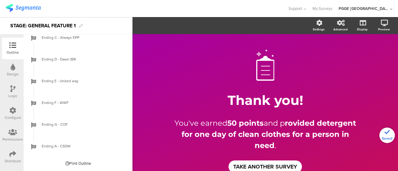
scroll to position [359, 0]
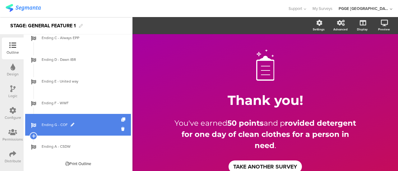
click at [100, 120] on link "Ending G - COF" at bounding box center [78, 125] width 106 height 22
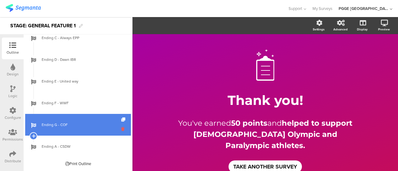
click at [121, 127] on icon at bounding box center [123, 129] width 5 height 6
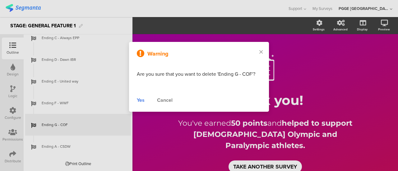
click at [140, 102] on div "Yes" at bounding box center [141, 100] width 8 height 7
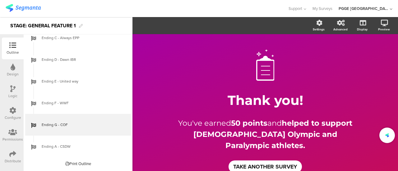
scroll to position [337, 0]
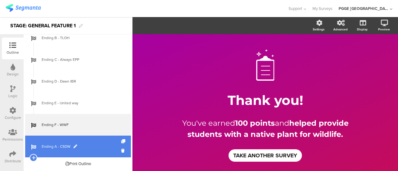
click at [91, 141] on link "Ending A - CSDW" at bounding box center [78, 147] width 106 height 22
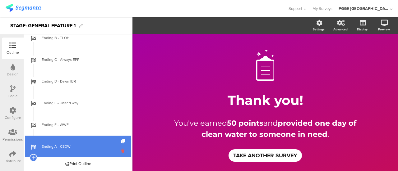
click at [121, 150] on icon at bounding box center [123, 151] width 5 height 6
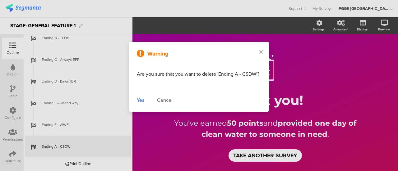
click at [144, 100] on div "Yes" at bounding box center [141, 100] width 8 height 7
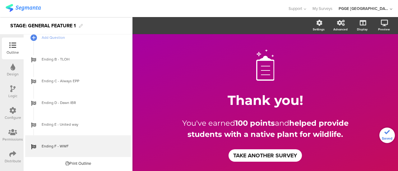
scroll to position [315, 0]
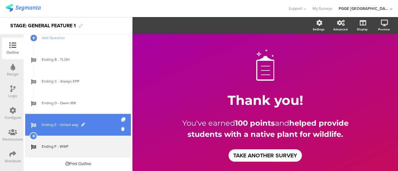
click at [94, 127] on span "Ending E - United way" at bounding box center [82, 125] width 80 height 6
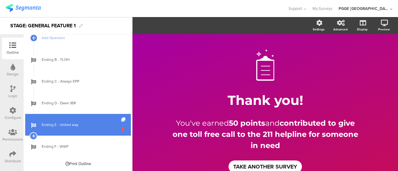
click at [121, 129] on icon at bounding box center [123, 129] width 5 height 6
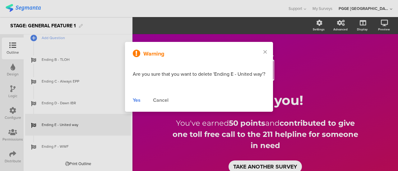
click at [137, 101] on div "Yes" at bounding box center [137, 100] width 8 height 7
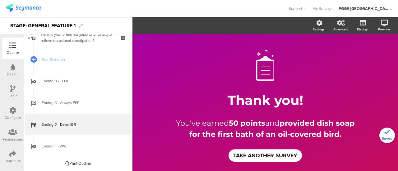
scroll to position [293, 0]
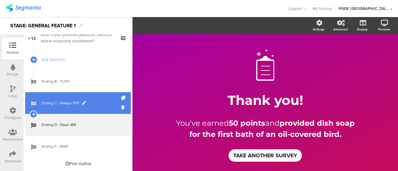
click at [99, 107] on link "Ending C - Always EPP" at bounding box center [78, 103] width 106 height 22
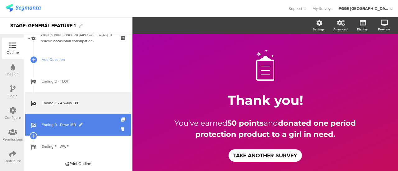
click at [95, 125] on span "Ending D - Dawn IBR" at bounding box center [82, 125] width 80 height 6
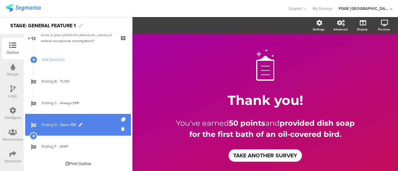
click at [116, 128] on link "Ending D - Dawn IBR" at bounding box center [78, 125] width 106 height 22
click at [121, 128] on icon at bounding box center [123, 129] width 5 height 6
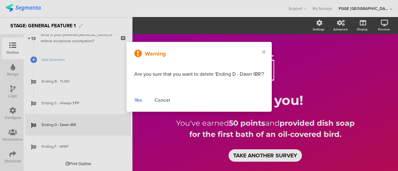
click at [138, 100] on div "Yes" at bounding box center [138, 100] width 8 height 7
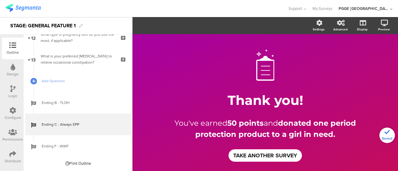
scroll to position [272, 0]
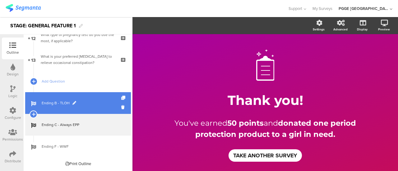
click at [98, 107] on link "Ending B - TLOH" at bounding box center [78, 103] width 106 height 22
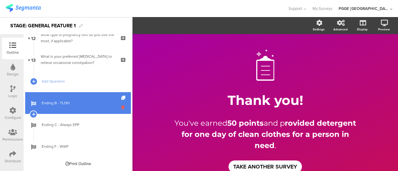
click at [121, 107] on icon at bounding box center [123, 107] width 5 height 6
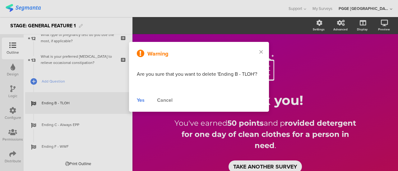
click at [142, 99] on div "Yes" at bounding box center [141, 100] width 8 height 7
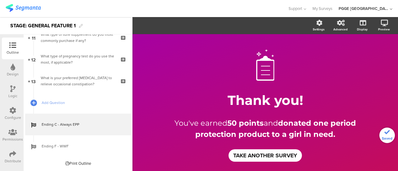
scroll to position [250, 0]
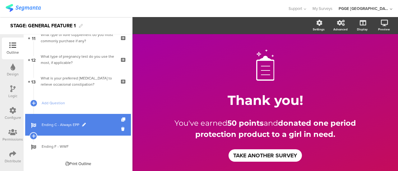
click at [97, 126] on span "Ending C - Always EPP" at bounding box center [82, 125] width 80 height 6
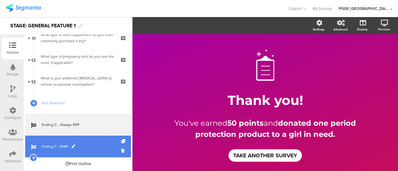
click at [91, 146] on span "Ending F - WWF" at bounding box center [82, 147] width 80 height 6
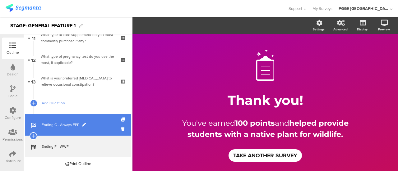
click at [99, 130] on link "Ending C - Always EPP" at bounding box center [78, 125] width 106 height 22
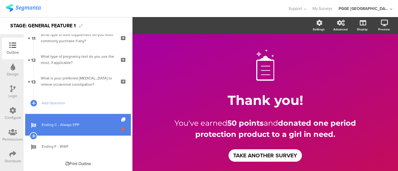
click at [121, 129] on icon at bounding box center [123, 129] width 5 height 6
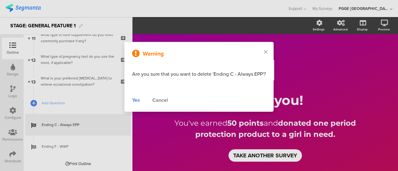
click at [136, 100] on div "Yes" at bounding box center [136, 100] width 8 height 7
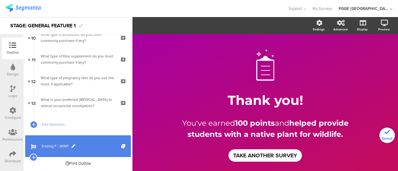
scroll to position [228, 0]
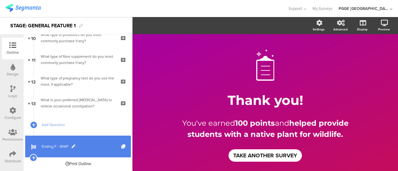
click at [94, 144] on span "Ending F - WWF" at bounding box center [82, 147] width 80 height 6
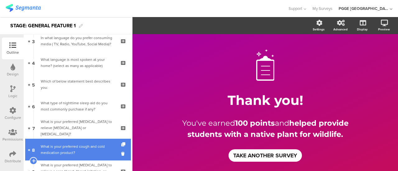
scroll to position [0, 0]
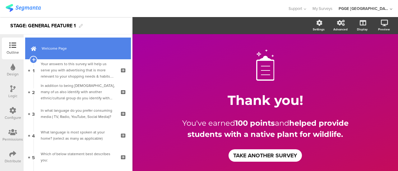
click at [88, 48] on span "Welcome Page" at bounding box center [82, 48] width 80 height 6
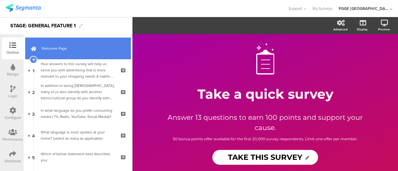
click at [92, 49] on span "Welcome Page" at bounding box center [82, 48] width 80 height 6
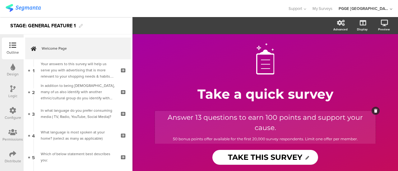
click at [234, 137] on div "Answer 13 questions to earn 100 points and support your cause. 50 bonus points …" at bounding box center [265, 128] width 221 height 34
click at [234, 137] on span "50 bonus points offer available for the first 20,000 survey respondents. Limit …" at bounding box center [265, 139] width 185 height 5
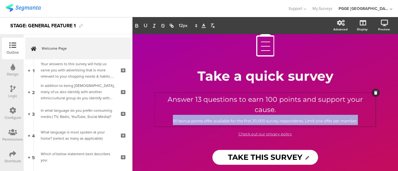
scroll to position [20, 0]
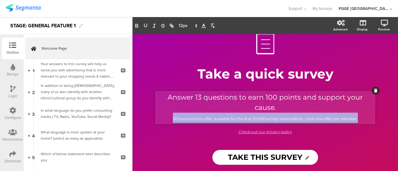
drag, startPoint x: 357, startPoint y: 139, endPoint x: 167, endPoint y: 121, distance: 190.4
click at [167, 121] on p "50 bonus points offer available for the first 20,000 survey respondents. Limit …" at bounding box center [265, 118] width 218 height 10
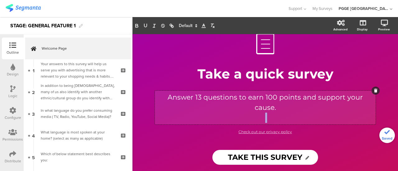
click at [278, 109] on p "Answer 13 questions to earn 100 points and support your cause." at bounding box center [265, 102] width 218 height 21
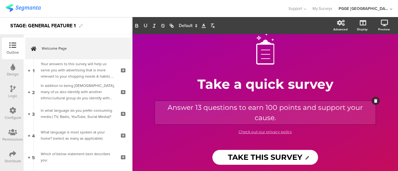
click at [11, 92] on icon at bounding box center [12, 88] width 5 height 7
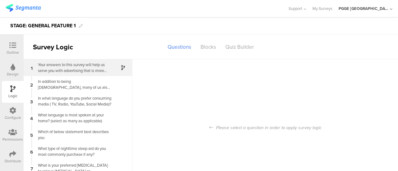
click at [79, 72] on div "Your answers to this survey will help us serve you with advertising that is mor…" at bounding box center [73, 68] width 78 height 12
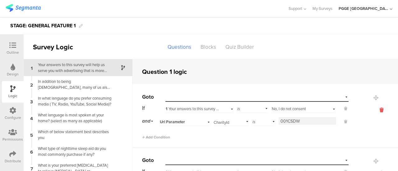
click at [374, 111] on icon at bounding box center [381, 110] width 15 height 7
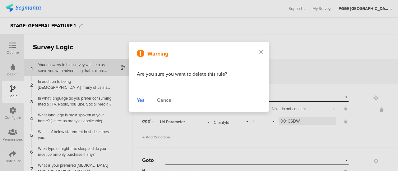
click at [134, 99] on div "Warning Are you sure you want to delete this rule? Yes Cancel" at bounding box center [199, 77] width 140 height 70
click at [140, 100] on div "Yes" at bounding box center [141, 100] width 8 height 7
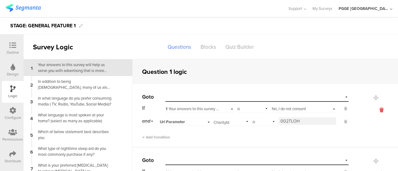
click at [374, 110] on icon at bounding box center [381, 110] width 15 height 7
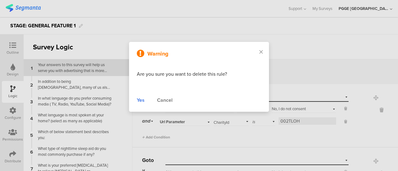
click at [139, 99] on div "Yes" at bounding box center [141, 100] width 8 height 7
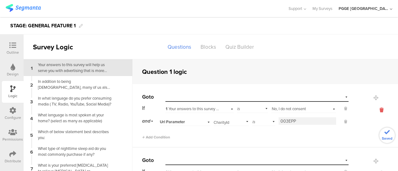
click at [374, 110] on icon at bounding box center [381, 110] width 15 height 7
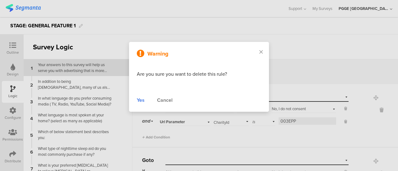
click at [142, 100] on div "Yes" at bounding box center [141, 100] width 8 height 7
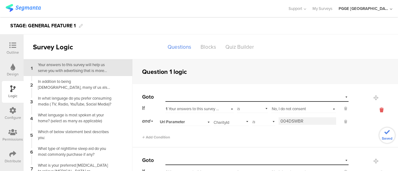
click at [374, 109] on icon at bounding box center [381, 110] width 15 height 7
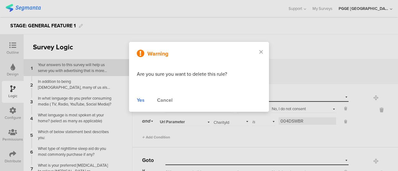
click at [140, 101] on div "Yes" at bounding box center [141, 100] width 8 height 7
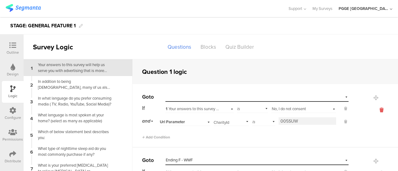
click at [374, 110] on icon at bounding box center [381, 110] width 15 height 7
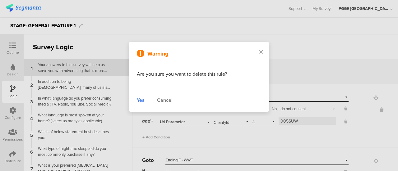
click at [137, 99] on div "Yes" at bounding box center [141, 100] width 8 height 7
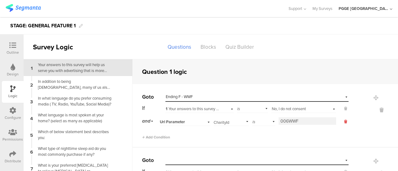
click at [344, 122] on icon at bounding box center [345, 122] width 3 height 6
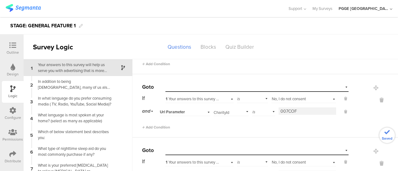
scroll to position [62, 0]
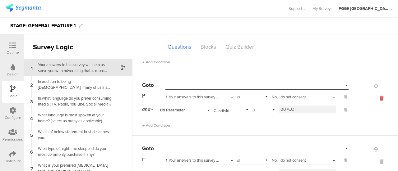
click at [374, 98] on icon at bounding box center [381, 98] width 15 height 7
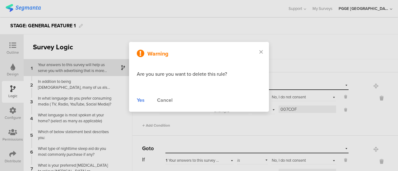
click at [142, 100] on div "Yes" at bounding box center [141, 100] width 8 height 7
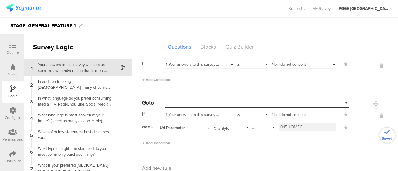
scroll to position [31, 0]
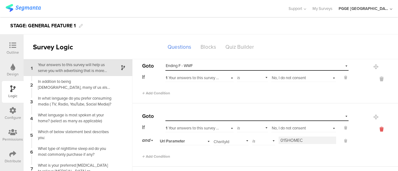
click at [374, 130] on icon at bounding box center [381, 129] width 15 height 7
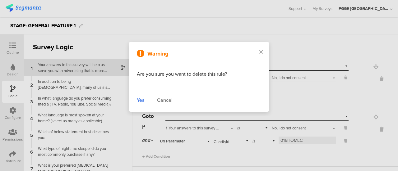
click at [143, 102] on div "Yes" at bounding box center [141, 100] width 8 height 7
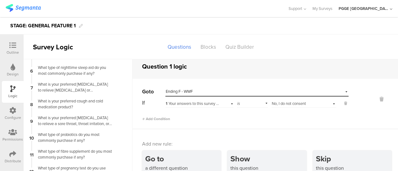
scroll to position [25, 0]
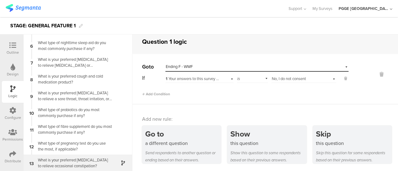
click at [101, 161] on div "What is your preferred [MEDICAL_DATA] to relieve occasional constipation?" at bounding box center [73, 163] width 78 height 12
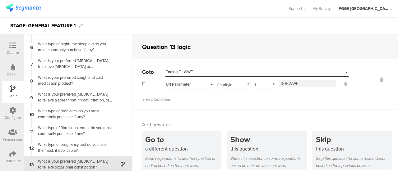
scroll to position [81, 0]
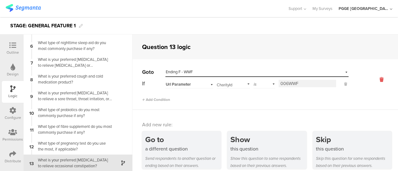
click at [374, 78] on icon at bounding box center [381, 79] width 15 height 7
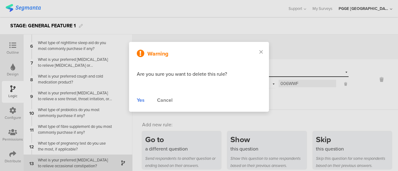
click at [144, 100] on div "Yes" at bounding box center [141, 100] width 8 height 7
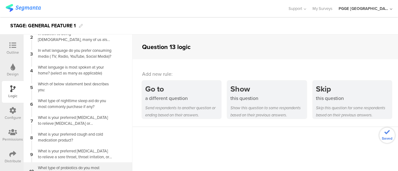
scroll to position [0, 0]
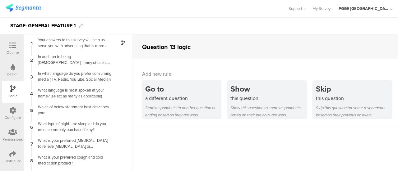
click at [14, 115] on div "Configure" at bounding box center [13, 118] width 16 height 6
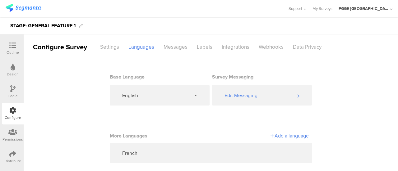
click at [12, 49] on icon at bounding box center [12, 45] width 7 height 7
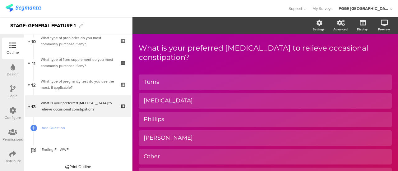
scroll to position [228, 0]
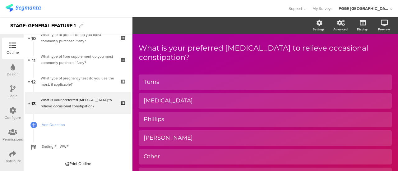
click at [10, 71] on div "Design" at bounding box center [13, 70] width 22 height 22
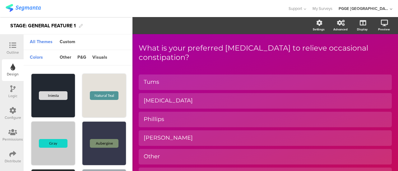
click at [12, 92] on icon at bounding box center [12, 88] width 5 height 7
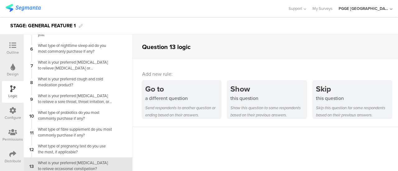
scroll to position [81, 0]
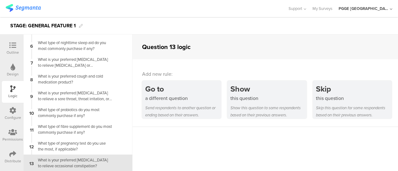
click at [16, 111] on icon at bounding box center [12, 110] width 7 height 7
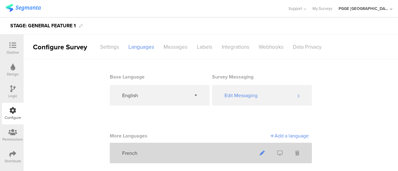
click at [260, 154] on icon at bounding box center [262, 153] width 5 height 5
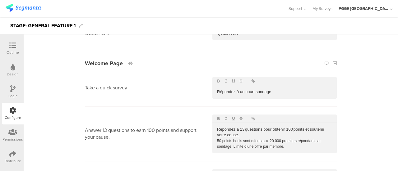
scroll to position [124, 0]
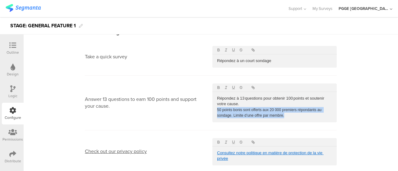
drag, startPoint x: 286, startPoint y: 115, endPoint x: 266, endPoint y: 106, distance: 21.6
click at [266, 106] on div "Répondez à 13 questions pour obtenir 100 points et soutenir votre cause. 50 poi…" at bounding box center [274, 107] width 124 height 30
